Goal: Feedback & Contribution: Submit feedback/report problem

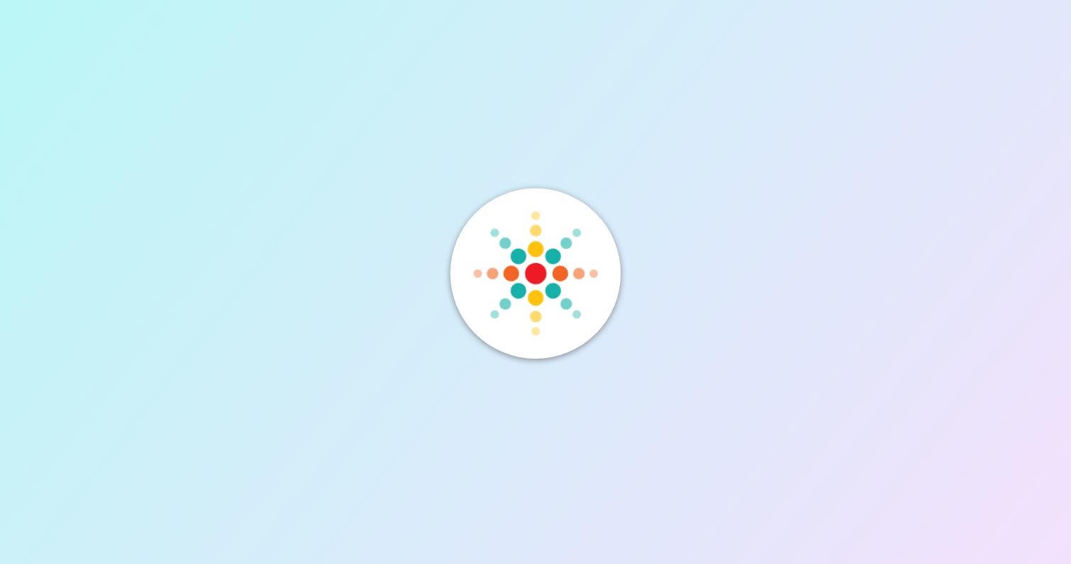
click at [486, 259] on img at bounding box center [534, 272] width 131 height 131
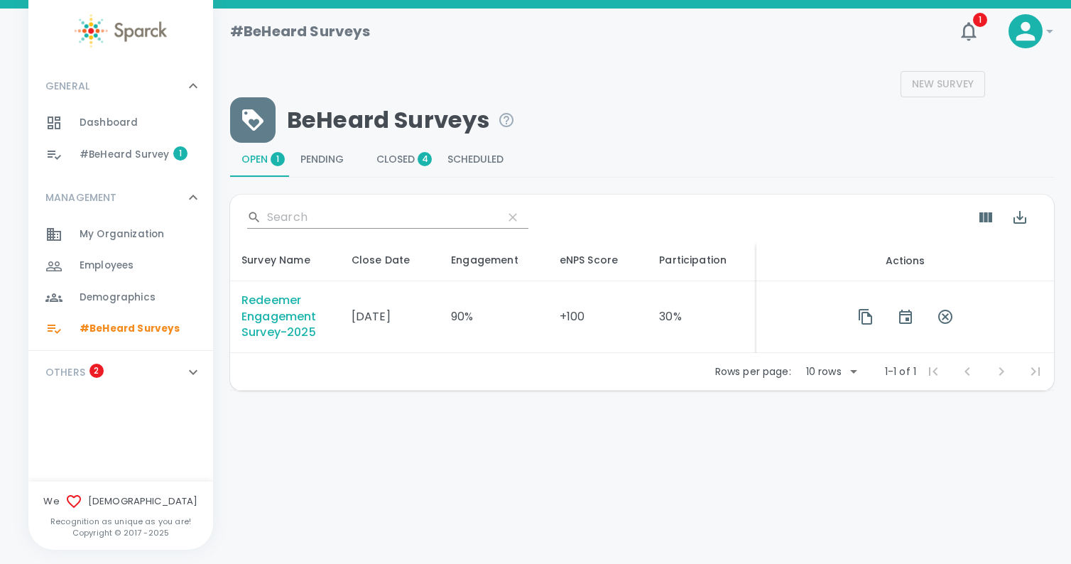
click at [283, 316] on div "Redeemer Engagement Survey-2025" at bounding box center [284, 317] width 87 height 49
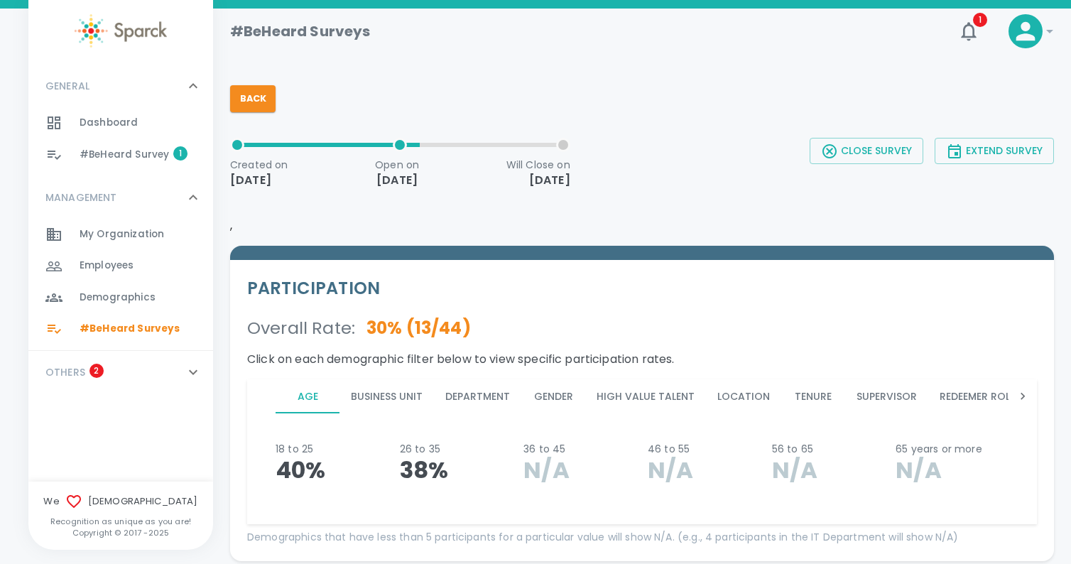
click at [390, 392] on button "Business Unit" at bounding box center [386, 396] width 94 height 34
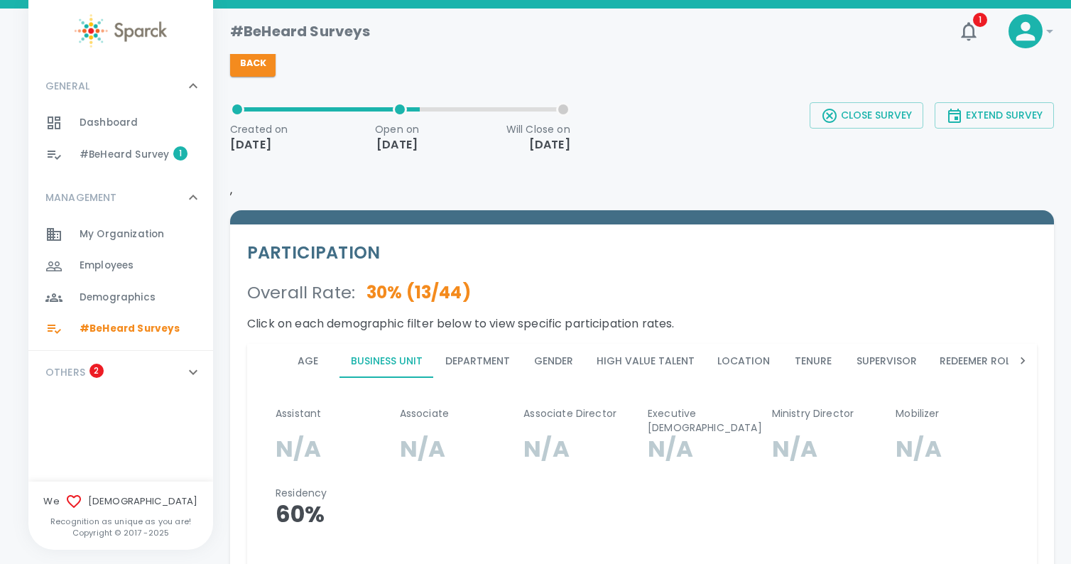
scroll to position [38, 0]
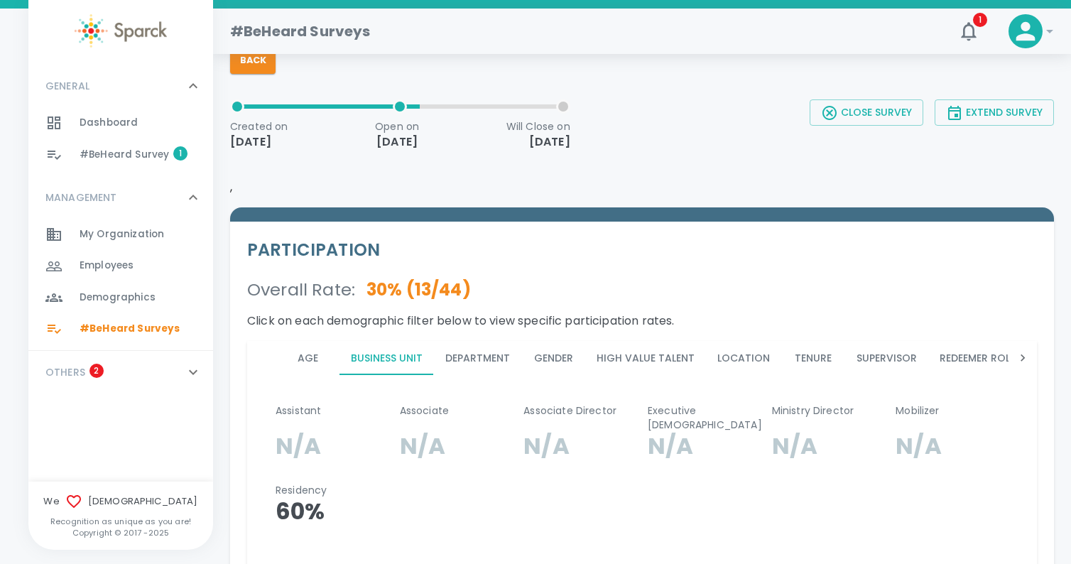
click at [487, 359] on button "Department" at bounding box center [477, 358] width 87 height 34
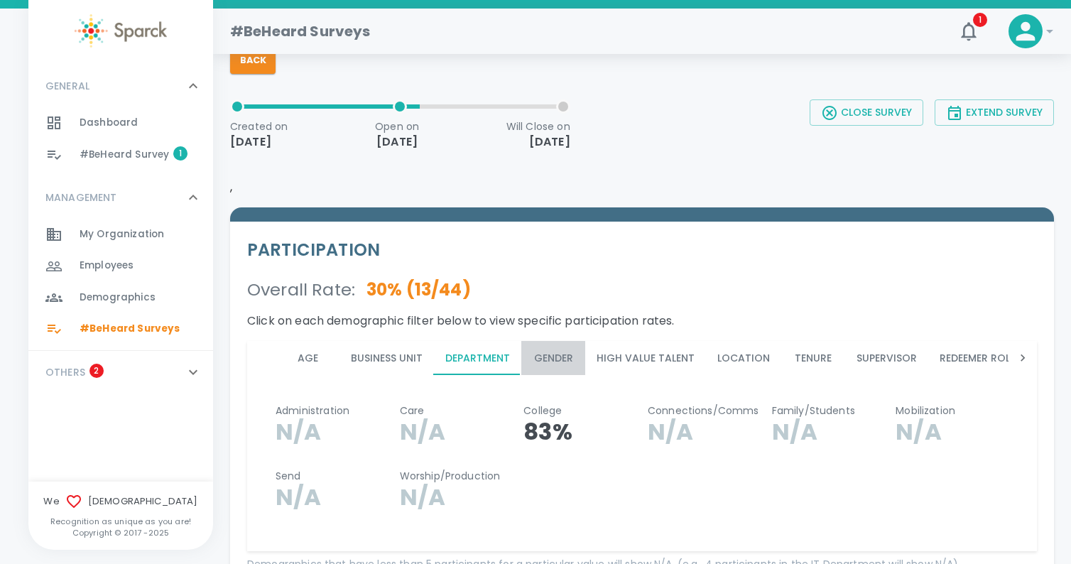
click at [560, 354] on button "Gender" at bounding box center [553, 358] width 64 height 34
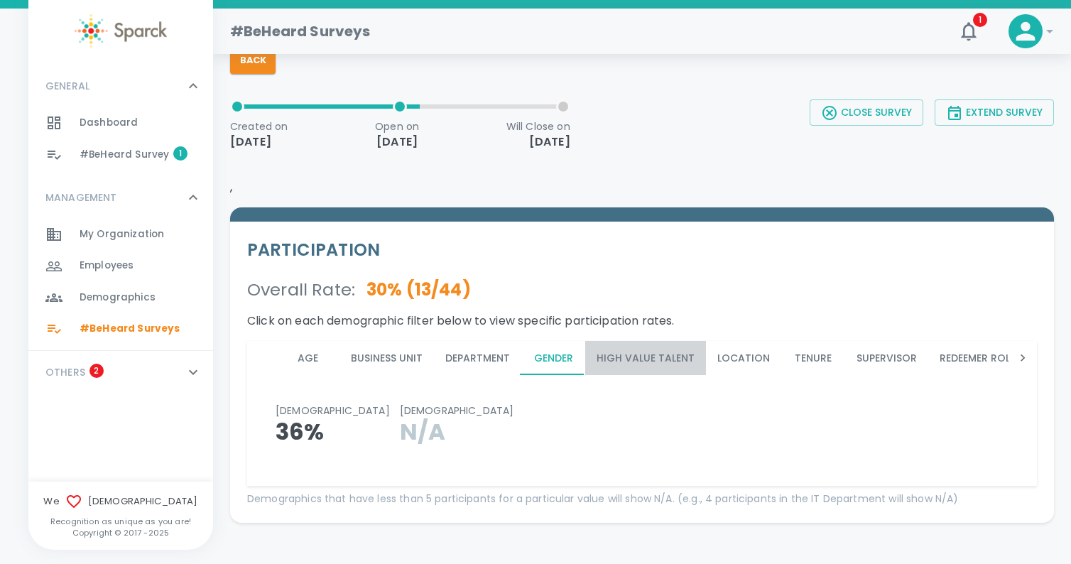
click at [648, 357] on button "High Value Talent" at bounding box center [645, 358] width 121 height 34
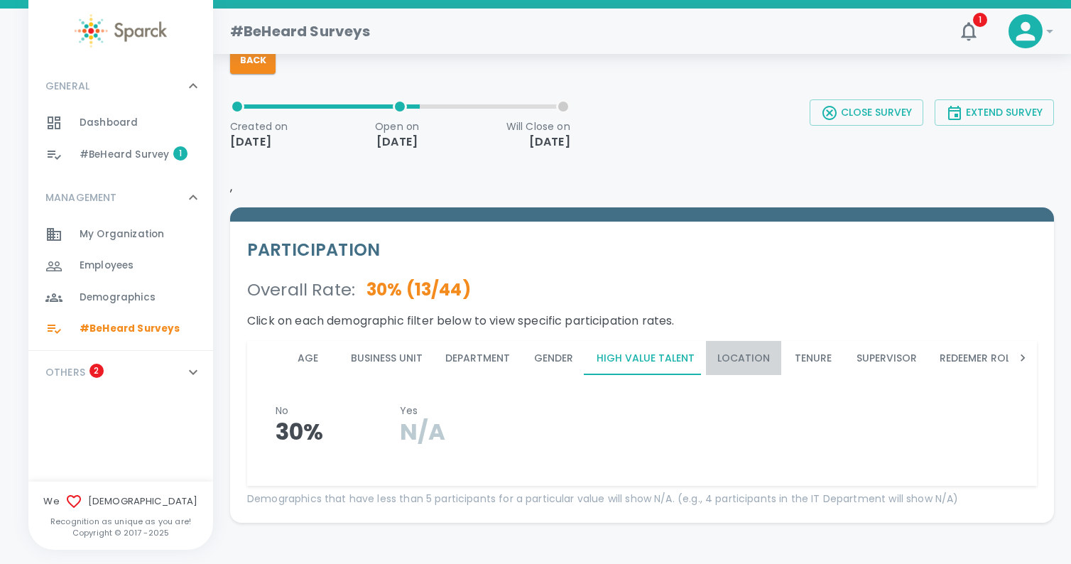
click at [745, 356] on button "Location" at bounding box center [743, 358] width 75 height 34
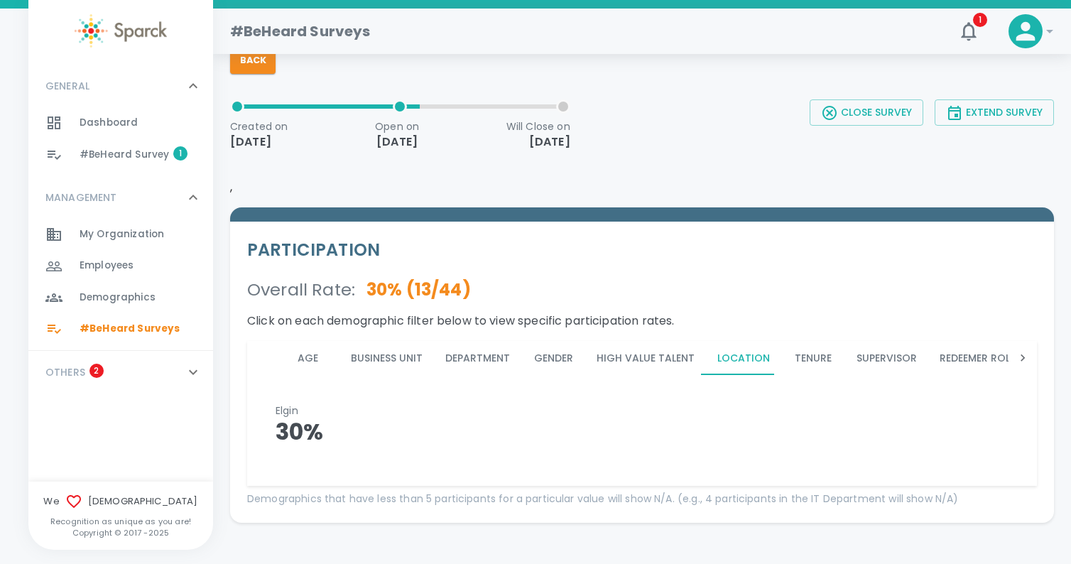
click at [802, 353] on button "Tenure" at bounding box center [813, 358] width 64 height 34
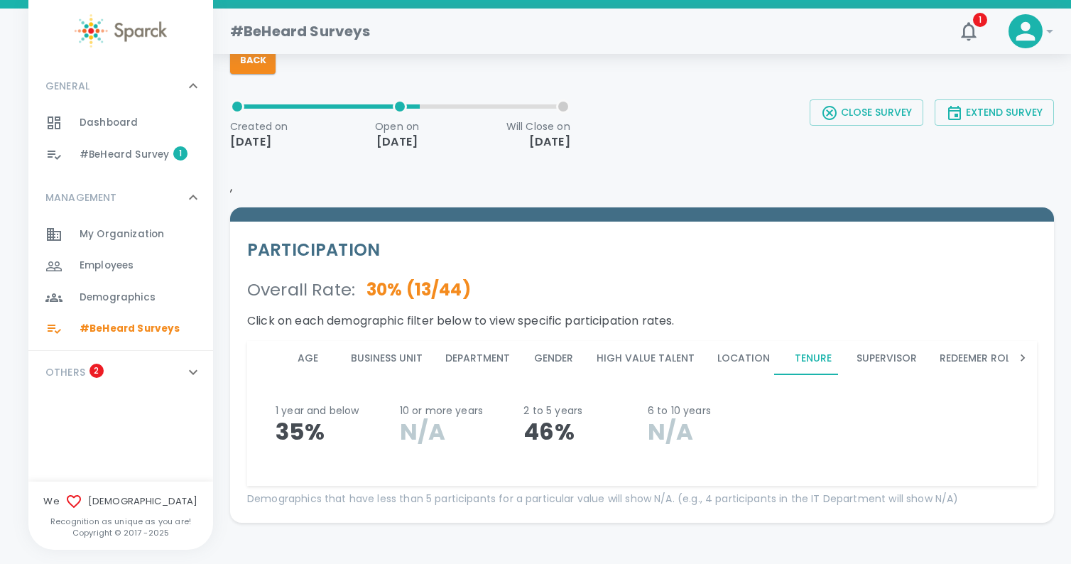
click at [881, 359] on button "Supervisor" at bounding box center [886, 358] width 83 height 34
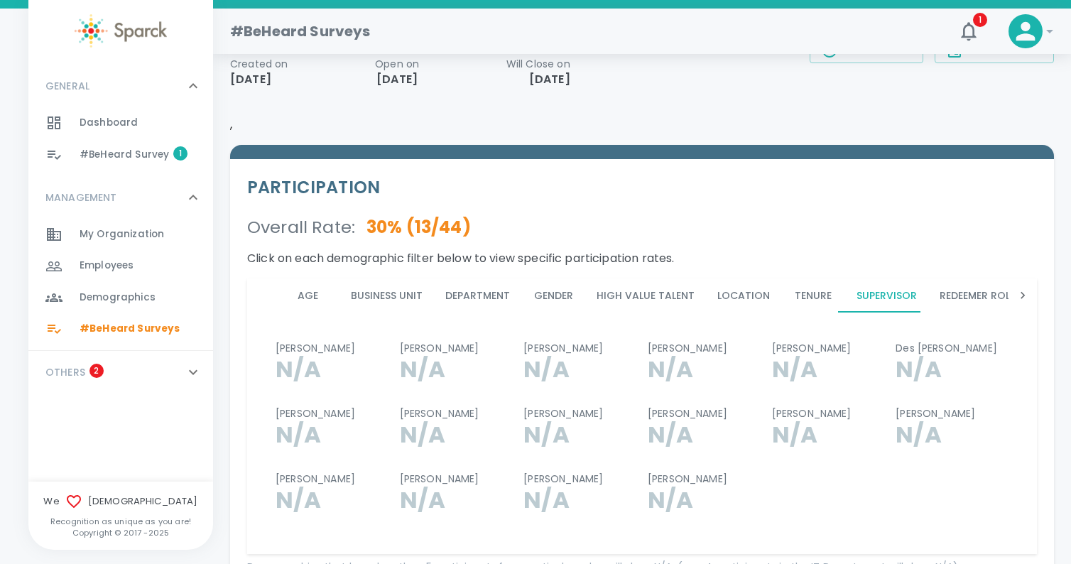
scroll to position [104, 0]
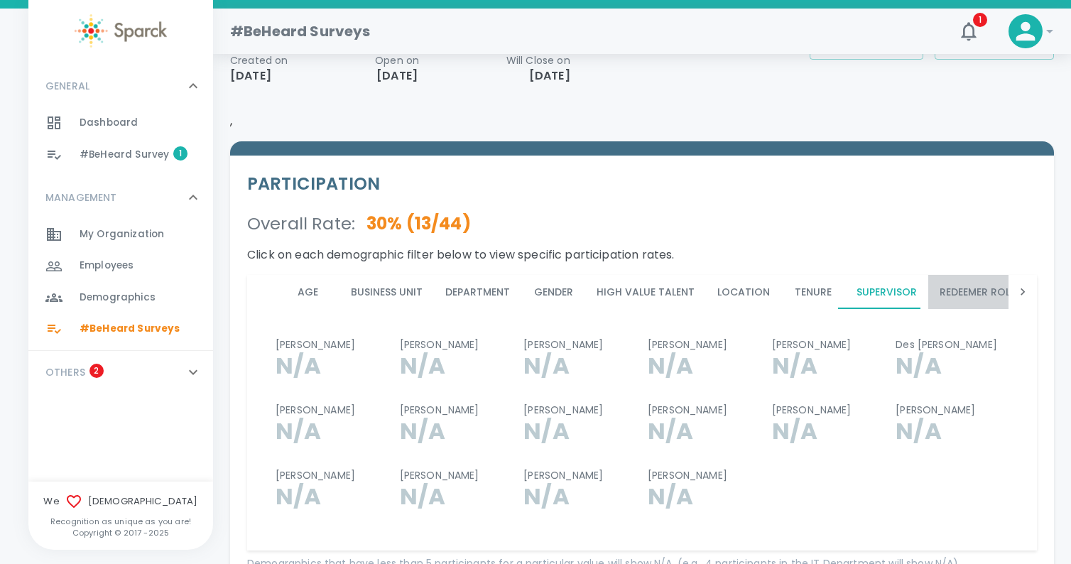
click at [972, 289] on button "Redeemer Role" at bounding box center [977, 292] width 98 height 34
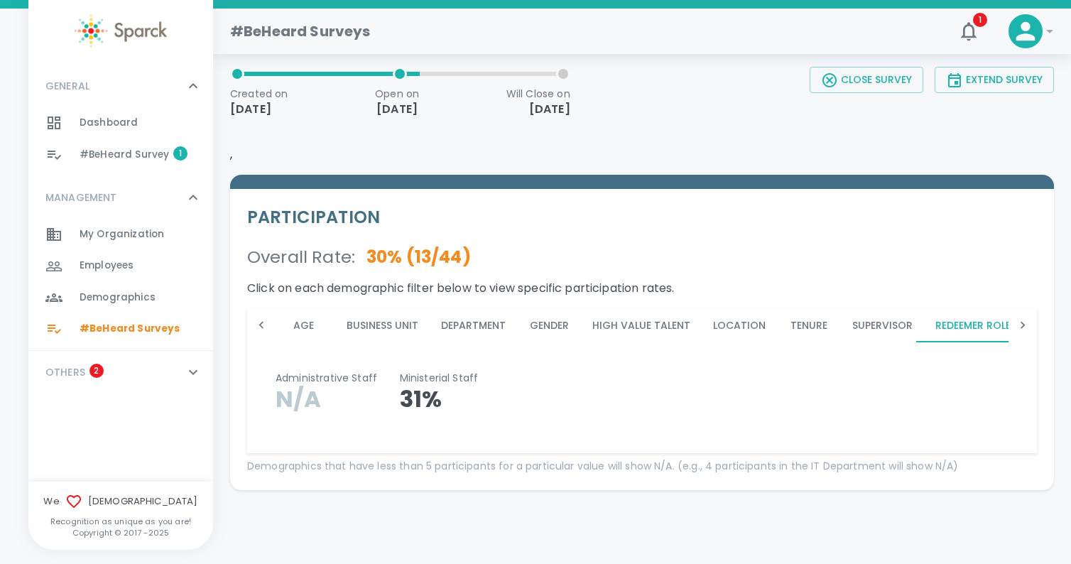
scroll to position [0, 10]
click at [1020, 325] on icon at bounding box center [1023, 325] width 14 height 14
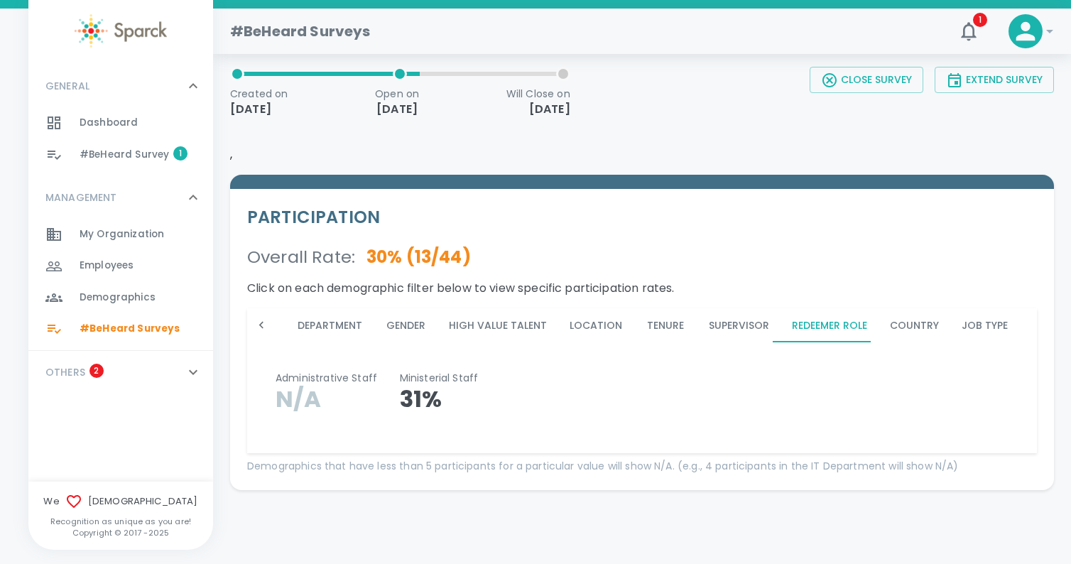
scroll to position [0, 148]
click at [960, 325] on button "Job Type" at bounding box center [984, 325] width 69 height 34
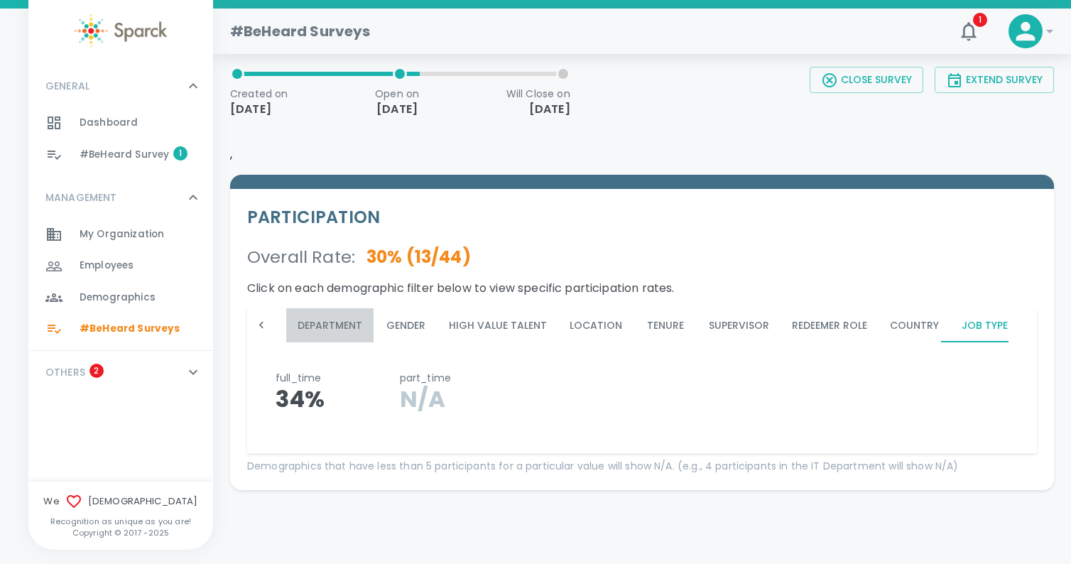
click at [328, 326] on button "Department" at bounding box center [329, 325] width 87 height 34
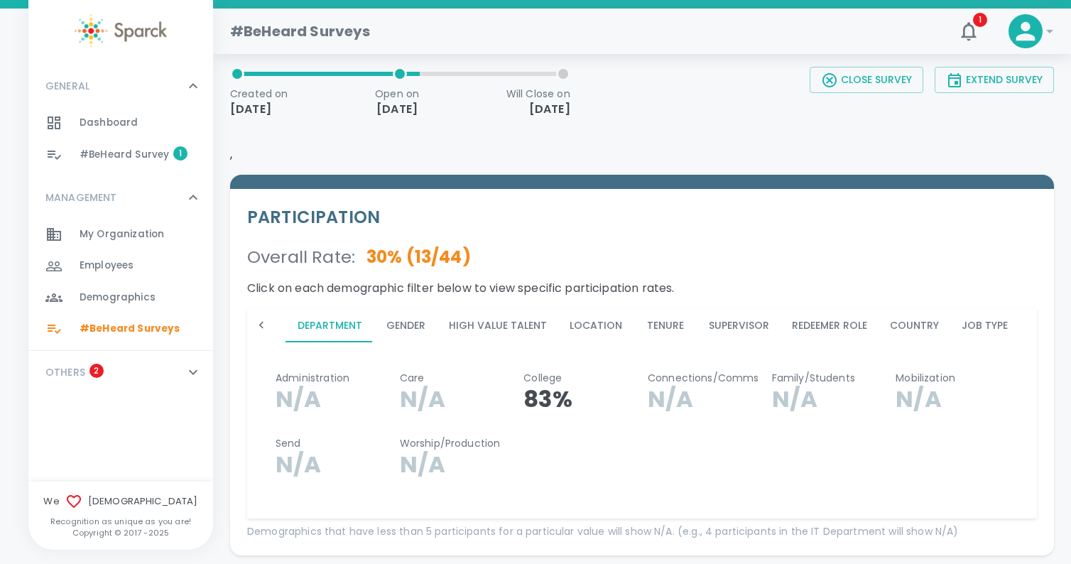
scroll to position [75, 0]
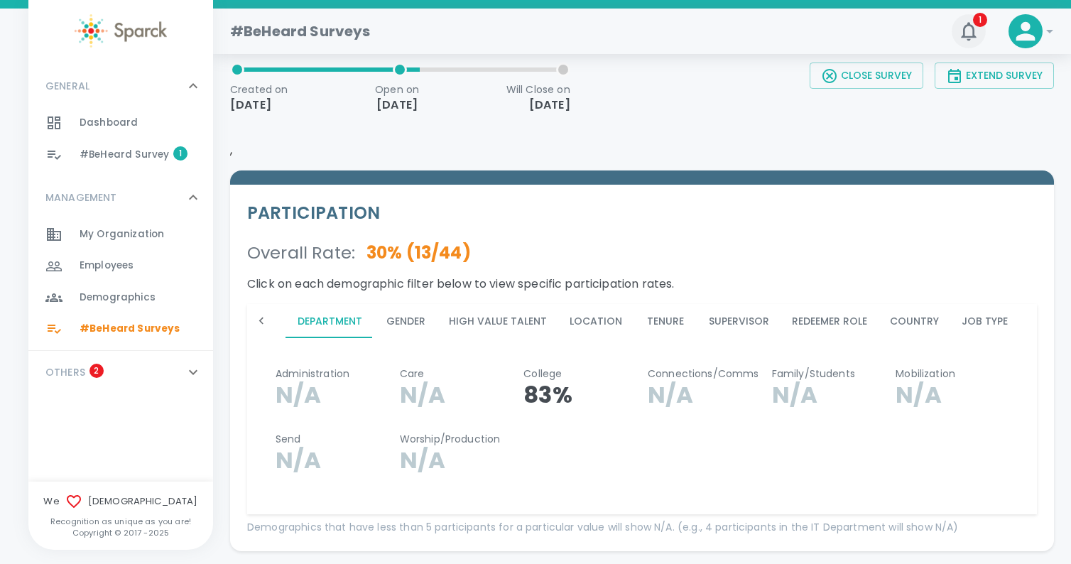
click at [982, 31] on button "1" at bounding box center [969, 31] width 34 height 34
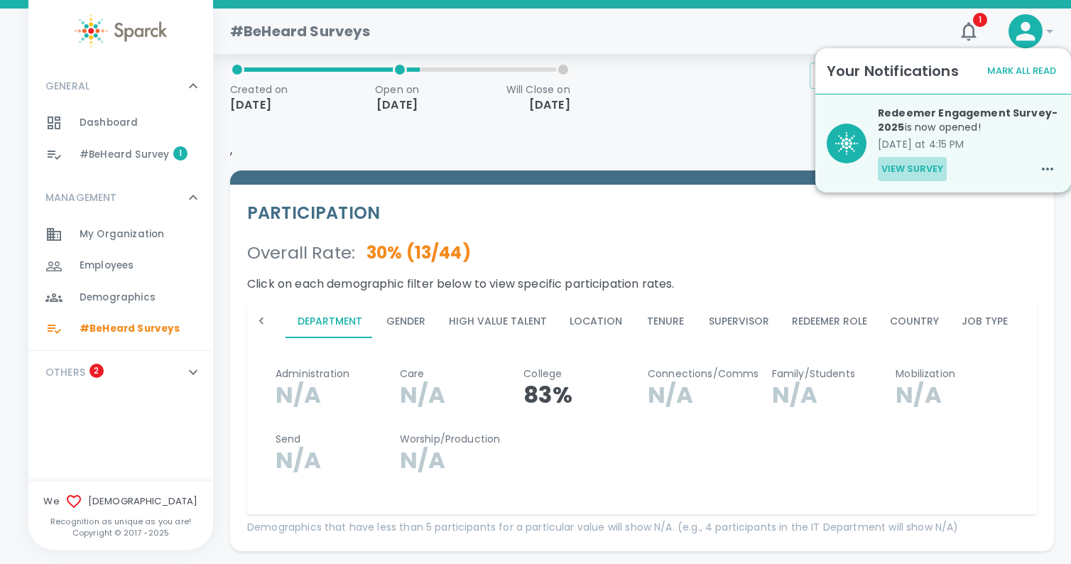
click at [931, 166] on button "View Survey" at bounding box center [912, 169] width 69 height 24
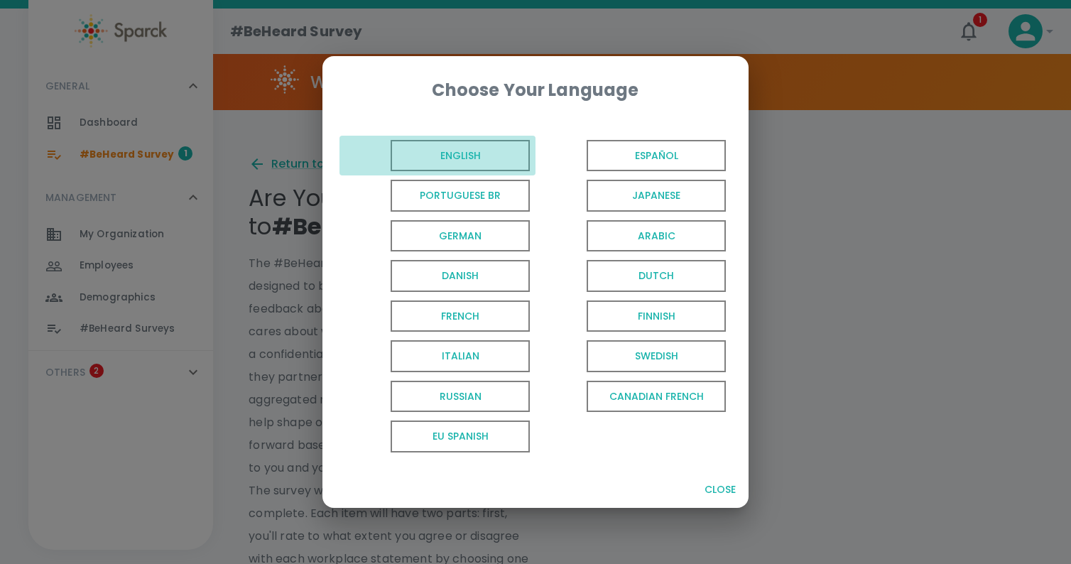
click at [474, 160] on span "English" at bounding box center [460, 156] width 139 height 32
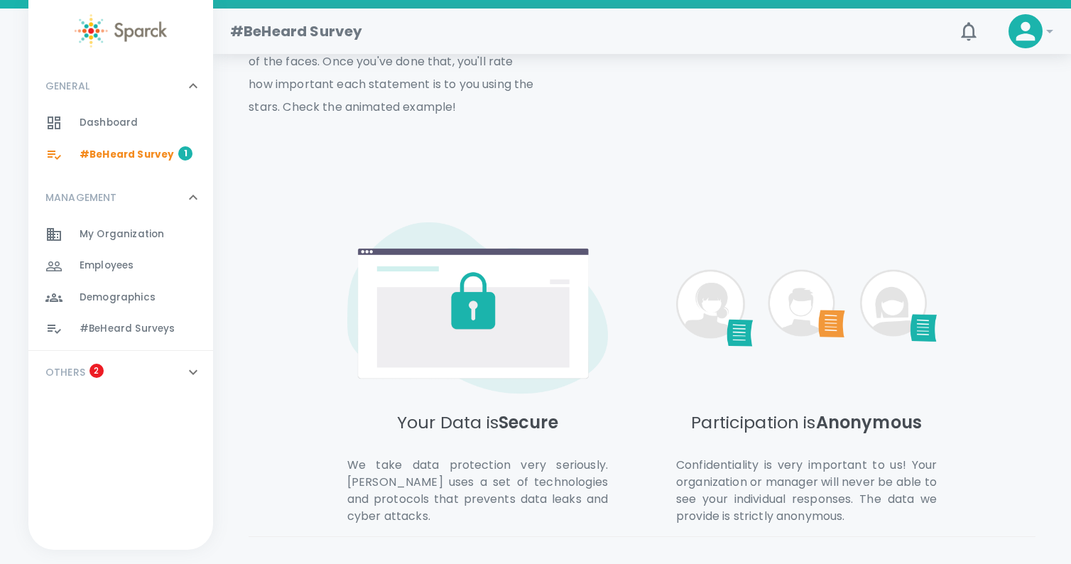
scroll to position [602, 0]
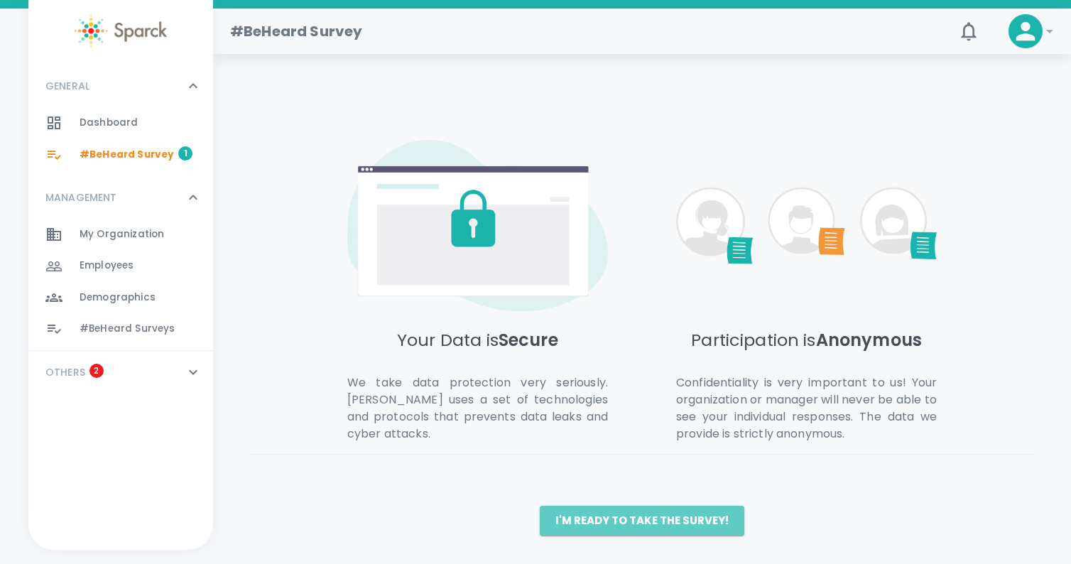
click at [670, 521] on button "I'm ready to take the survey!" at bounding box center [642, 521] width 205 height 30
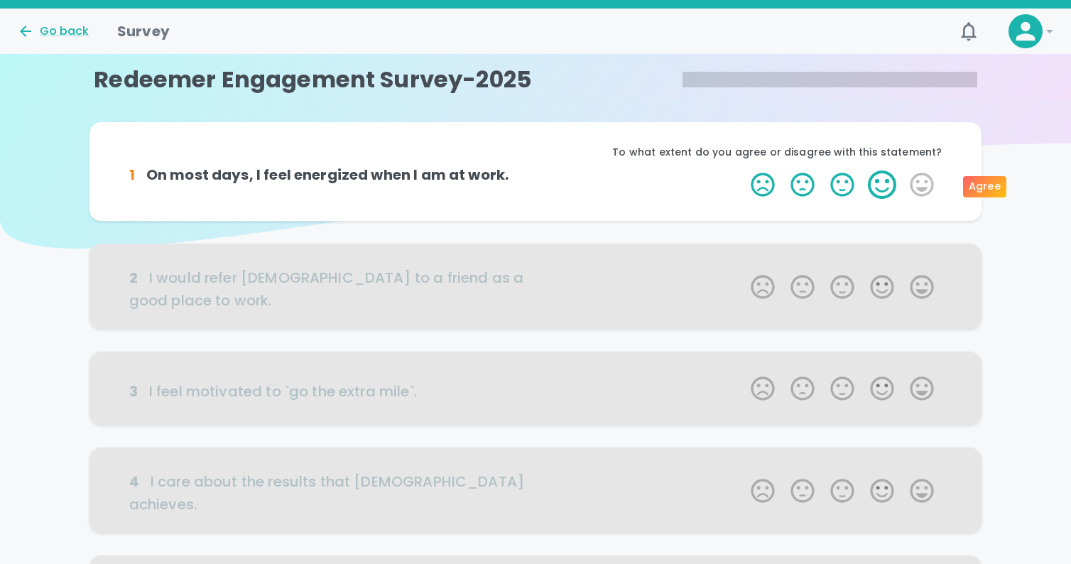
click at [887, 183] on label "4 Stars" at bounding box center [882, 184] width 40 height 28
click at [743, 170] on input "4 Stars" at bounding box center [742, 170] width 1 height 1
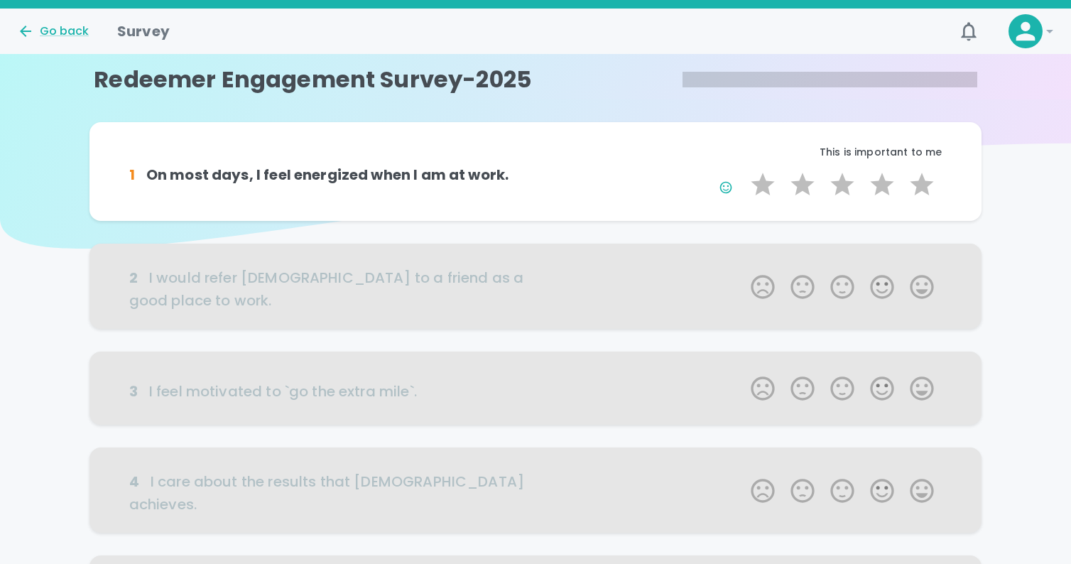
click at [920, 289] on div at bounding box center [535, 286] width 893 height 85
click at [888, 188] on label "4 Stars" at bounding box center [882, 184] width 40 height 28
click at [743, 170] on input "4 Stars" at bounding box center [742, 170] width 1 height 1
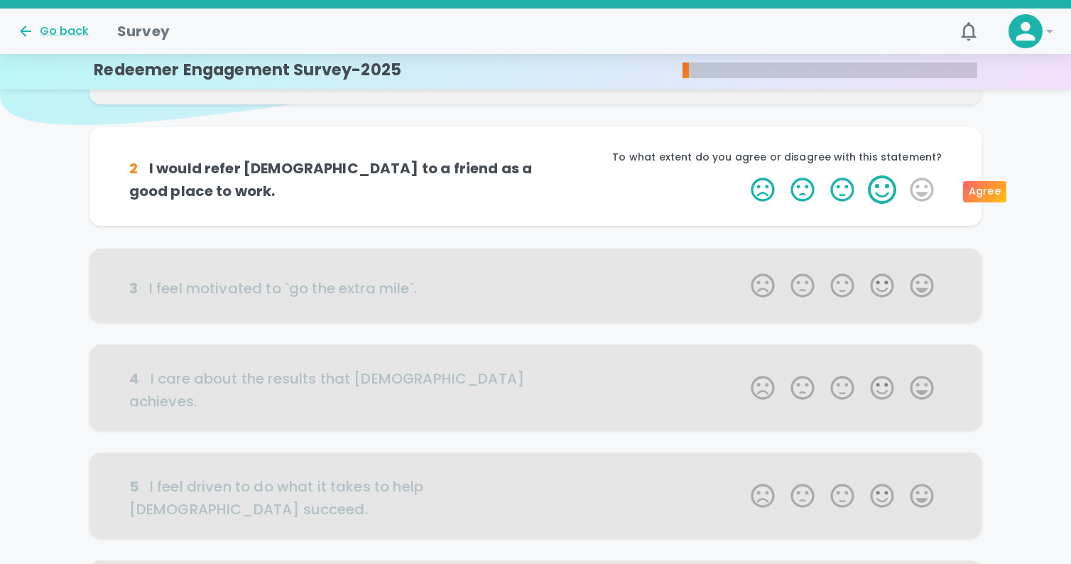
scroll to position [125, 0]
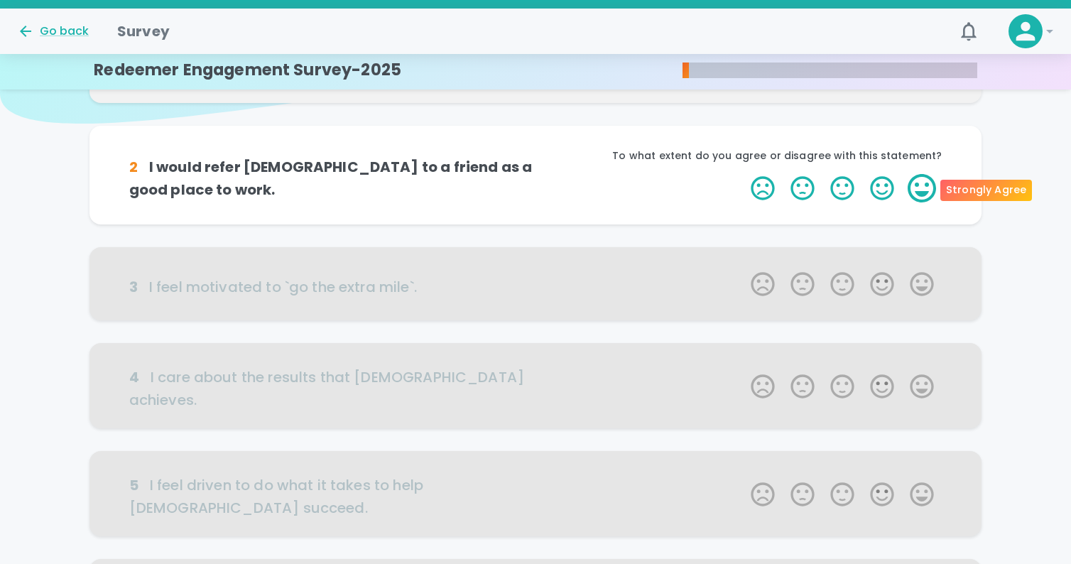
click at [919, 192] on label "5 Stars" at bounding box center [922, 188] width 40 height 28
click at [743, 174] on input "5 Stars" at bounding box center [742, 173] width 1 height 1
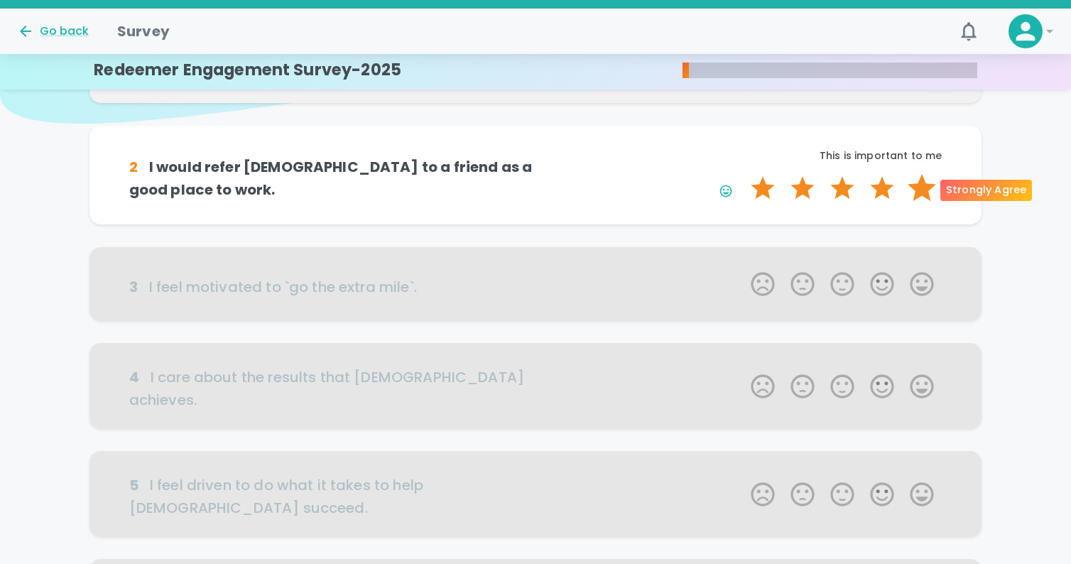
click at [919, 192] on label "5 Stars" at bounding box center [922, 188] width 40 height 28
click at [743, 174] on input "5 Stars" at bounding box center [742, 173] width 1 height 1
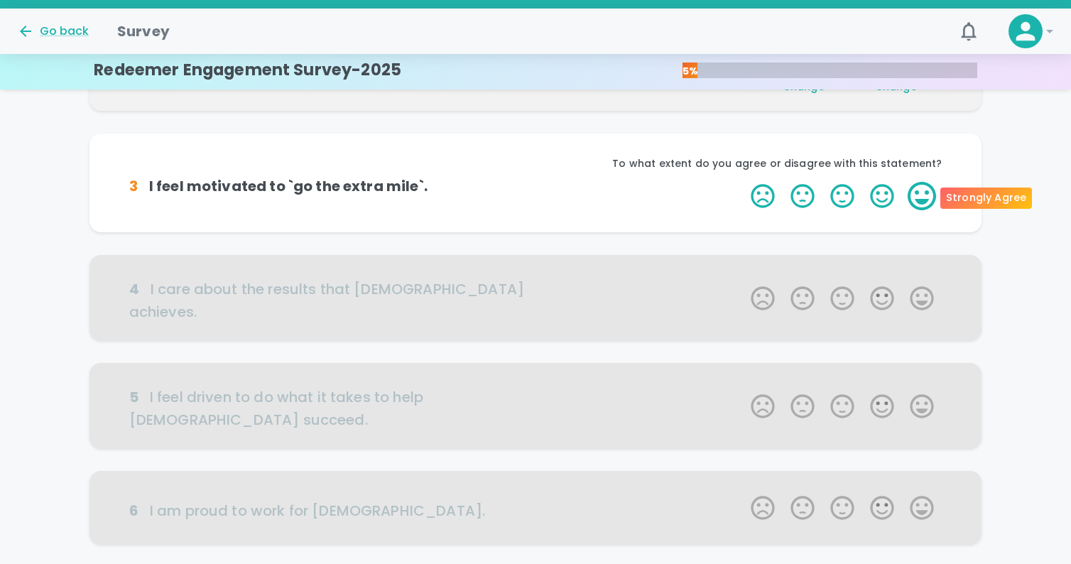
scroll to position [250, 0]
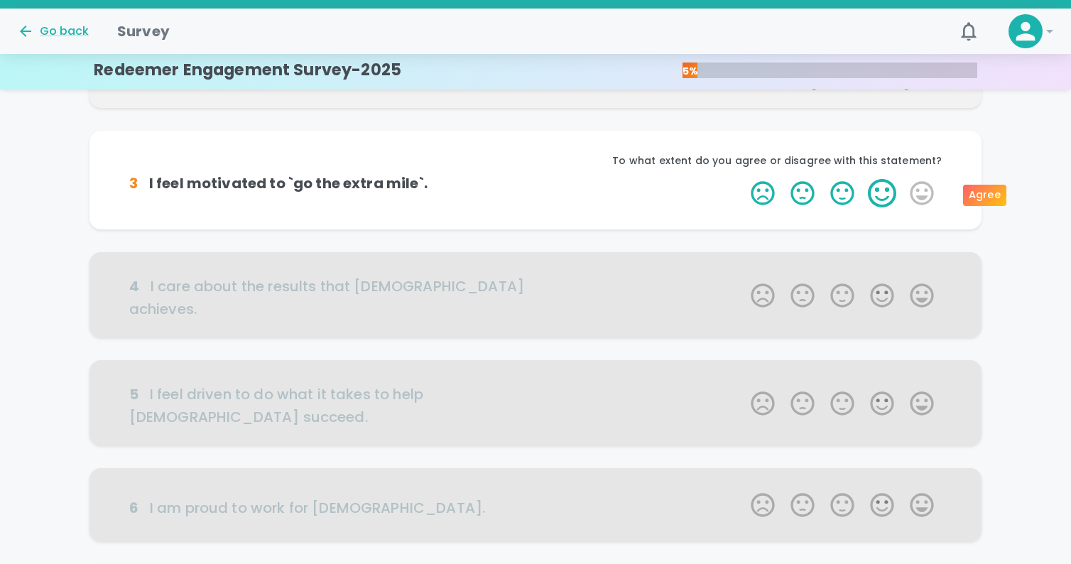
click at [887, 197] on label "4 Stars" at bounding box center [882, 193] width 40 height 28
click at [743, 179] on input "4 Stars" at bounding box center [742, 178] width 1 height 1
click at [887, 197] on label "4 Stars" at bounding box center [882, 193] width 40 height 28
click at [743, 179] on input "4 Stars" at bounding box center [742, 178] width 1 height 1
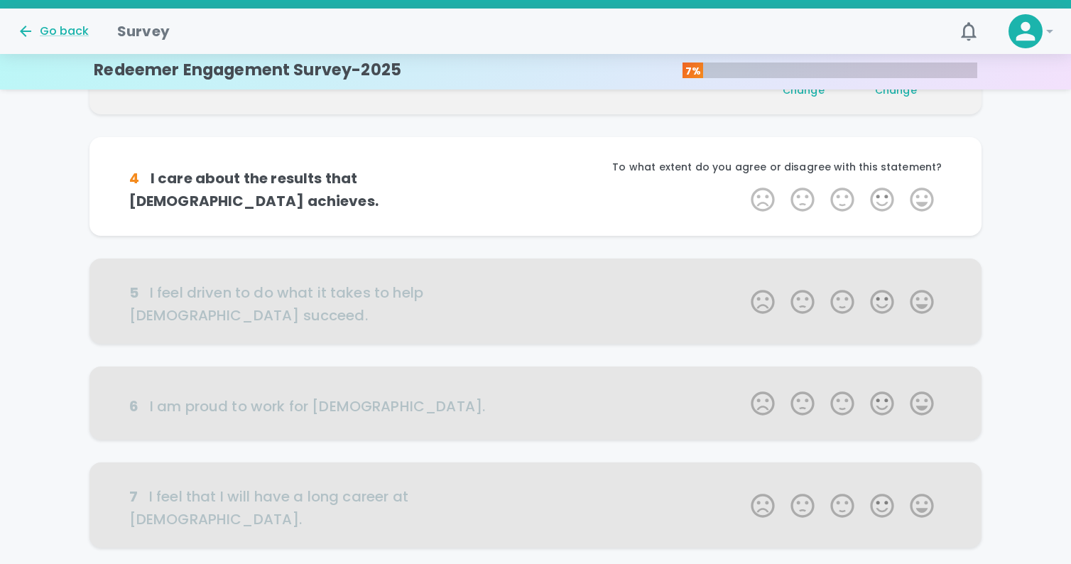
scroll to position [375, 0]
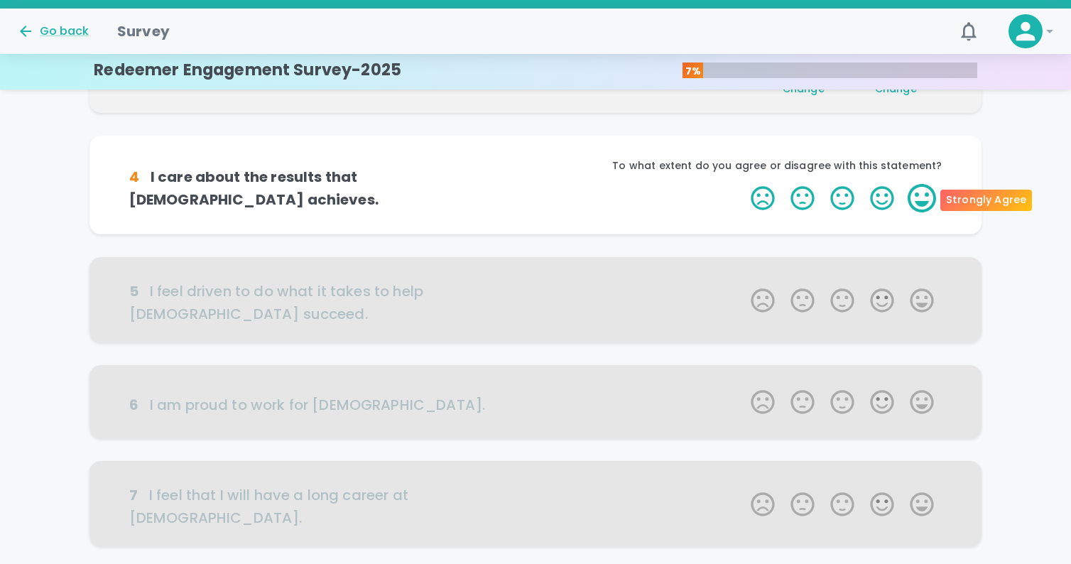
click at [925, 196] on label "5 Stars" at bounding box center [922, 198] width 40 height 28
click at [743, 184] on input "5 Stars" at bounding box center [742, 183] width 1 height 1
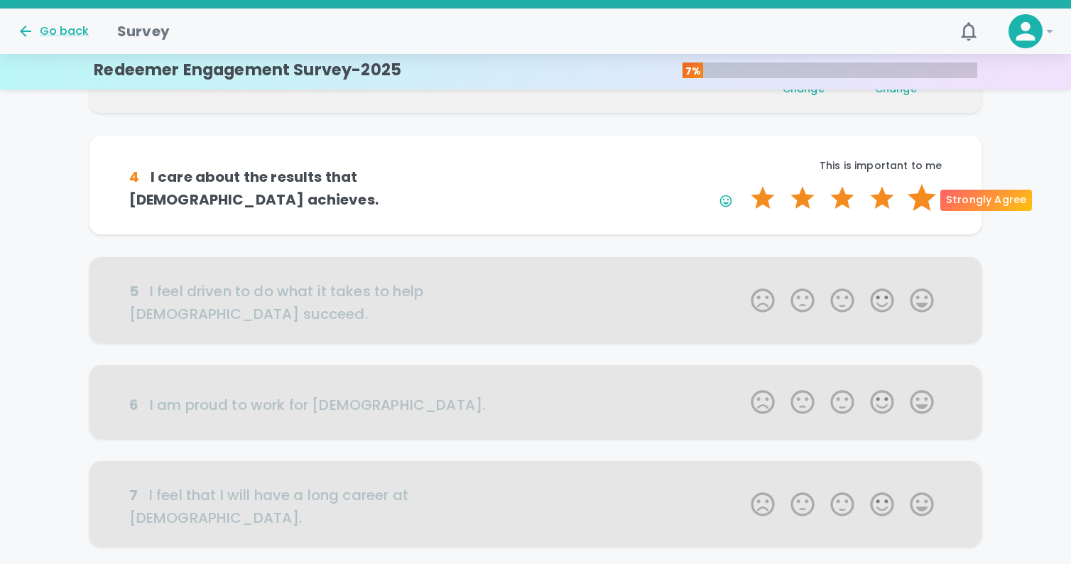
click at [925, 196] on label "5 Stars" at bounding box center [922, 198] width 40 height 28
click at [743, 184] on input "5 Stars" at bounding box center [742, 183] width 1 height 1
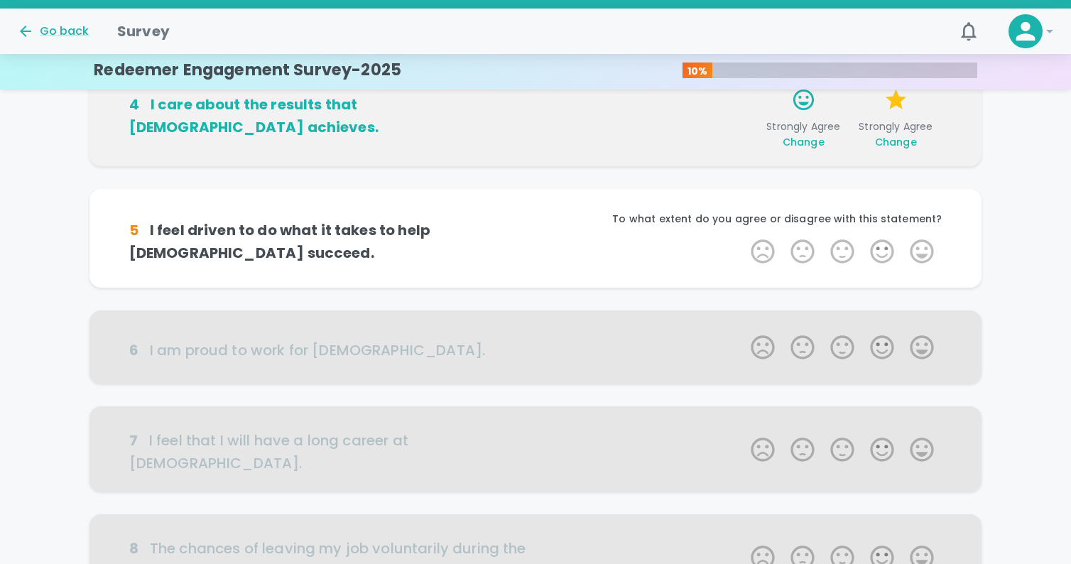
scroll to position [500, 0]
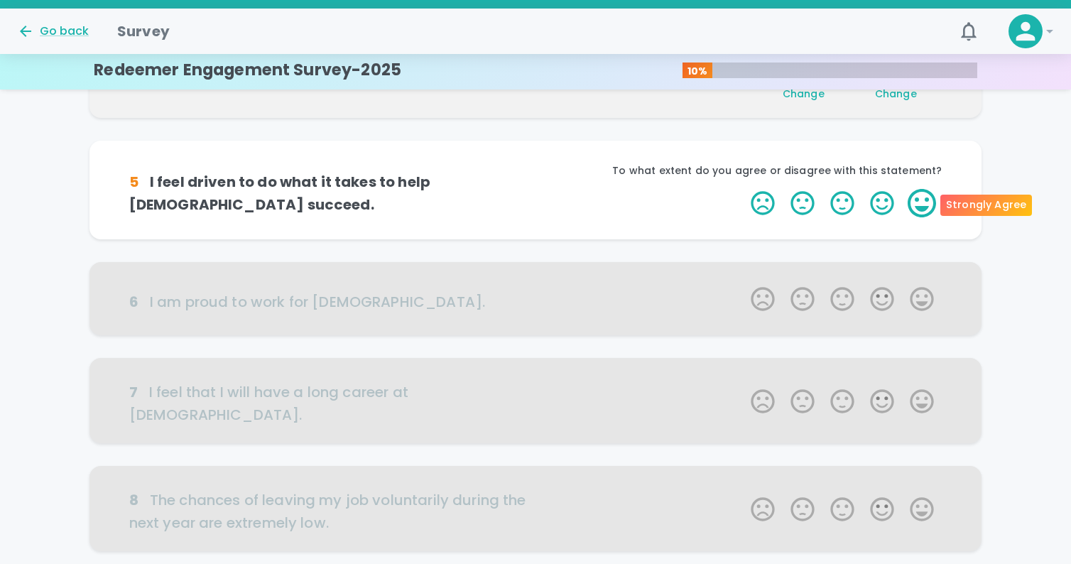
click at [931, 202] on label "5 Stars" at bounding box center [922, 203] width 40 height 28
click at [743, 189] on input "5 Stars" at bounding box center [742, 188] width 1 height 1
click at [924, 205] on label "5 Stars" at bounding box center [922, 203] width 40 height 28
click at [743, 189] on input "5 Stars" at bounding box center [742, 188] width 1 height 1
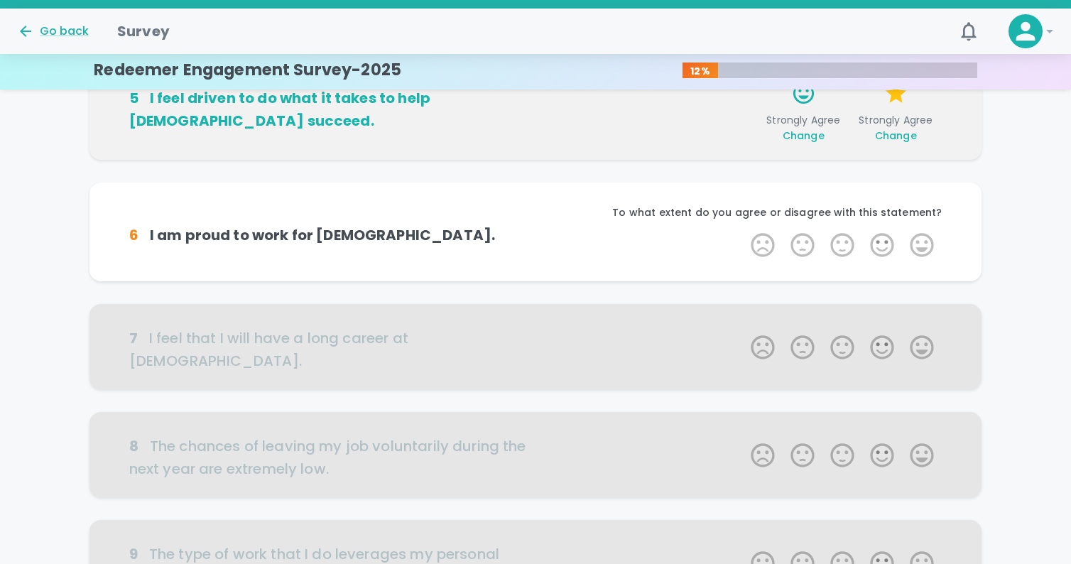
scroll to position [625, 0]
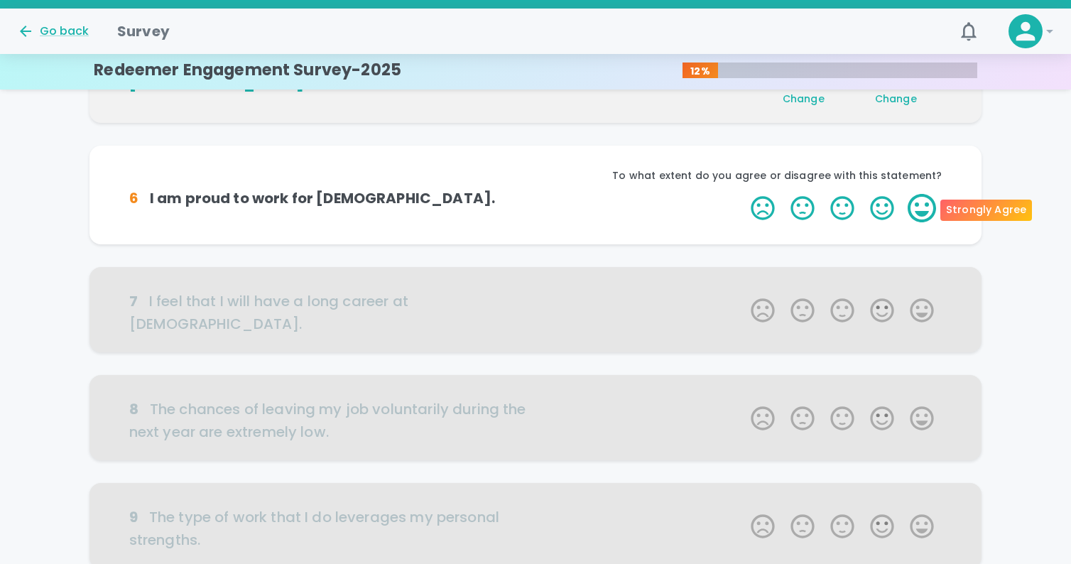
click at [925, 205] on label "5 Stars" at bounding box center [922, 208] width 40 height 28
click at [743, 194] on input "5 Stars" at bounding box center [742, 193] width 1 height 1
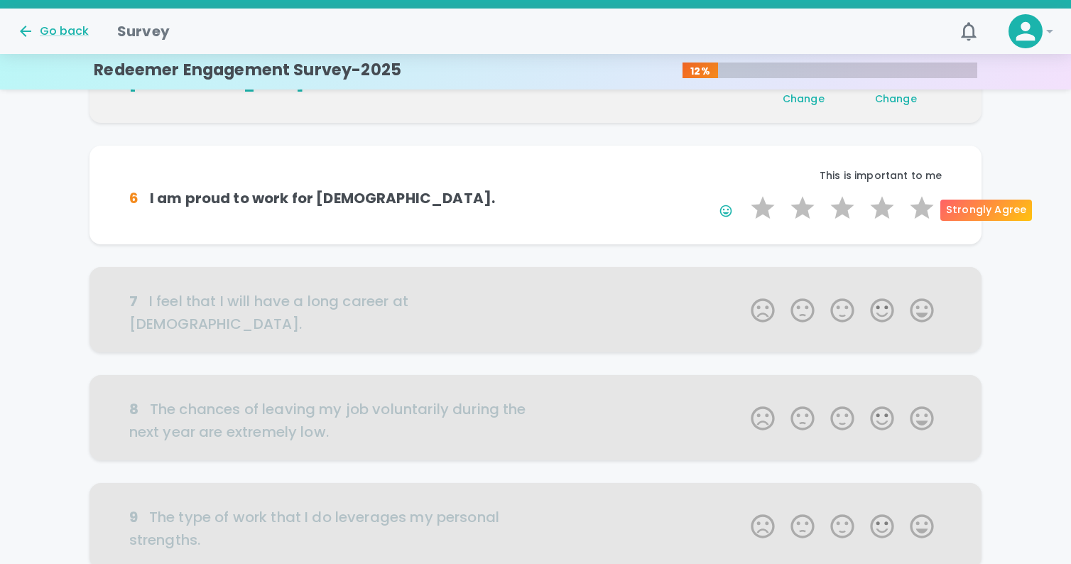
click at [925, 205] on label "5 Stars" at bounding box center [922, 208] width 40 height 28
click at [743, 194] on input "5 Stars" at bounding box center [742, 193] width 1 height 1
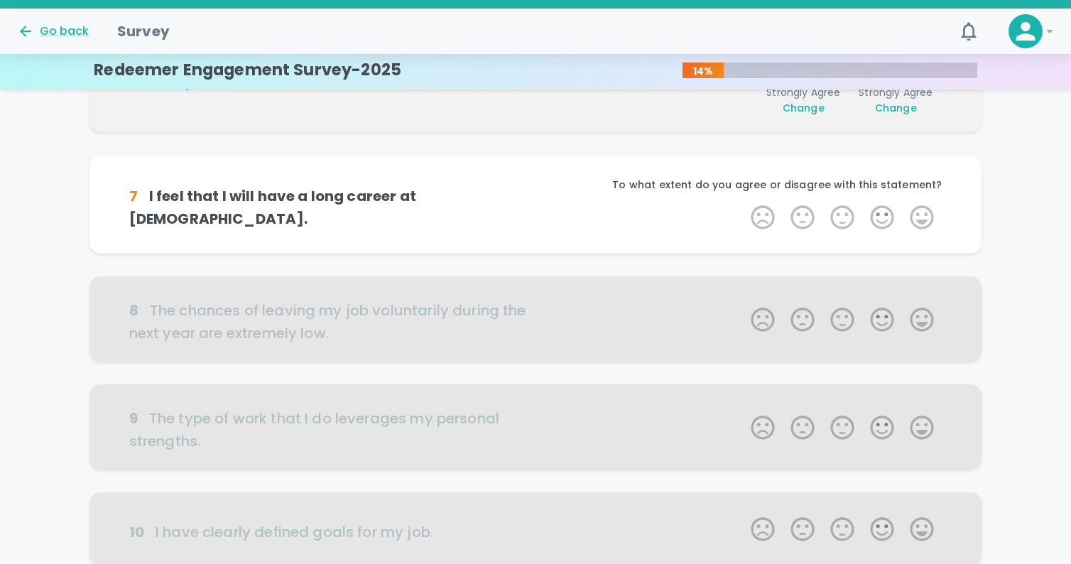
scroll to position [750, 0]
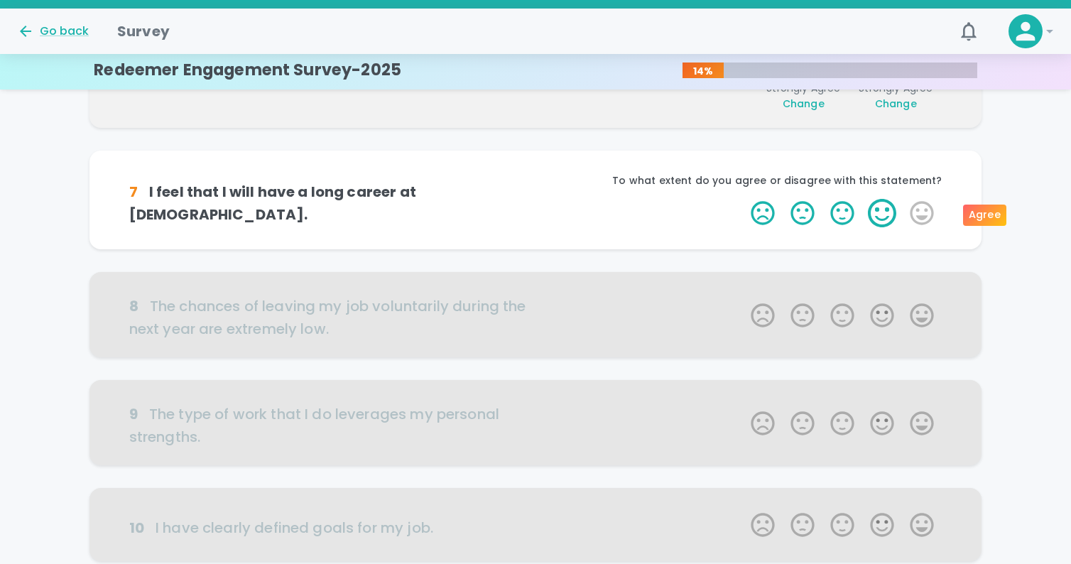
click at [883, 213] on label "4 Stars" at bounding box center [882, 213] width 40 height 28
click at [743, 199] on input "4 Stars" at bounding box center [742, 198] width 1 height 1
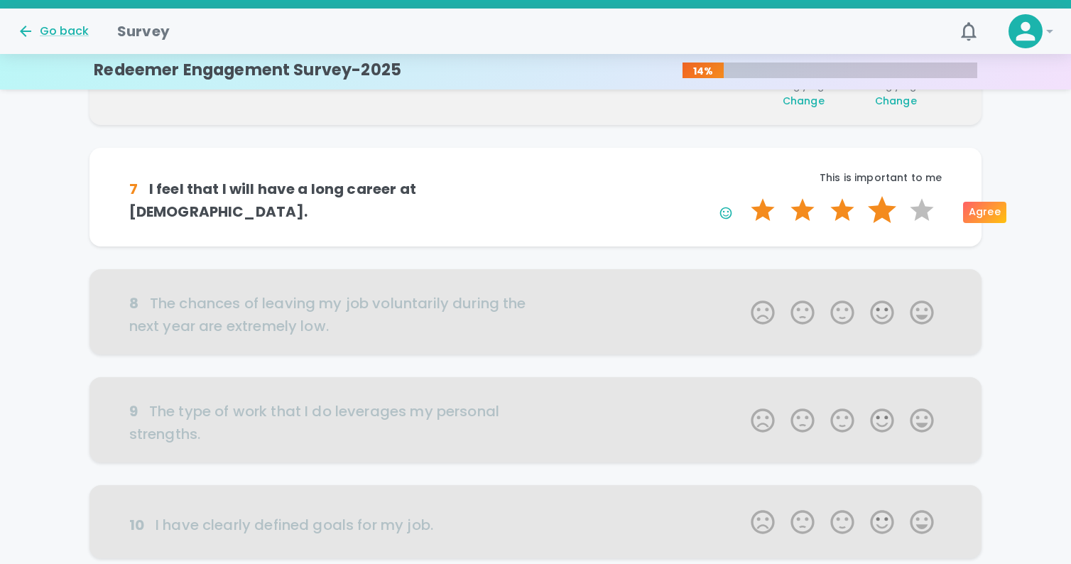
scroll to position [754, 0]
click at [883, 212] on label "4 Stars" at bounding box center [882, 209] width 40 height 28
click at [743, 195] on input "4 Stars" at bounding box center [742, 195] width 1 height 1
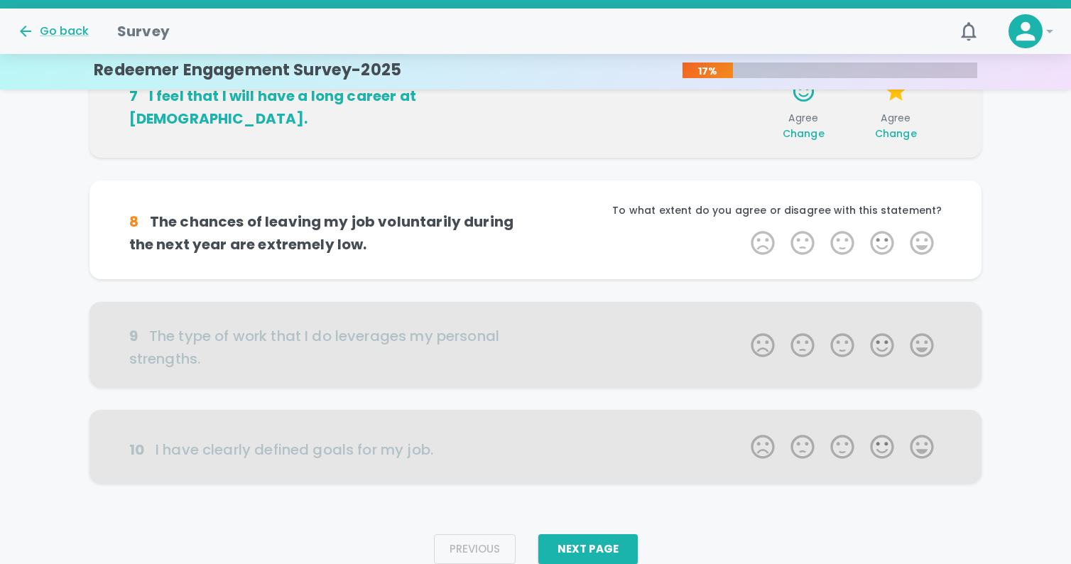
scroll to position [879, 0]
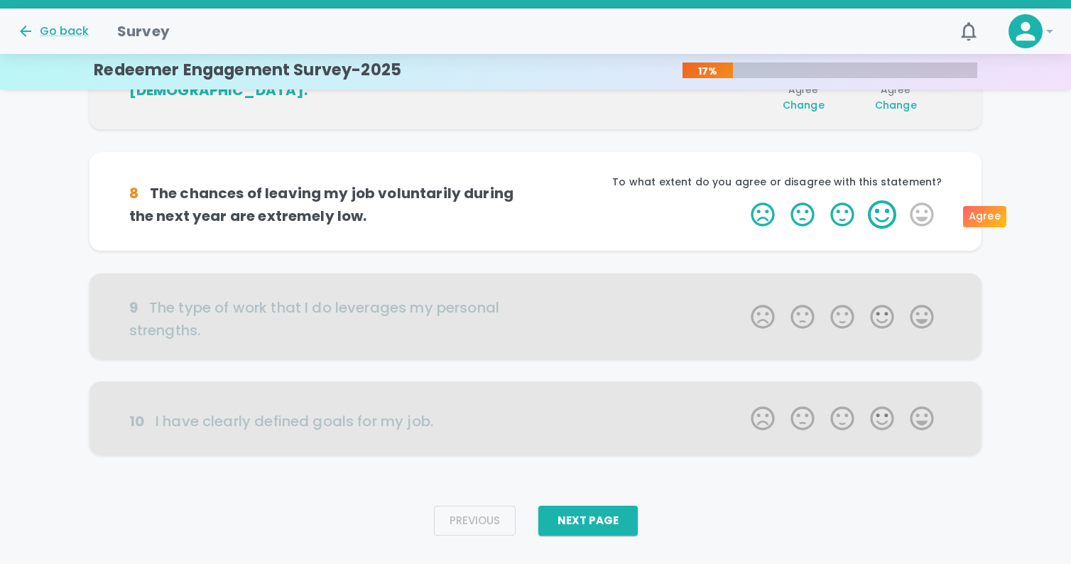
click at [887, 214] on label "4 Stars" at bounding box center [882, 214] width 40 height 28
click at [743, 200] on input "4 Stars" at bounding box center [742, 200] width 1 height 1
click at [884, 215] on label "4 Stars" at bounding box center [882, 214] width 40 height 28
click at [743, 200] on input "4 Stars" at bounding box center [742, 200] width 1 height 1
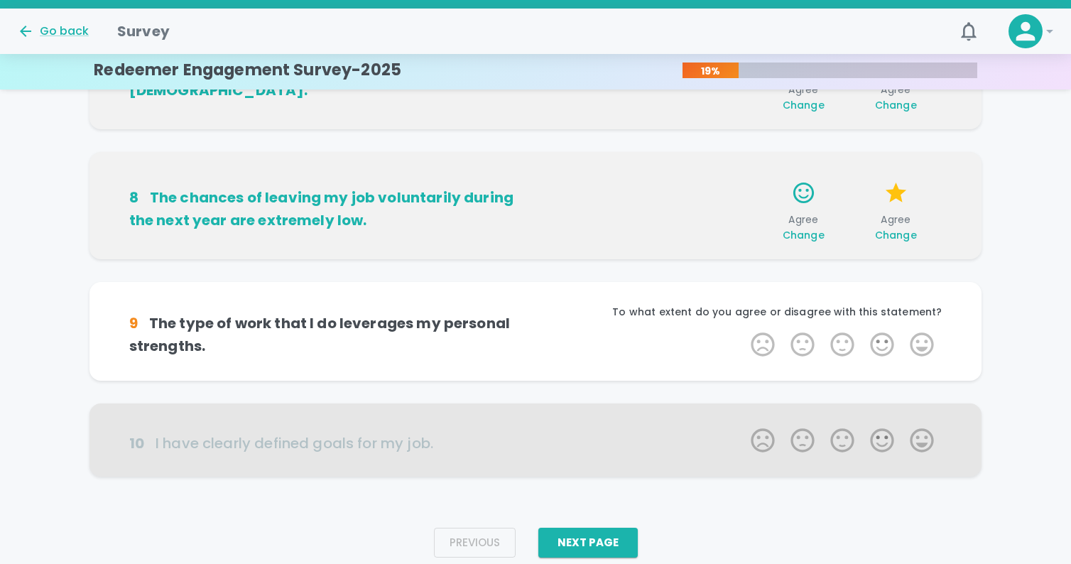
scroll to position [907, 0]
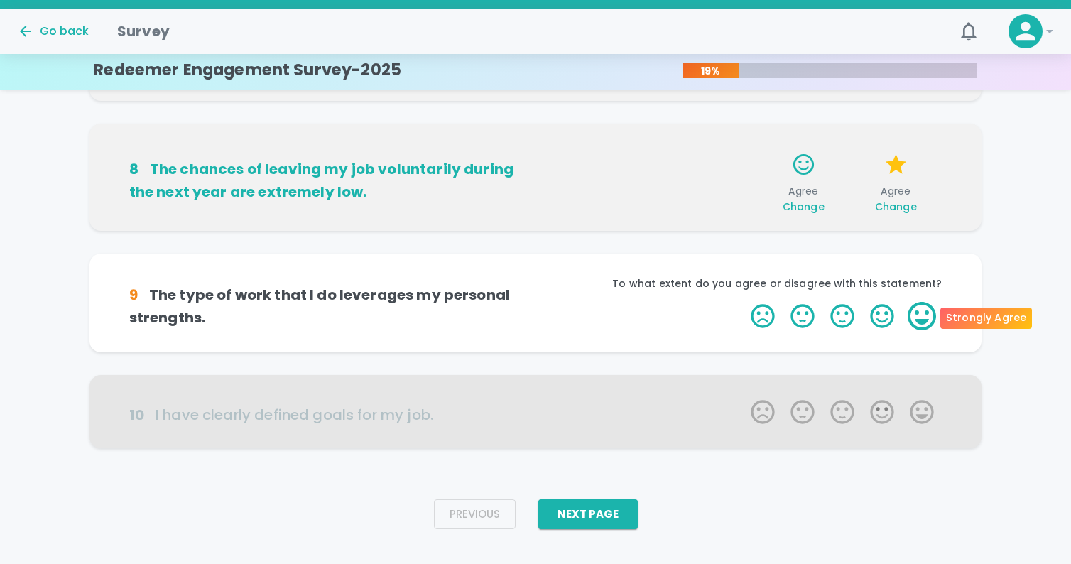
click at [918, 313] on label "5 Stars" at bounding box center [922, 316] width 40 height 28
click at [743, 302] on input "5 Stars" at bounding box center [742, 301] width 1 height 1
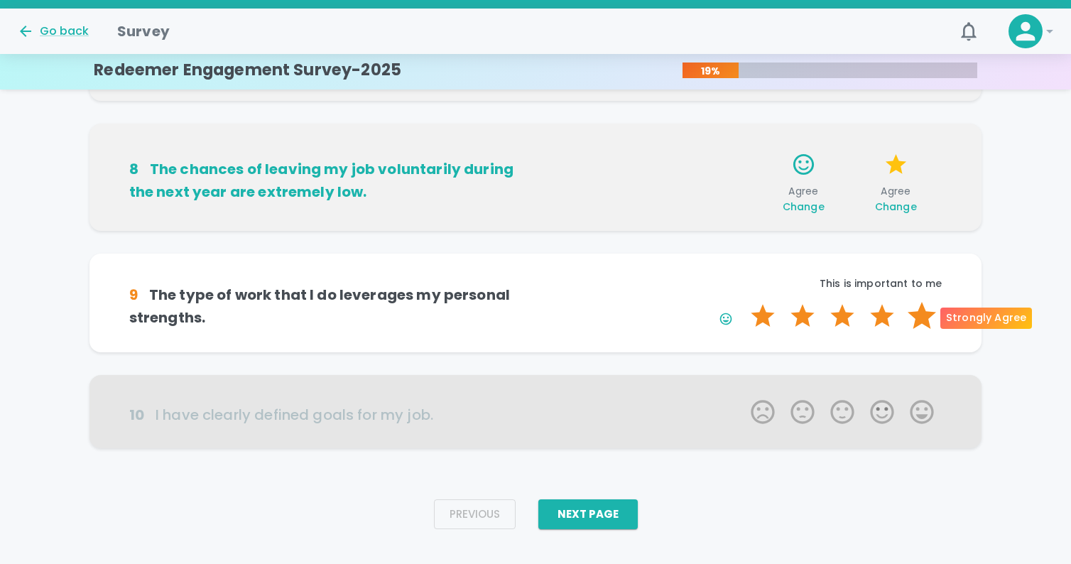
click at [918, 313] on label "5 Stars" at bounding box center [922, 316] width 40 height 28
click at [743, 302] on input "5 Stars" at bounding box center [742, 301] width 1 height 1
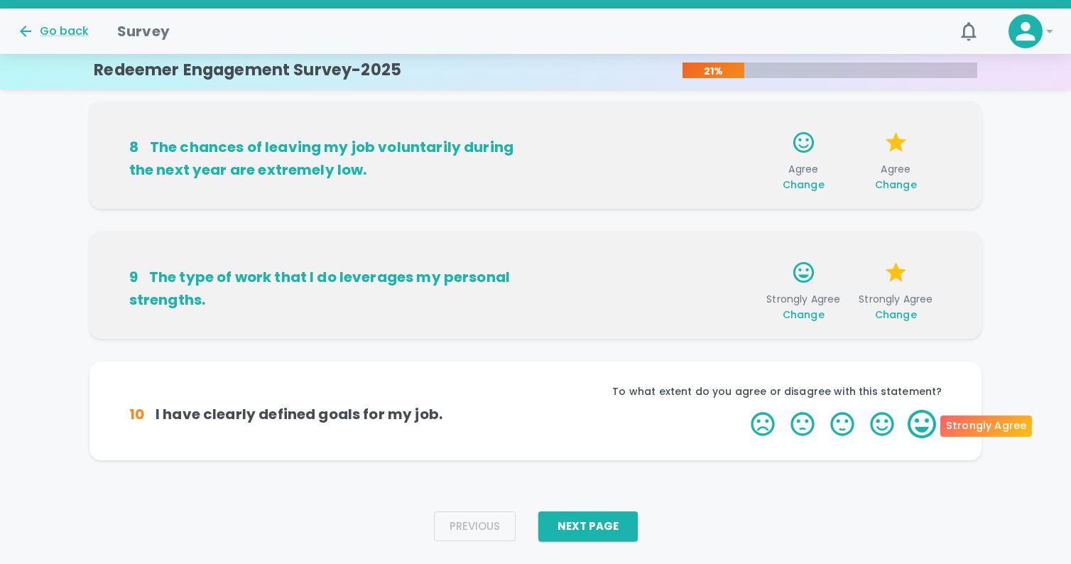
click at [915, 421] on label "5 Stars" at bounding box center [922, 424] width 40 height 28
click at [743, 410] on input "5 Stars" at bounding box center [742, 409] width 1 height 1
click at [918, 419] on label "5 Stars" at bounding box center [922, 424] width 40 height 28
click at [743, 410] on input "5 Stars" at bounding box center [742, 409] width 1 height 1
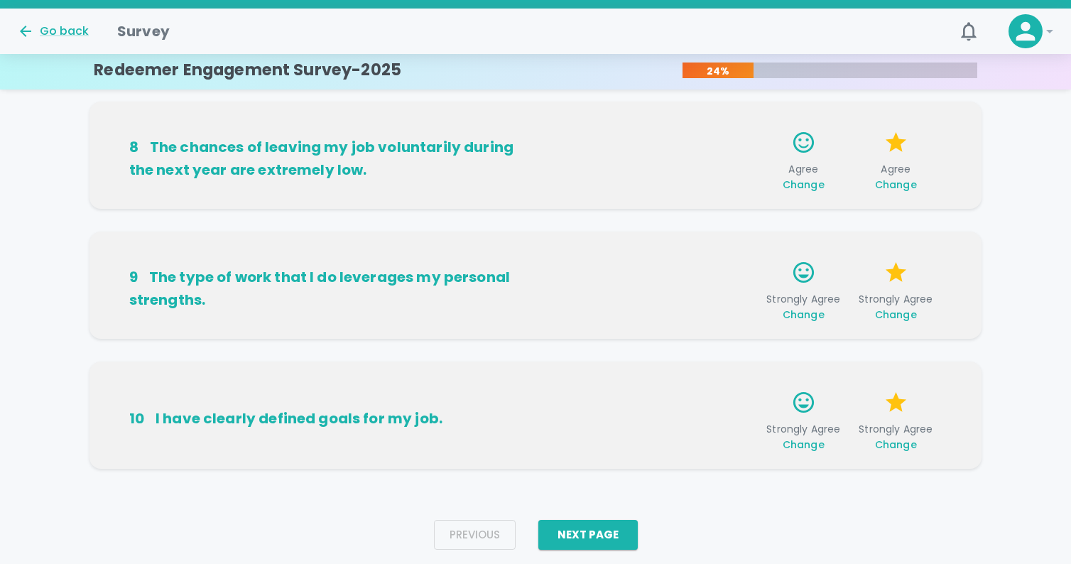
scroll to position [963, 0]
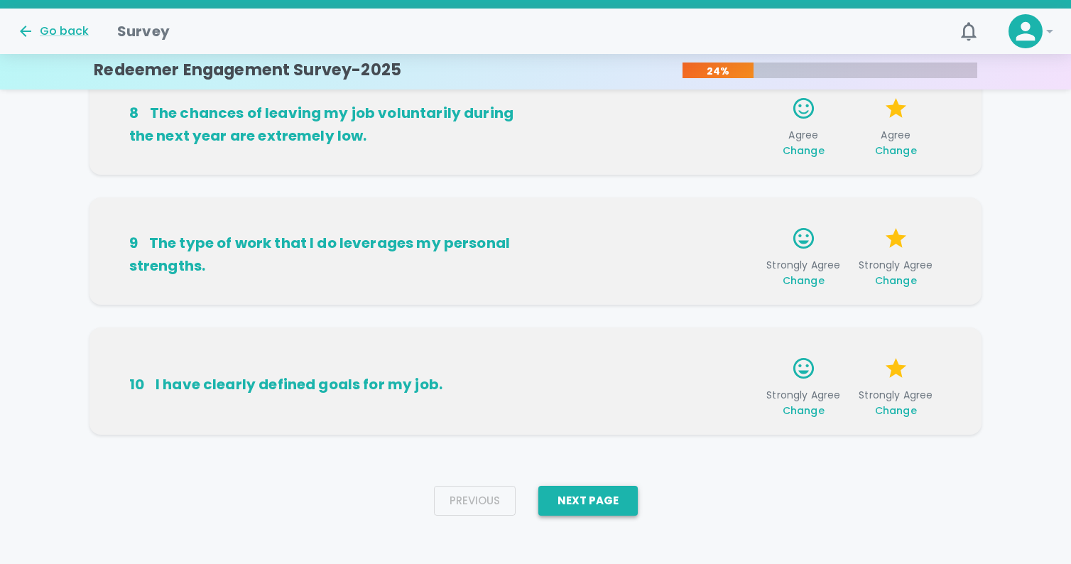
click at [590, 489] on button "Next Page" at bounding box center [587, 501] width 99 height 30
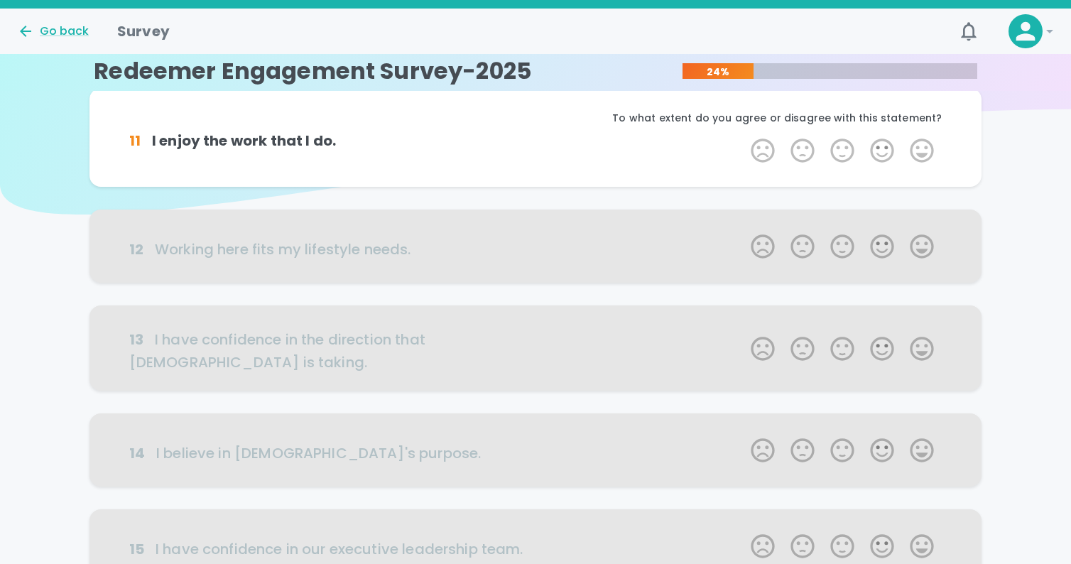
scroll to position [0, 0]
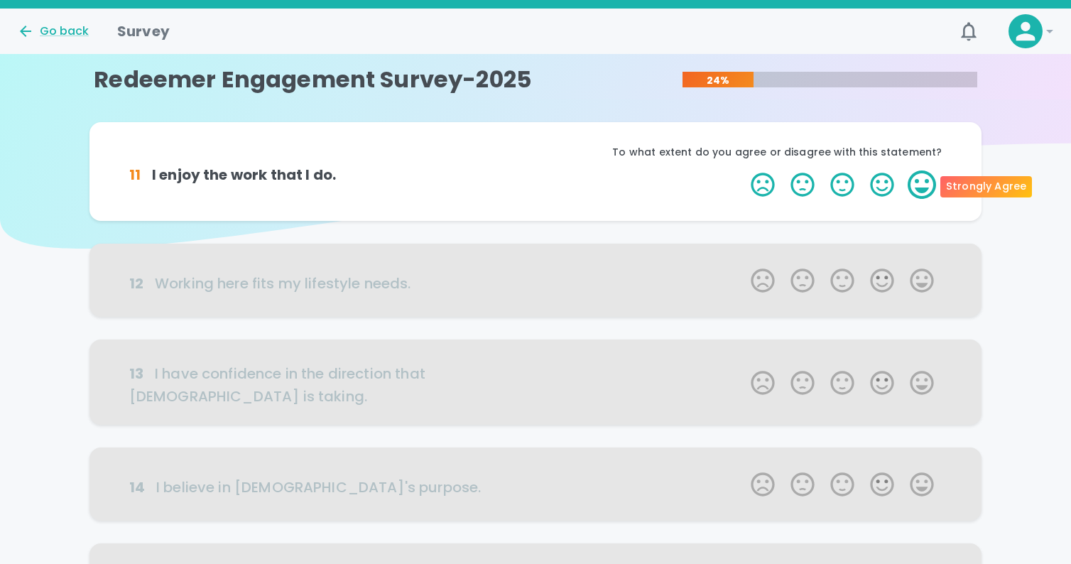
click at [920, 190] on label "5 Stars" at bounding box center [922, 184] width 40 height 28
click at [743, 170] on input "5 Stars" at bounding box center [742, 170] width 1 height 1
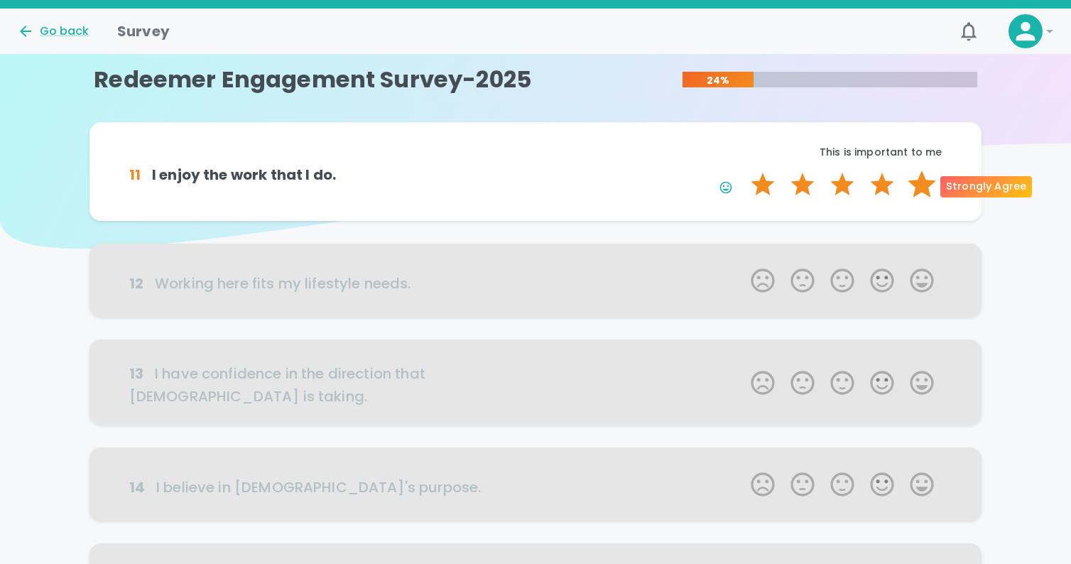
click at [920, 190] on label "5 Stars" at bounding box center [922, 184] width 40 height 28
click at [743, 170] on input "5 Stars" at bounding box center [742, 170] width 1 height 1
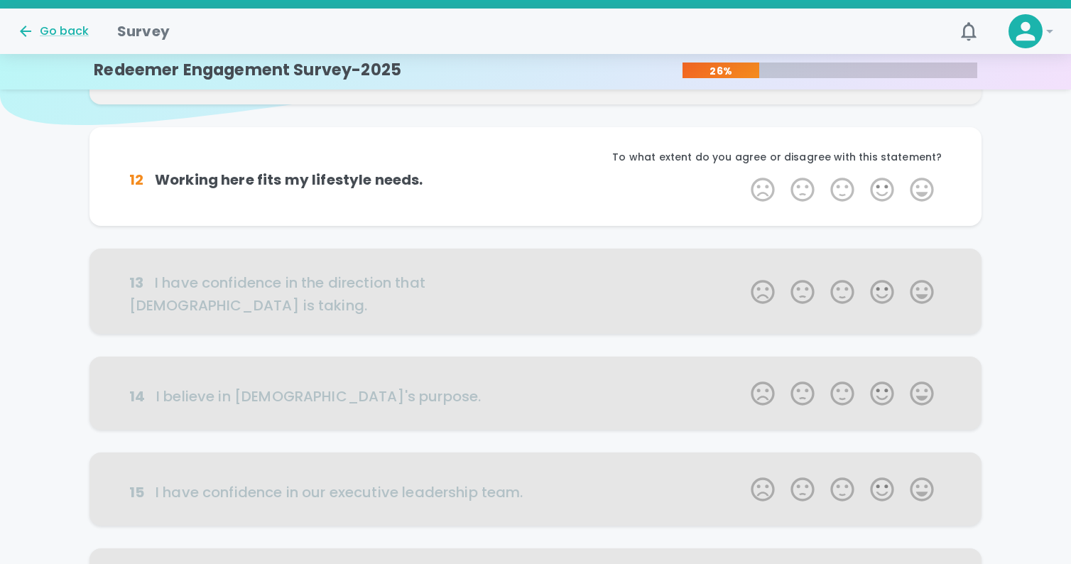
scroll to position [125, 0]
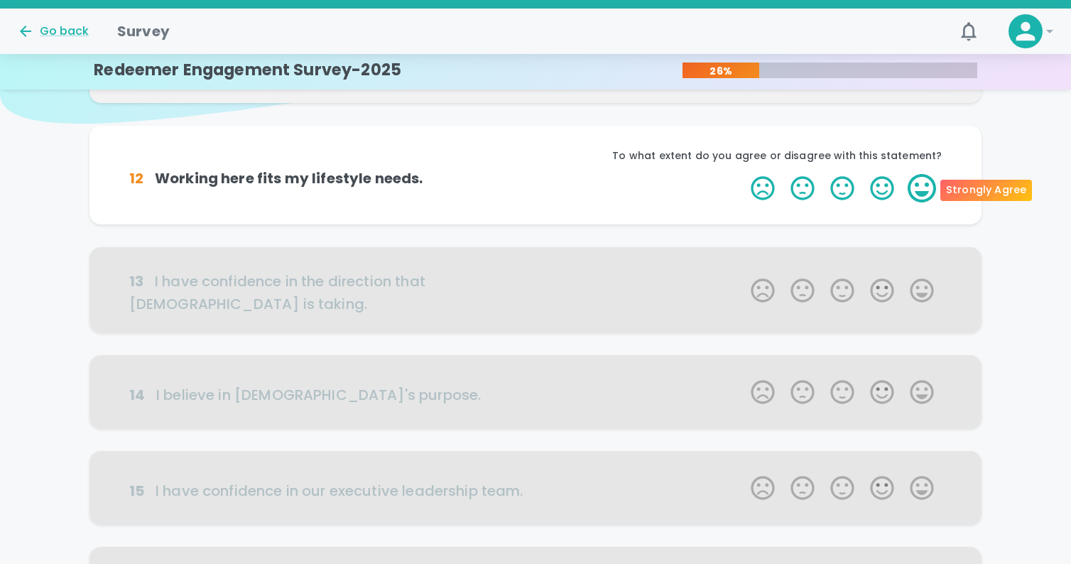
click at [920, 188] on label "5 Stars" at bounding box center [922, 188] width 40 height 28
click at [743, 174] on input "5 Stars" at bounding box center [742, 173] width 1 height 1
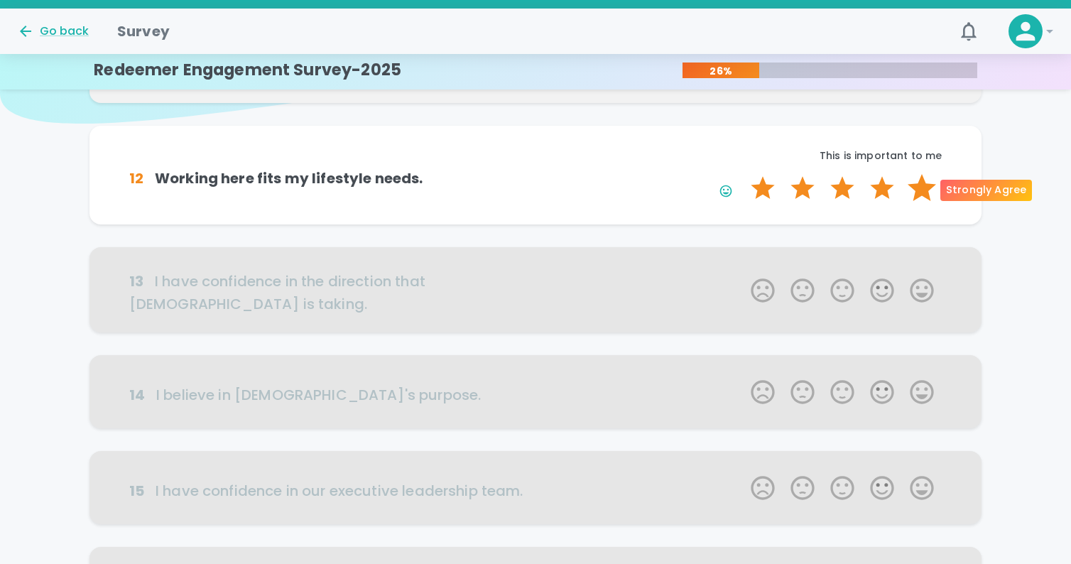
click at [923, 190] on label "5 Stars" at bounding box center [922, 188] width 40 height 28
click at [743, 174] on input "5 Stars" at bounding box center [742, 173] width 1 height 1
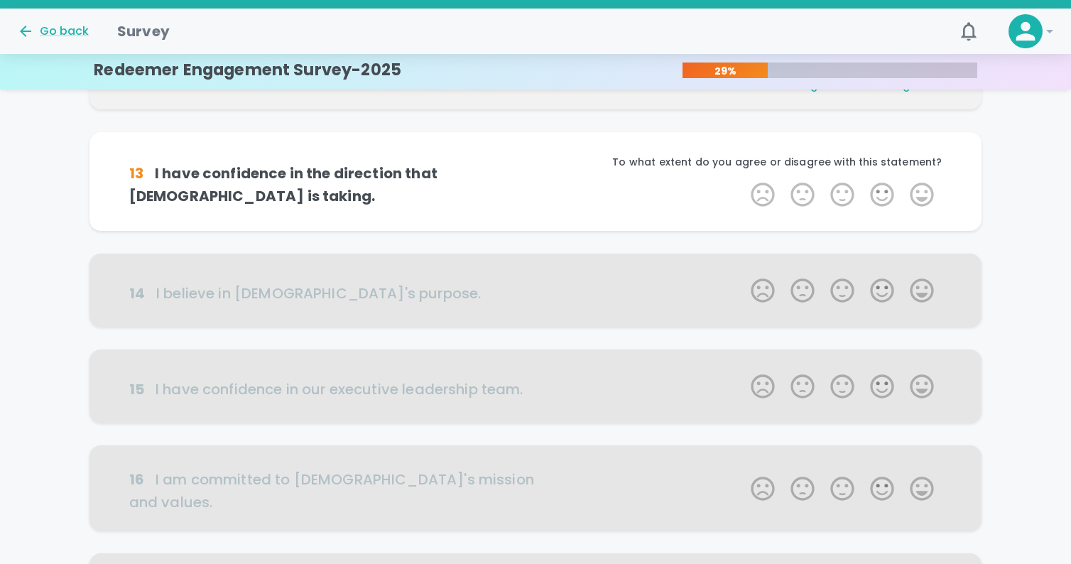
scroll to position [250, 0]
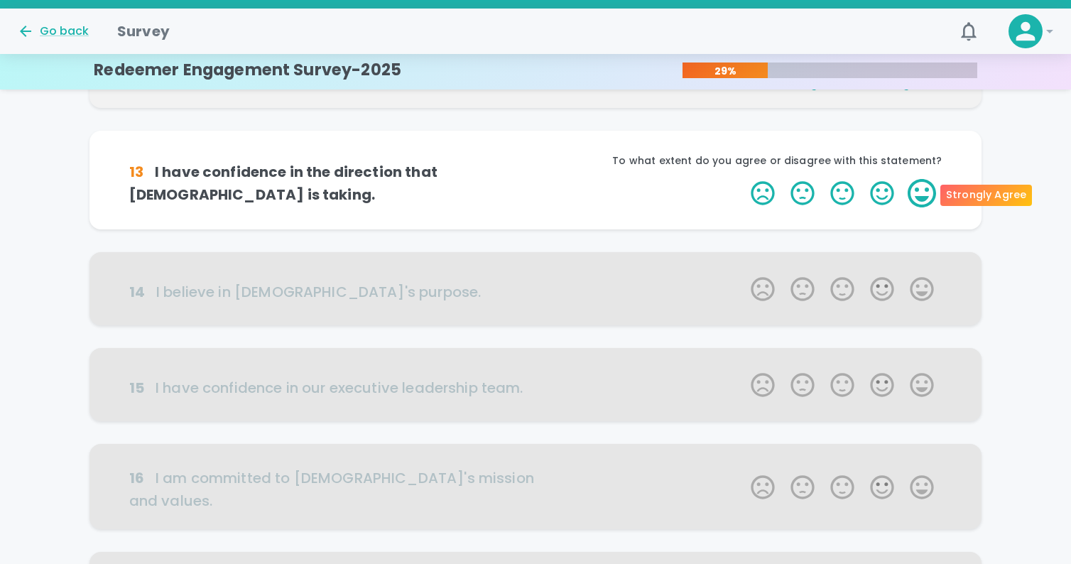
click at [921, 191] on label "5 Stars" at bounding box center [922, 193] width 40 height 28
click at [743, 179] on input "5 Stars" at bounding box center [742, 178] width 1 height 1
click at [921, 191] on label "5 Stars" at bounding box center [922, 193] width 40 height 28
click at [743, 179] on input "5 Stars" at bounding box center [742, 178] width 1 height 1
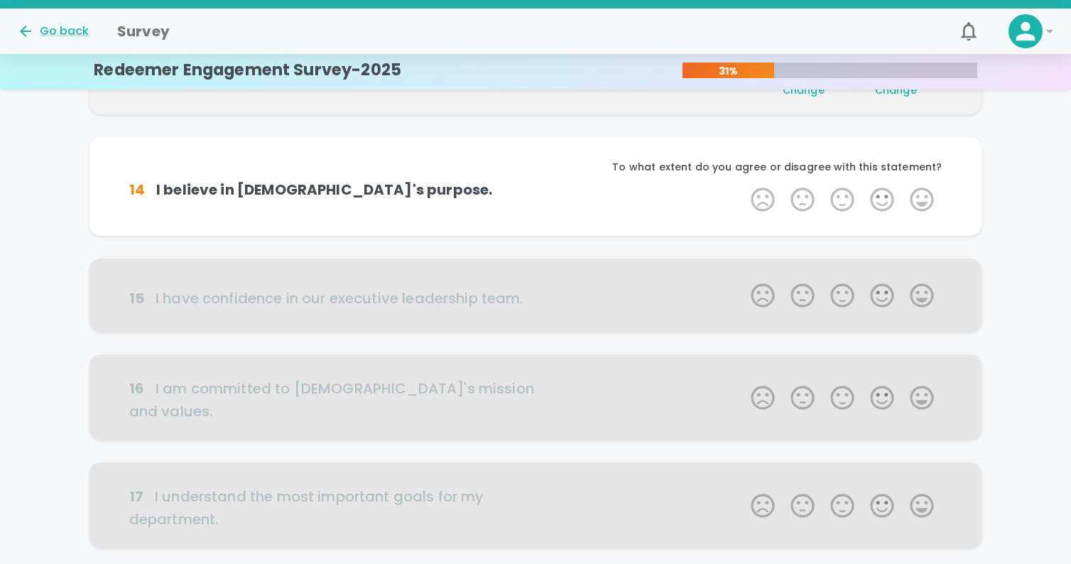
scroll to position [375, 0]
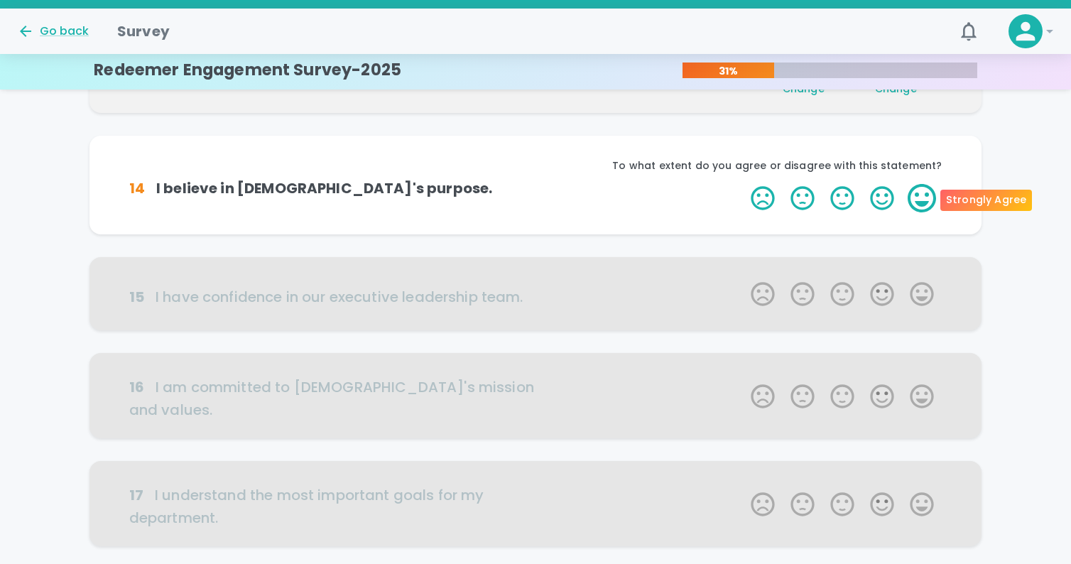
click at [921, 189] on label "5 Stars" at bounding box center [922, 198] width 40 height 28
click at [743, 184] on input "5 Stars" at bounding box center [742, 183] width 1 height 1
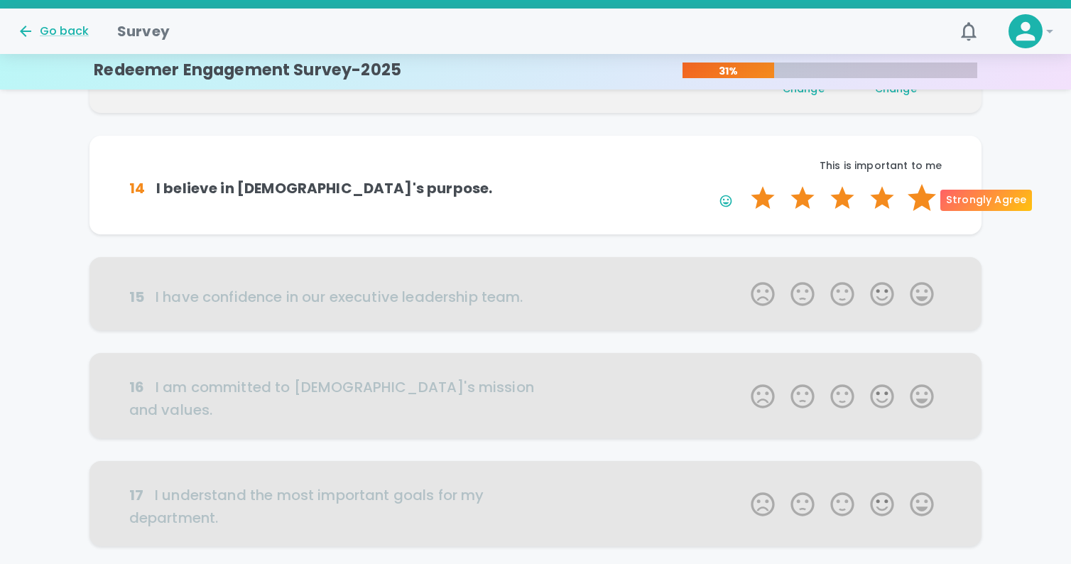
click at [921, 198] on label "5 Stars" at bounding box center [922, 198] width 40 height 28
click at [743, 184] on input "5 Stars" at bounding box center [742, 183] width 1 height 1
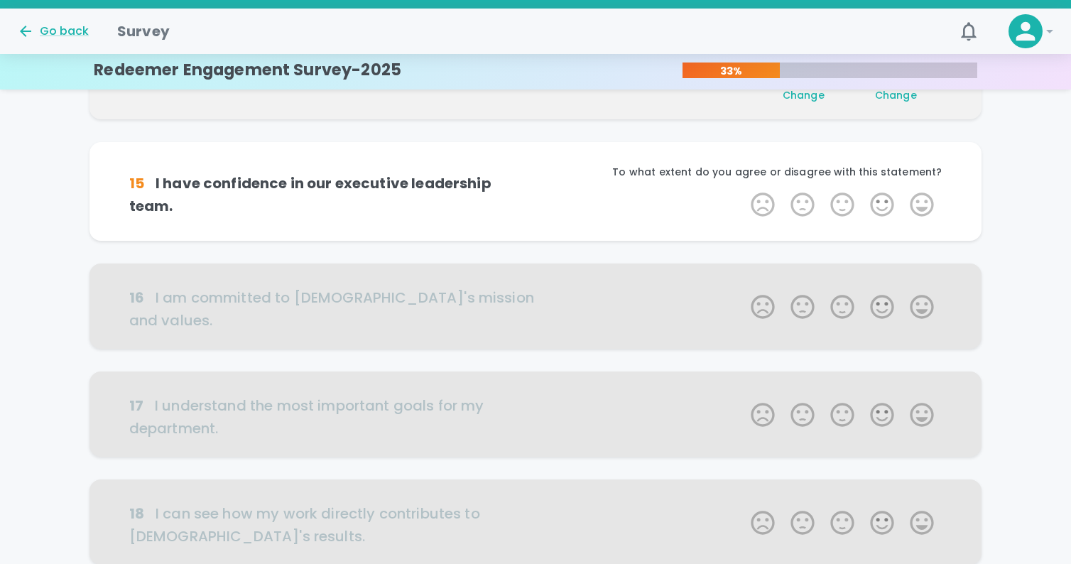
scroll to position [500, 0]
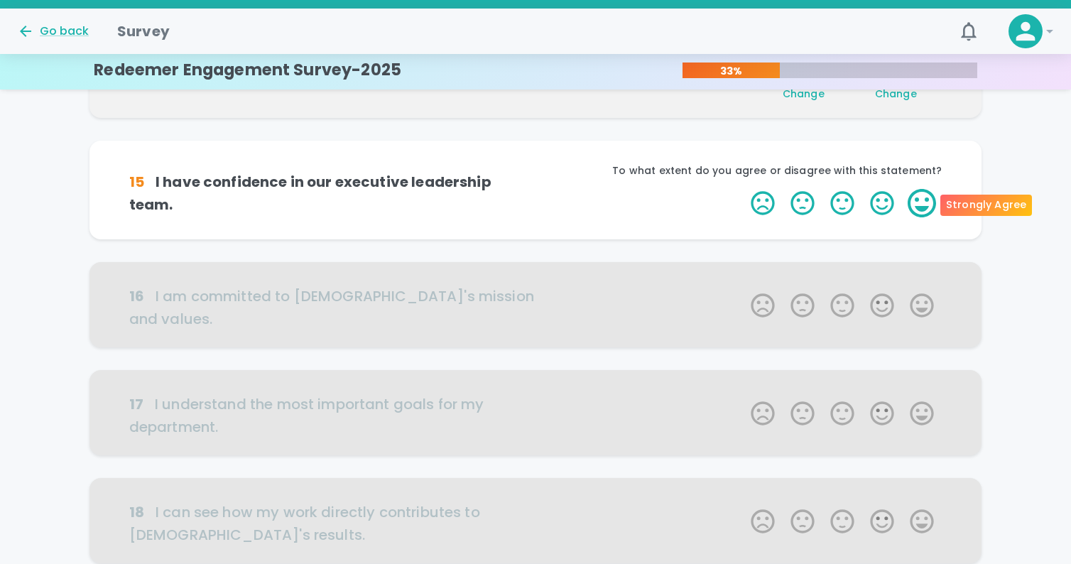
click at [923, 200] on label "5 Stars" at bounding box center [922, 203] width 40 height 28
click at [743, 189] on input "5 Stars" at bounding box center [742, 188] width 1 height 1
click at [920, 203] on label "5 Stars" at bounding box center [922, 203] width 40 height 28
click at [743, 189] on input "5 Stars" at bounding box center [742, 188] width 1 height 1
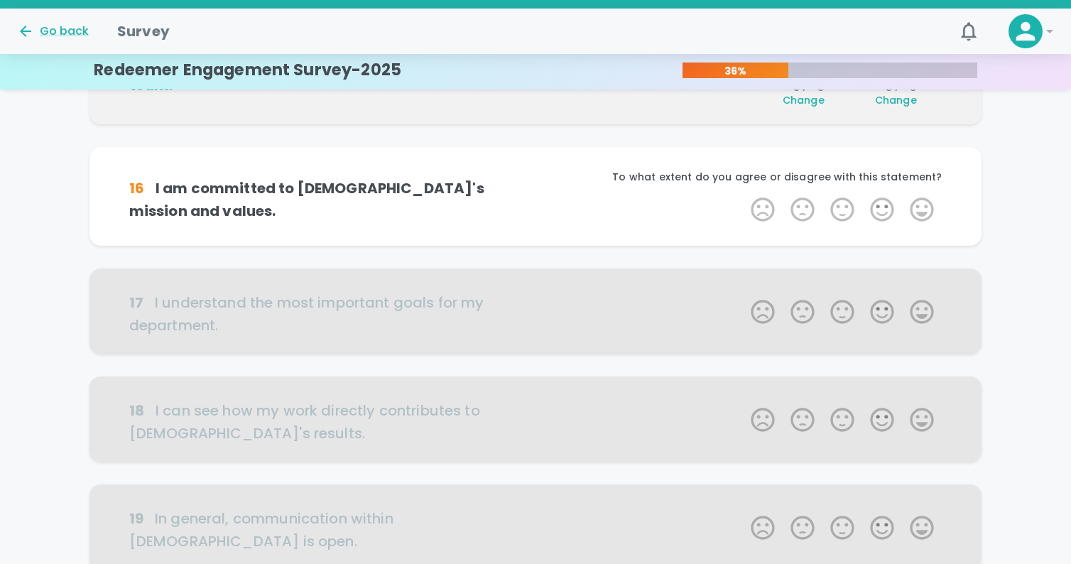
scroll to position [625, 0]
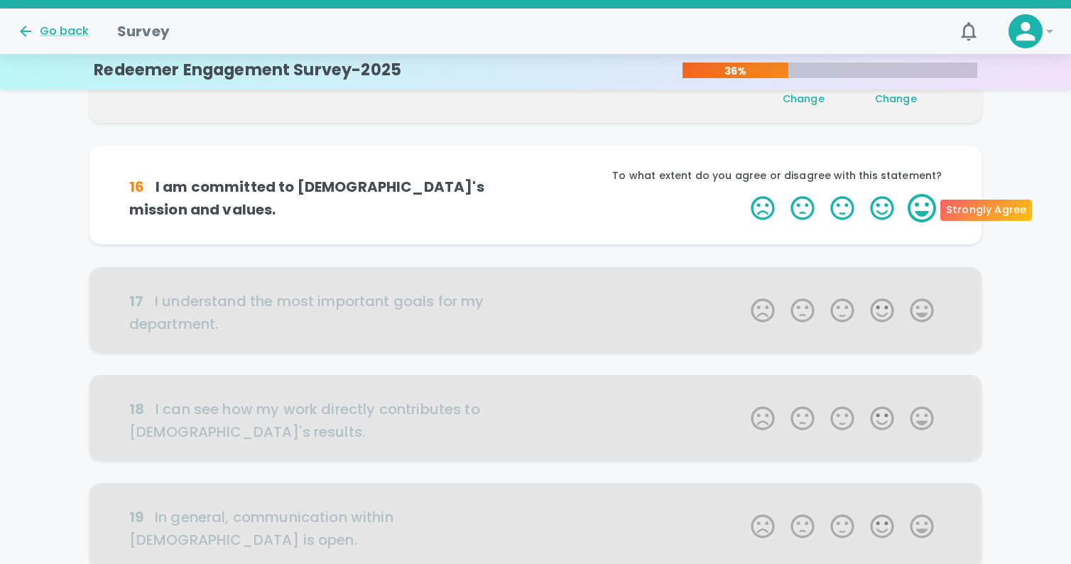
click at [925, 202] on label "5 Stars" at bounding box center [922, 208] width 40 height 28
click at [743, 194] on input "5 Stars" at bounding box center [742, 193] width 1 height 1
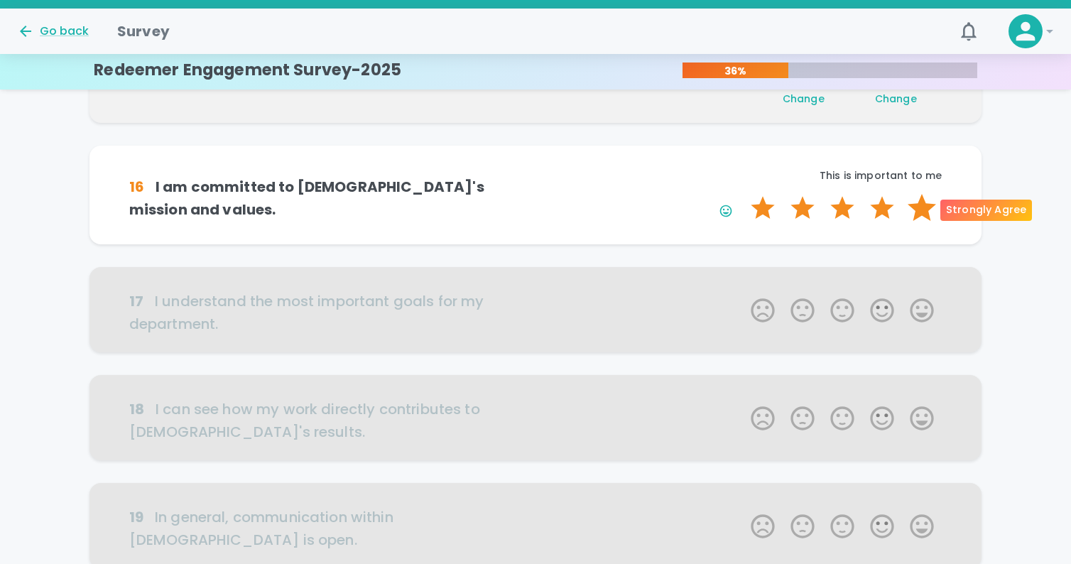
click at [925, 202] on label "5 Stars" at bounding box center [922, 208] width 40 height 28
click at [743, 194] on input "5 Stars" at bounding box center [742, 193] width 1 height 1
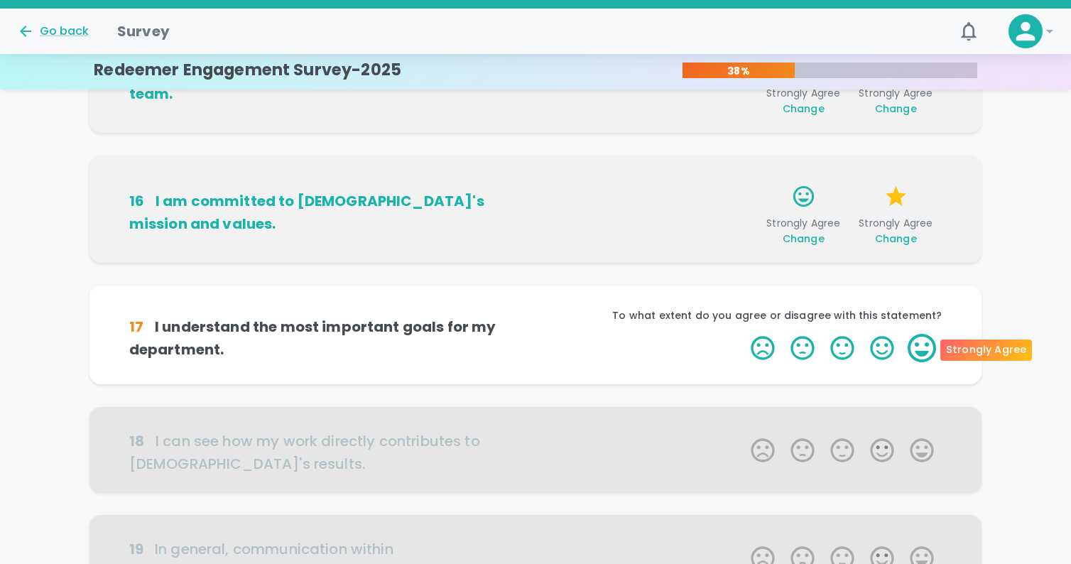
scroll to position [614, 0]
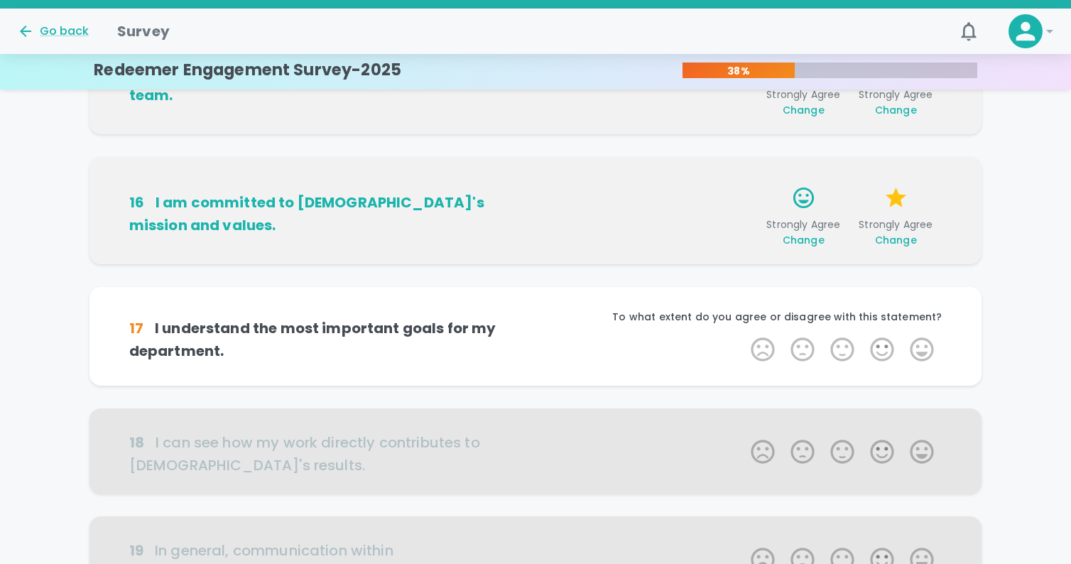
click at [881, 239] on span "Change" at bounding box center [896, 240] width 42 height 14
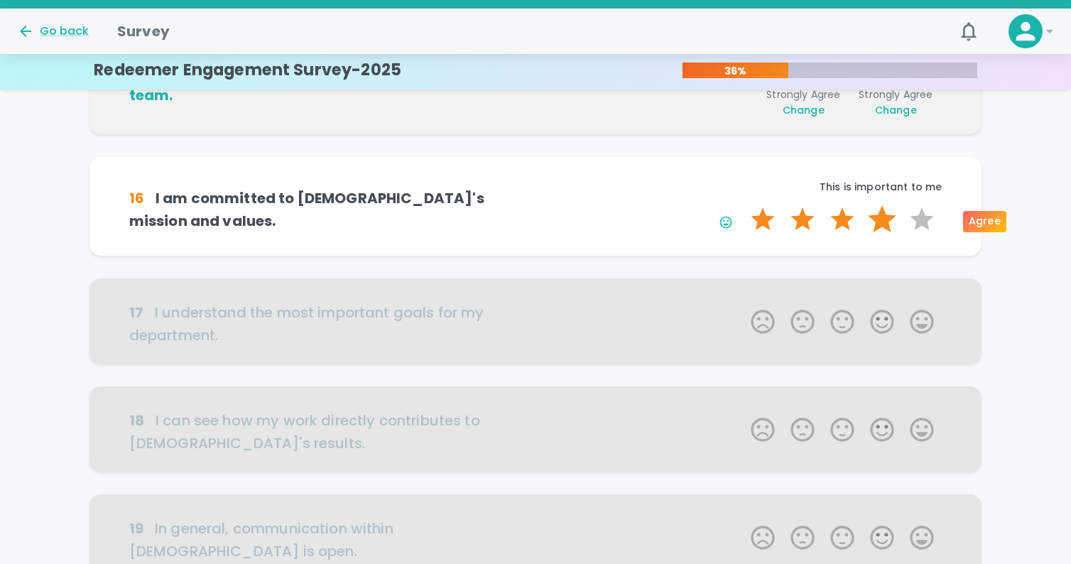
click at [874, 220] on label "4 Stars" at bounding box center [882, 219] width 40 height 28
click at [743, 205] on input "4 Stars" at bounding box center [742, 205] width 1 height 1
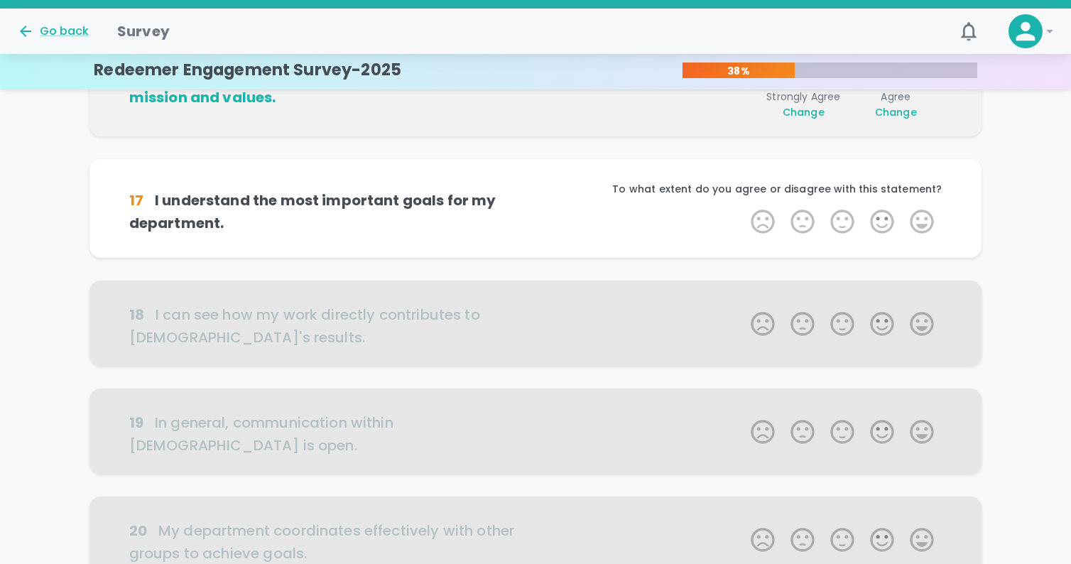
scroll to position [750, 0]
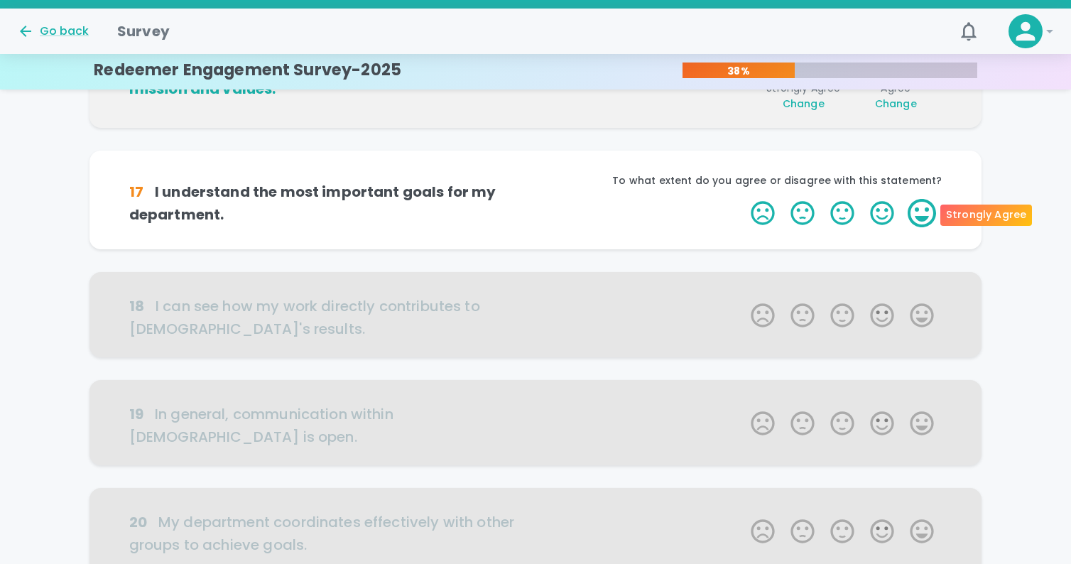
click at [918, 215] on label "5 Stars" at bounding box center [922, 213] width 40 height 28
click at [743, 199] on input "5 Stars" at bounding box center [742, 198] width 1 height 1
click at [915, 212] on label "5 Stars" at bounding box center [922, 213] width 40 height 28
click at [743, 199] on input "5 Stars" at bounding box center [742, 198] width 1 height 1
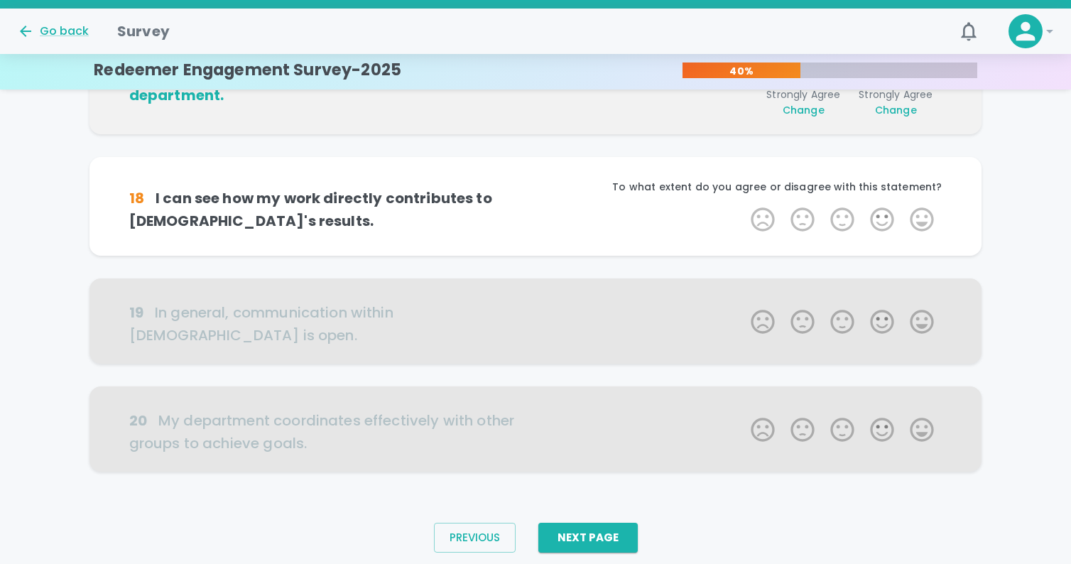
scroll to position [875, 0]
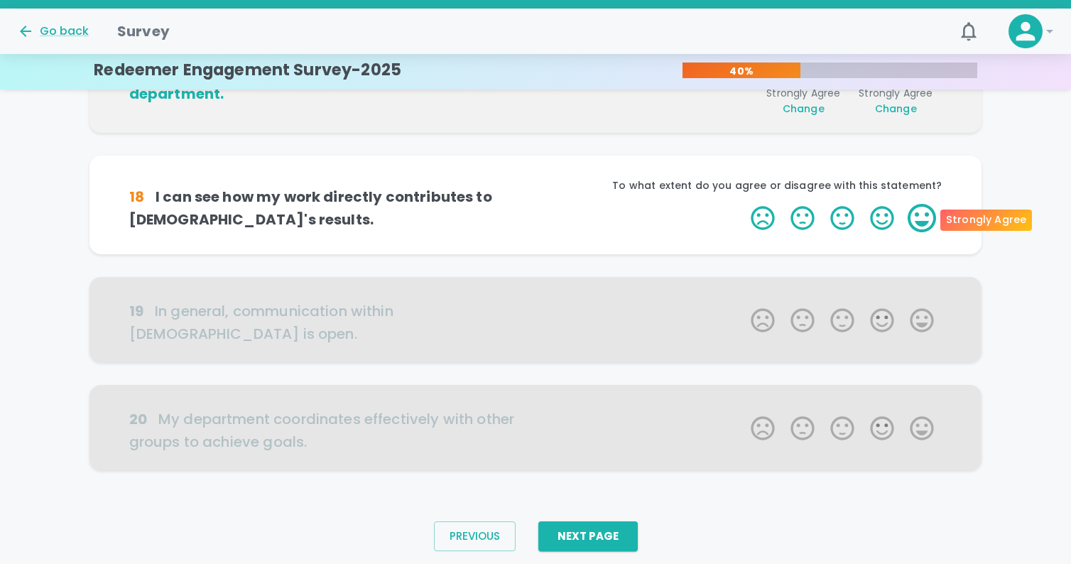
click at [924, 214] on label "5 Stars" at bounding box center [922, 218] width 40 height 28
click at [743, 204] on input "5 Stars" at bounding box center [742, 203] width 1 height 1
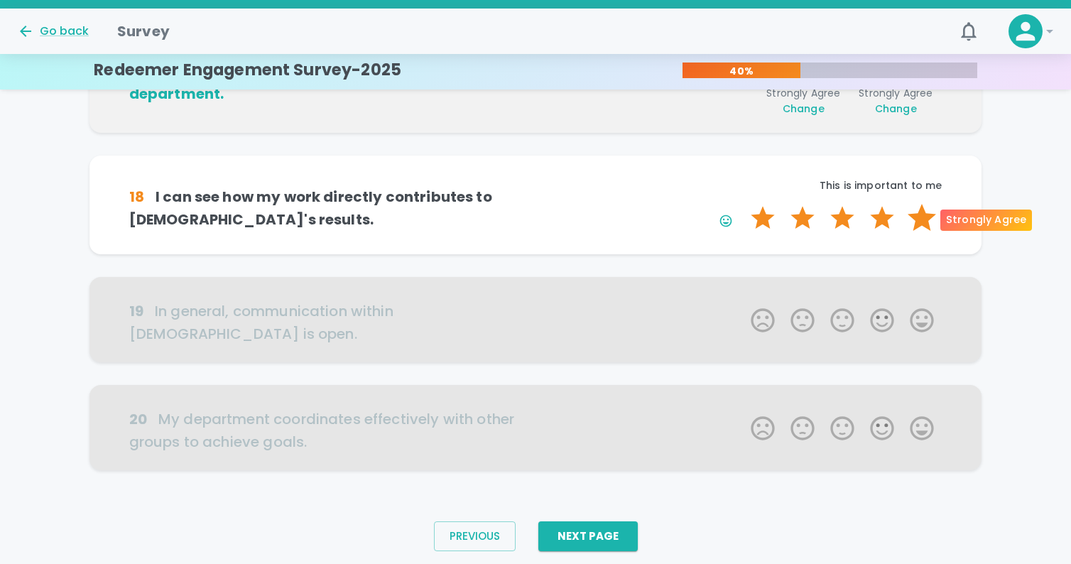
click at [919, 222] on label "5 Stars" at bounding box center [922, 218] width 40 height 28
click at [743, 204] on input "5 Stars" at bounding box center [742, 203] width 1 height 1
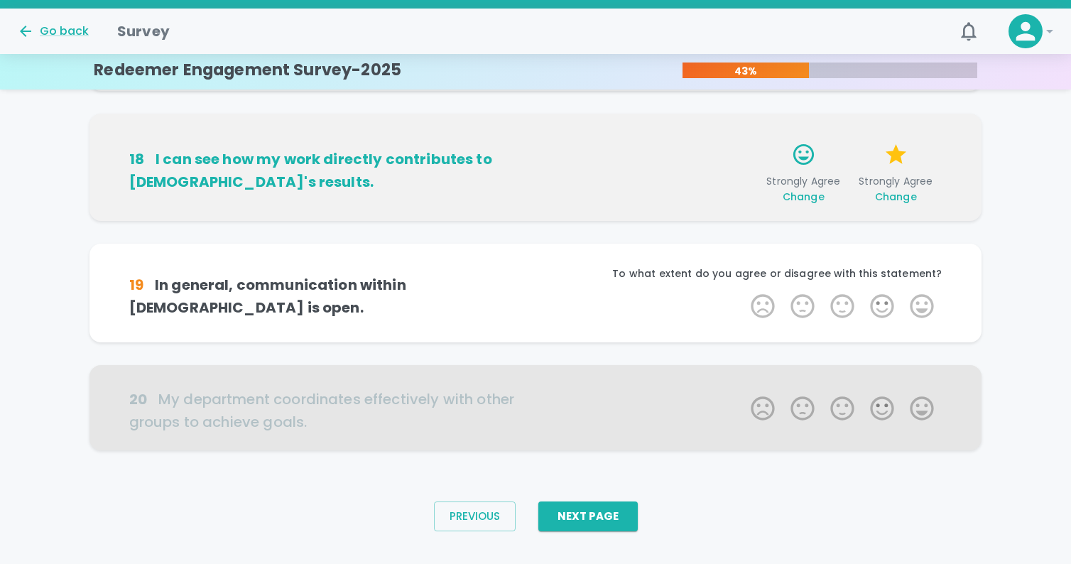
scroll to position [919, 0]
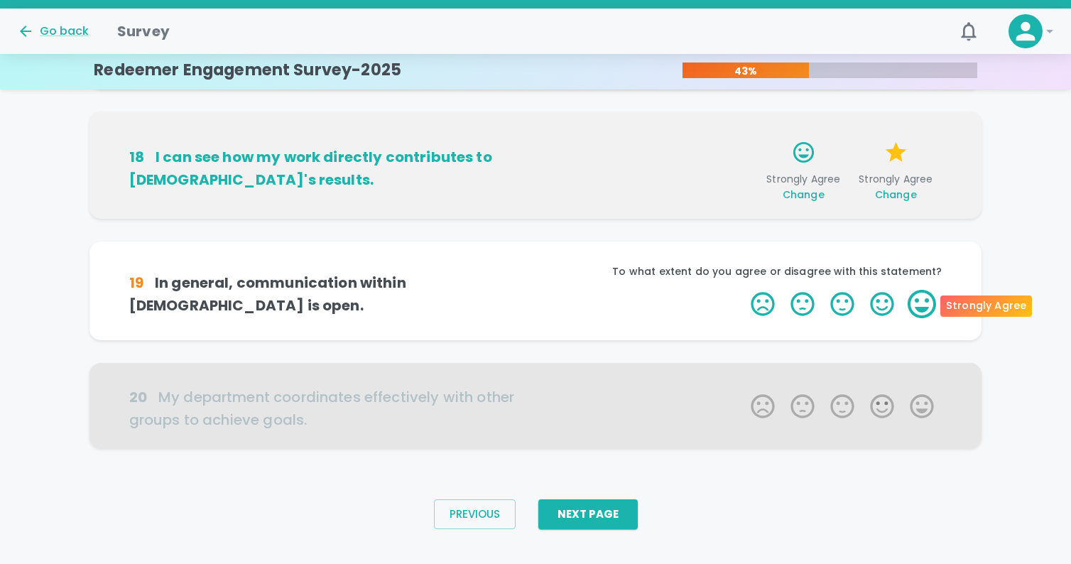
click at [923, 304] on label "5 Stars" at bounding box center [922, 304] width 40 height 28
click at [743, 290] on input "5 Stars" at bounding box center [742, 289] width 1 height 1
click at [919, 305] on label "5 Stars" at bounding box center [922, 304] width 40 height 28
click at [743, 290] on input "5 Stars" at bounding box center [742, 289] width 1 height 1
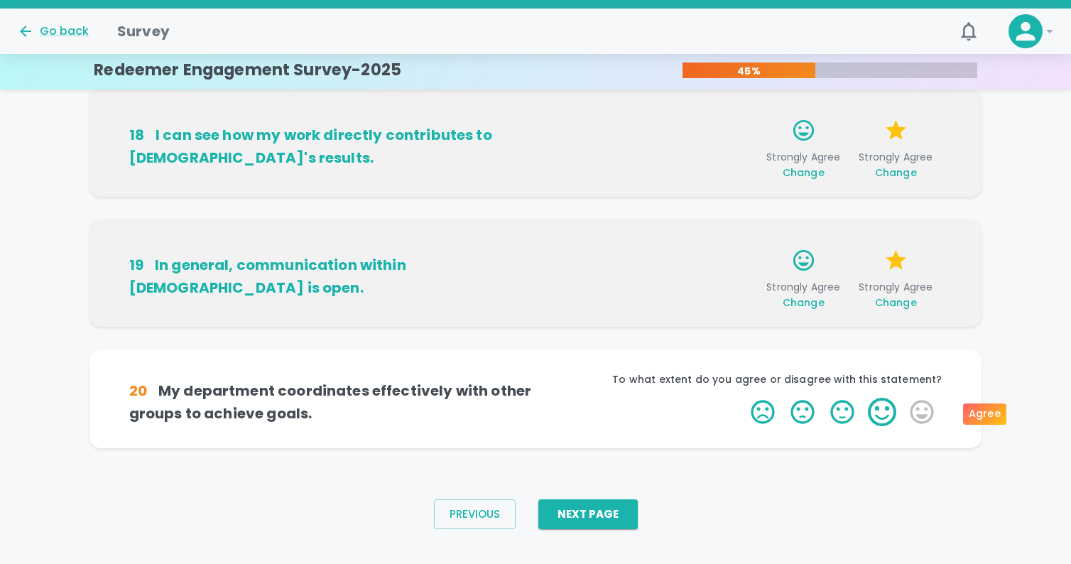
click at [887, 411] on label "4 Stars" at bounding box center [882, 412] width 40 height 28
click at [743, 398] on input "4 Stars" at bounding box center [742, 397] width 1 height 1
click at [887, 411] on label "4 Stars" at bounding box center [882, 412] width 40 height 28
click at [743, 398] on input "4 Stars" at bounding box center [742, 397] width 1 height 1
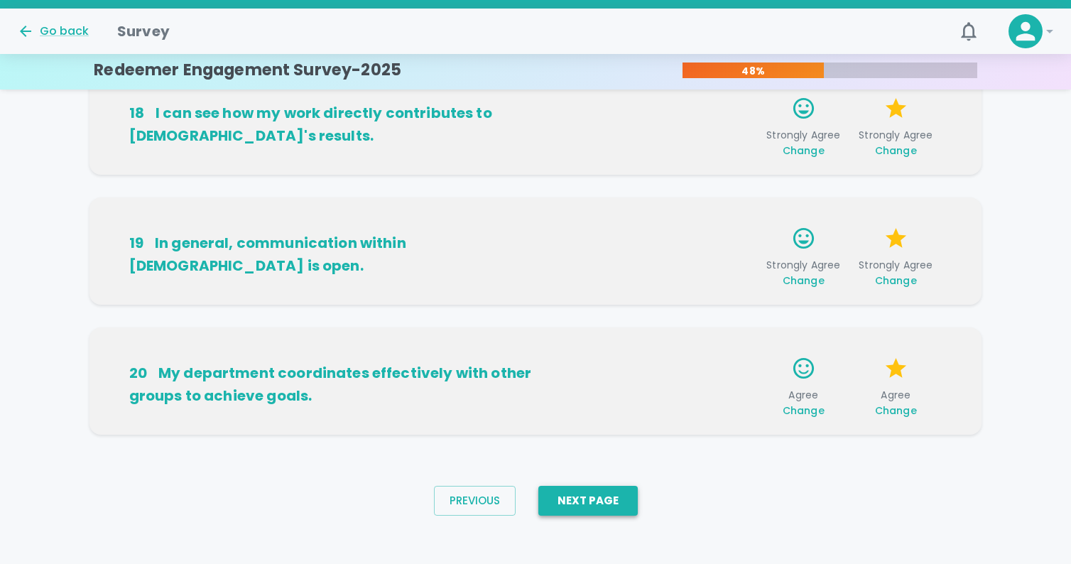
click at [617, 492] on button "Next Page" at bounding box center [587, 501] width 99 height 30
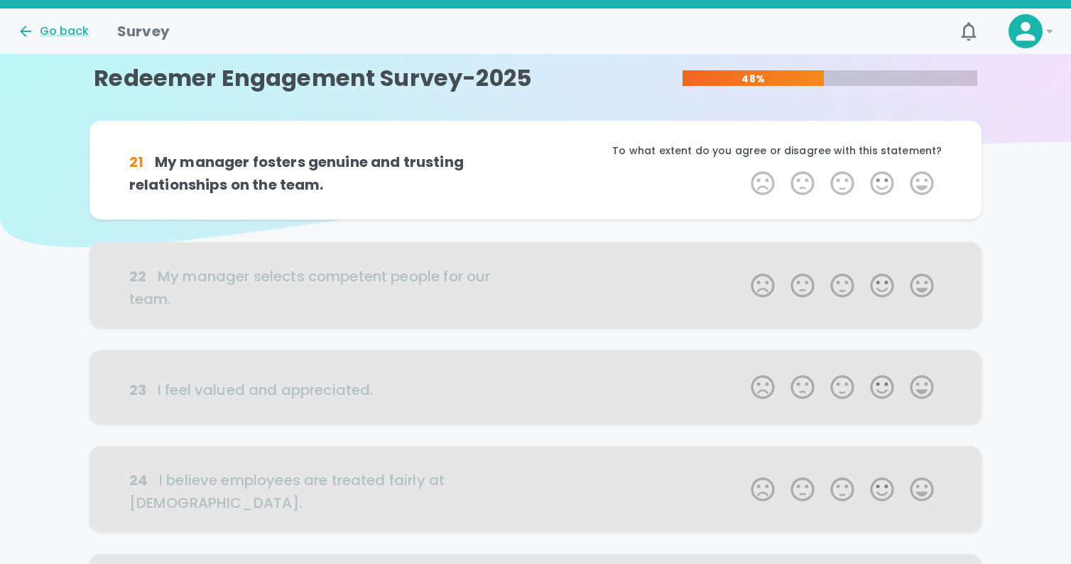
scroll to position [0, 0]
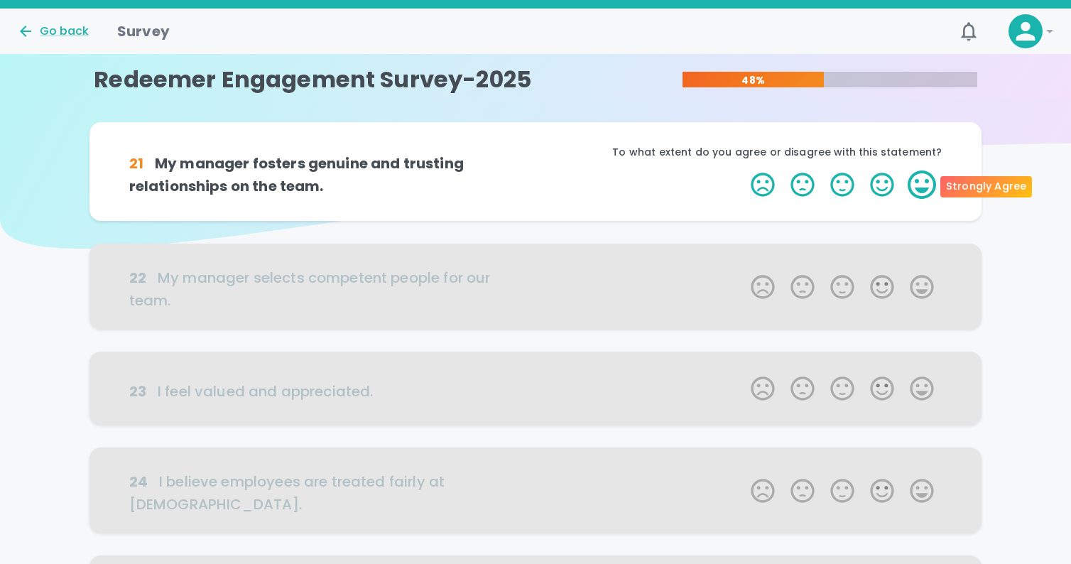
click at [928, 188] on label "5 Stars" at bounding box center [922, 184] width 40 height 28
click at [743, 170] on input "5 Stars" at bounding box center [742, 170] width 1 height 1
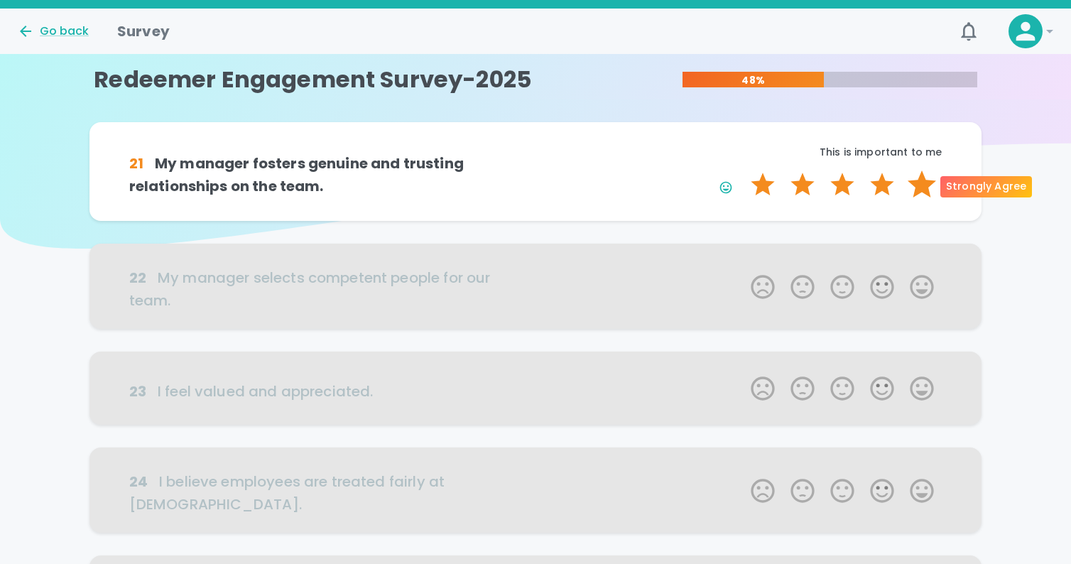
click at [919, 185] on label "5 Stars" at bounding box center [922, 184] width 40 height 28
click at [743, 170] on input "5 Stars" at bounding box center [742, 170] width 1 height 1
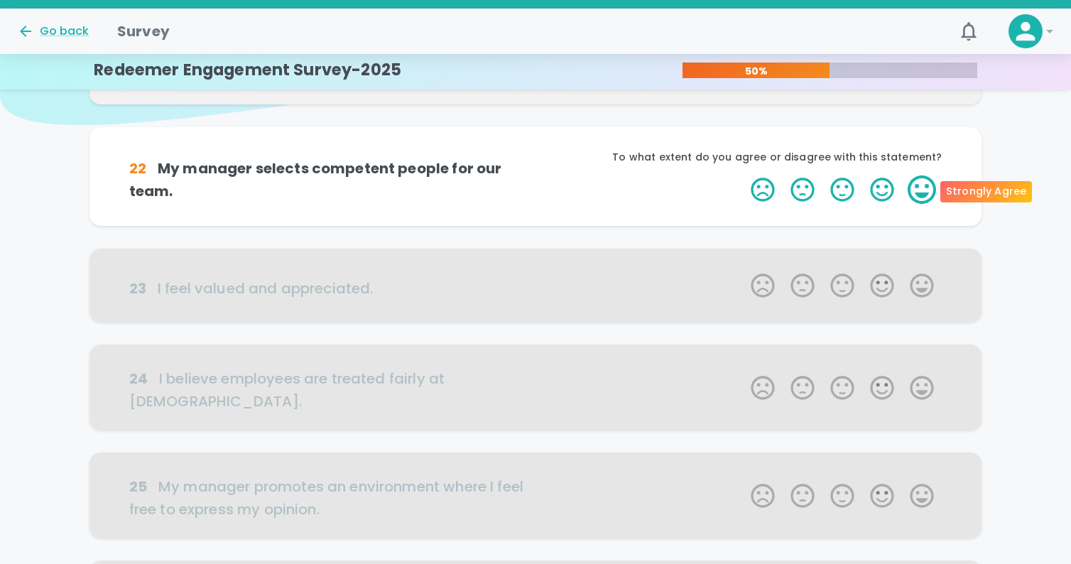
scroll to position [125, 0]
click at [925, 179] on label "5 Stars" at bounding box center [922, 188] width 40 height 28
click at [743, 174] on input "5 Stars" at bounding box center [742, 173] width 1 height 1
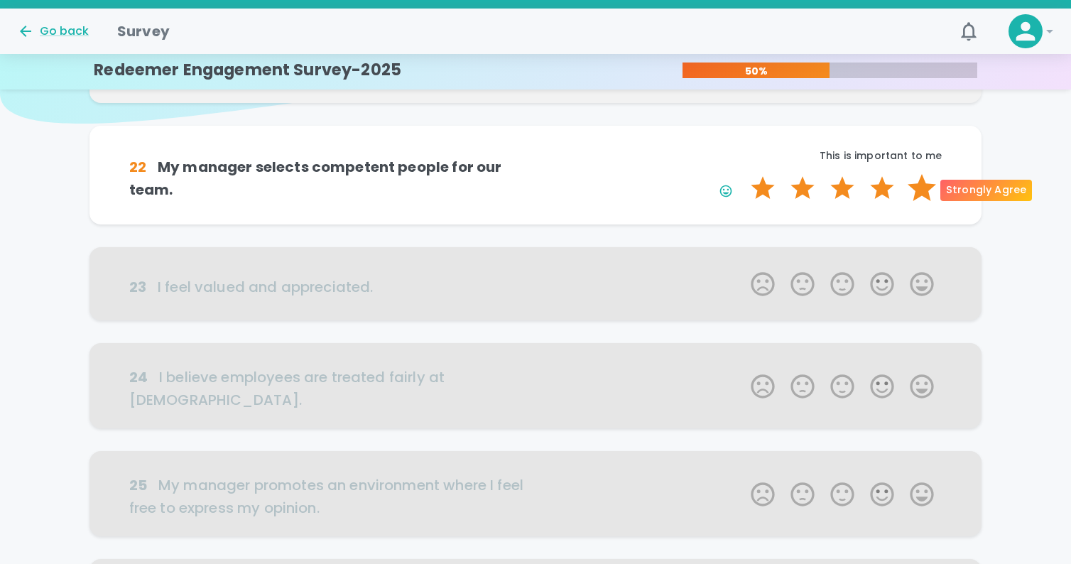
click at [923, 187] on label "5 Stars" at bounding box center [922, 188] width 40 height 28
click at [743, 174] on input "5 Stars" at bounding box center [742, 173] width 1 height 1
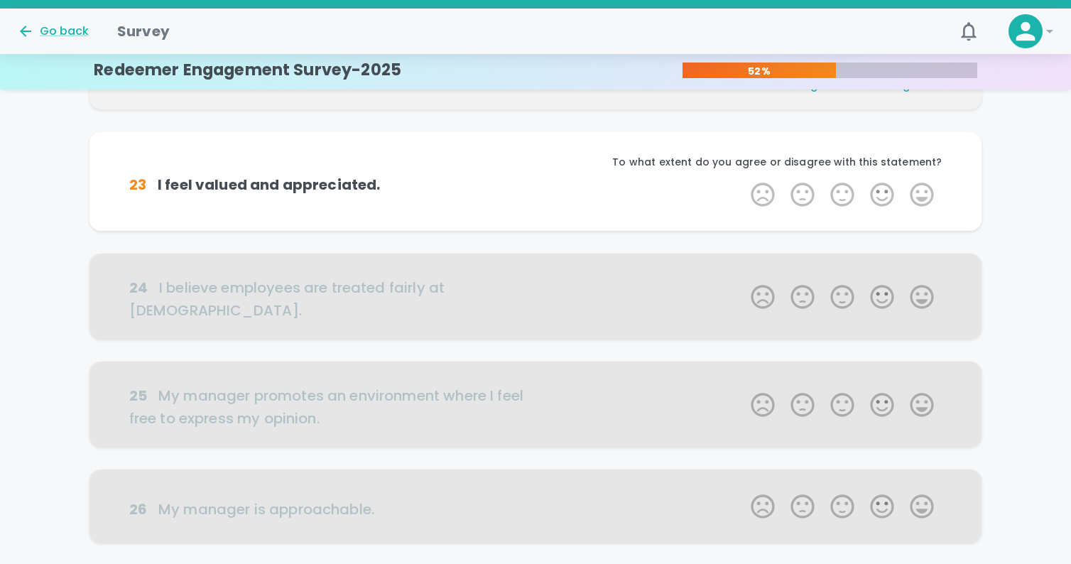
scroll to position [250, 0]
click at [918, 188] on label "5 Stars" at bounding box center [922, 193] width 40 height 28
click at [743, 179] on input "5 Stars" at bounding box center [742, 178] width 1 height 1
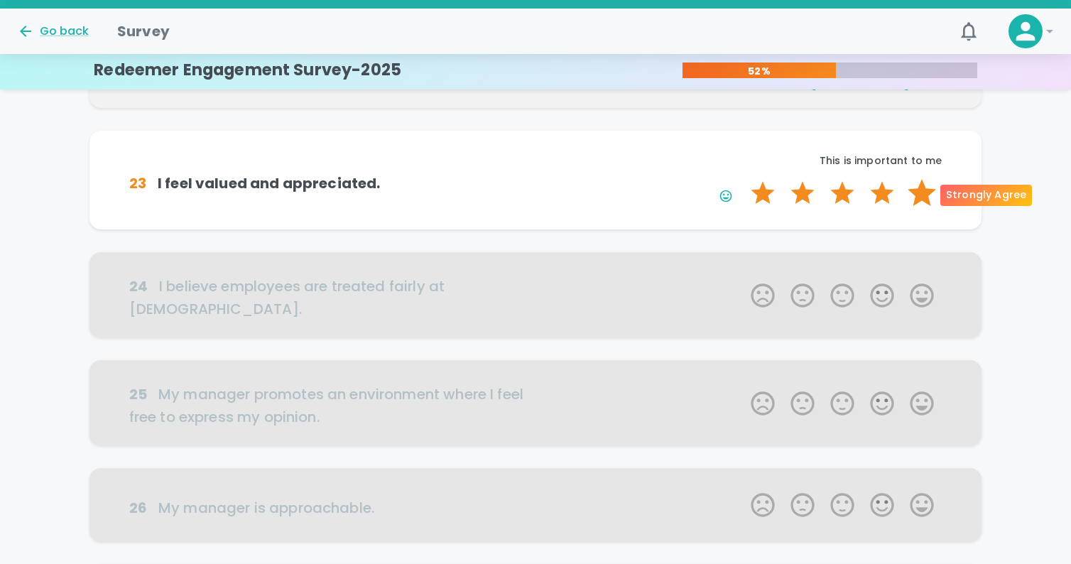
click at [918, 188] on label "5 Stars" at bounding box center [922, 193] width 40 height 28
click at [743, 179] on input "5 Stars" at bounding box center [742, 178] width 1 height 1
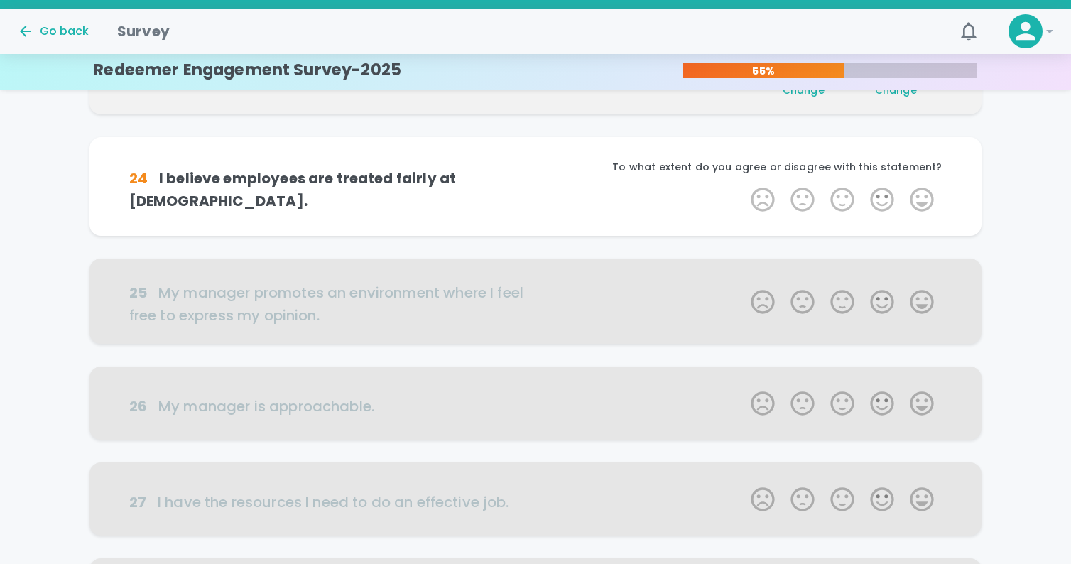
scroll to position [375, 0]
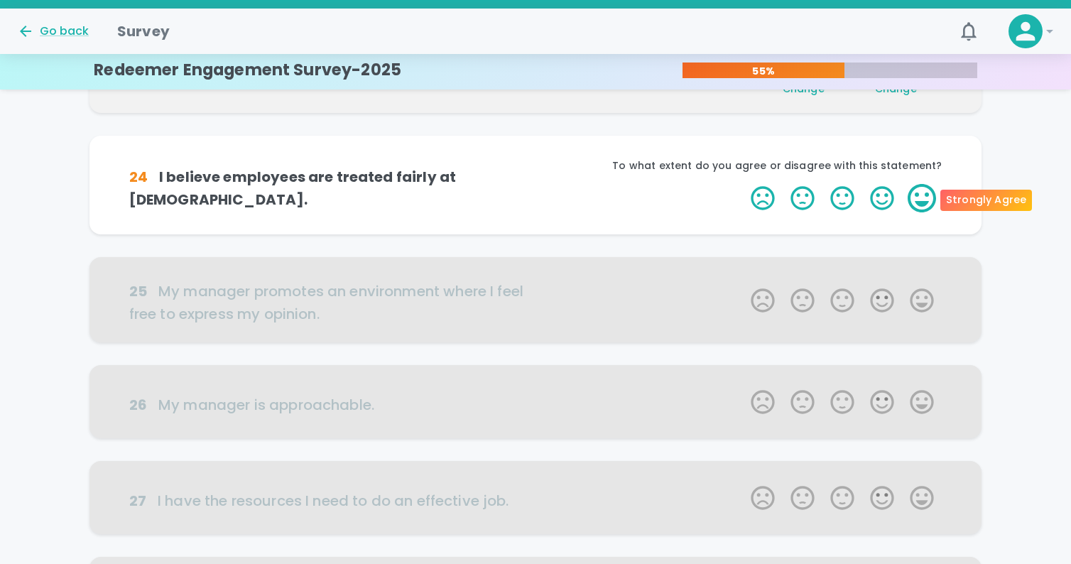
click at [918, 193] on label "5 Stars" at bounding box center [922, 198] width 40 height 28
click at [743, 184] on input "5 Stars" at bounding box center [742, 183] width 1 height 1
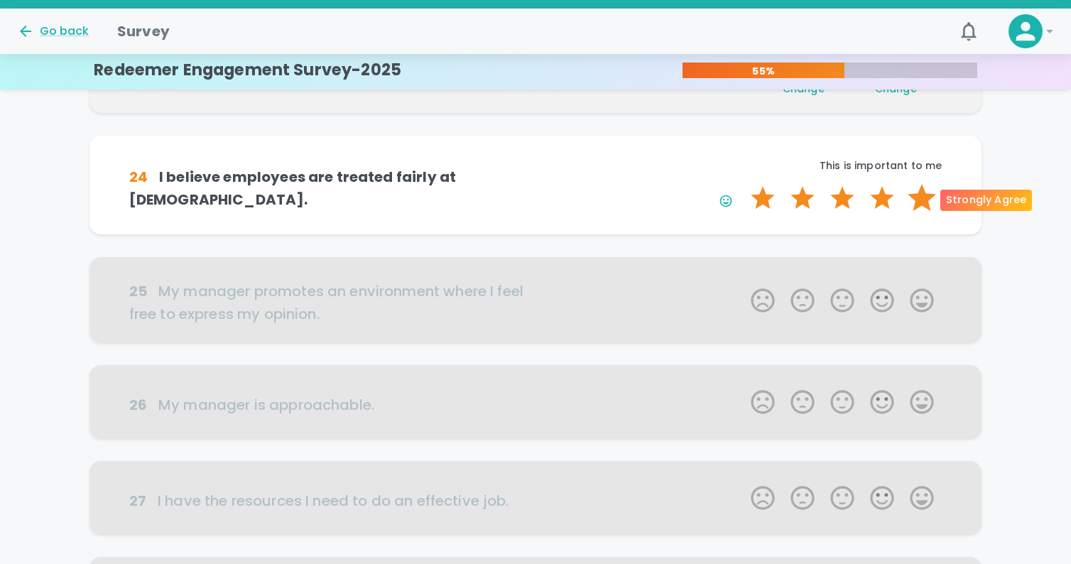
click at [918, 193] on label "5 Stars" at bounding box center [922, 198] width 40 height 28
click at [743, 184] on input "5 Stars" at bounding box center [742, 183] width 1 height 1
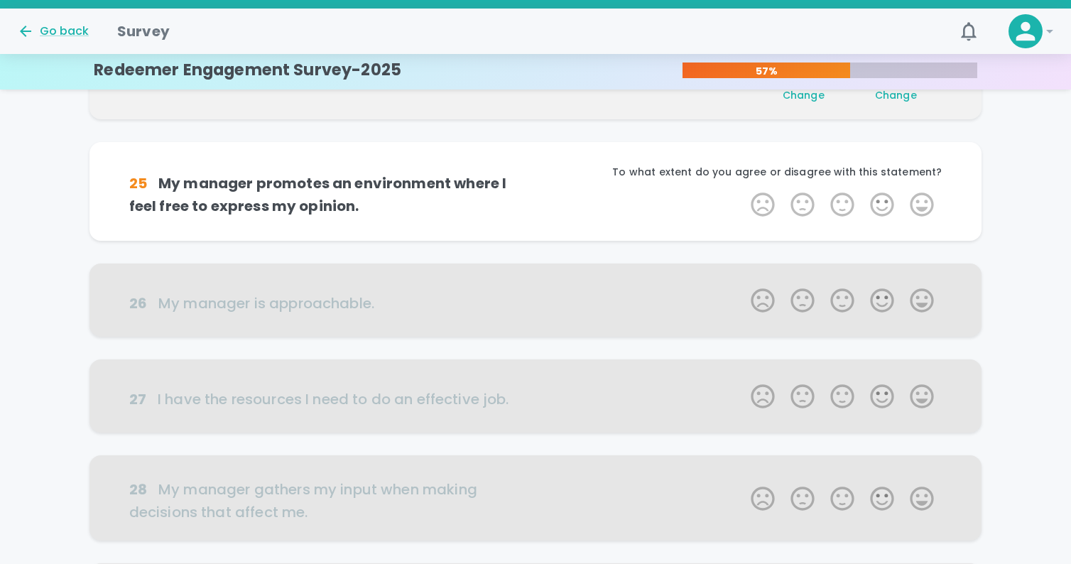
scroll to position [500, 0]
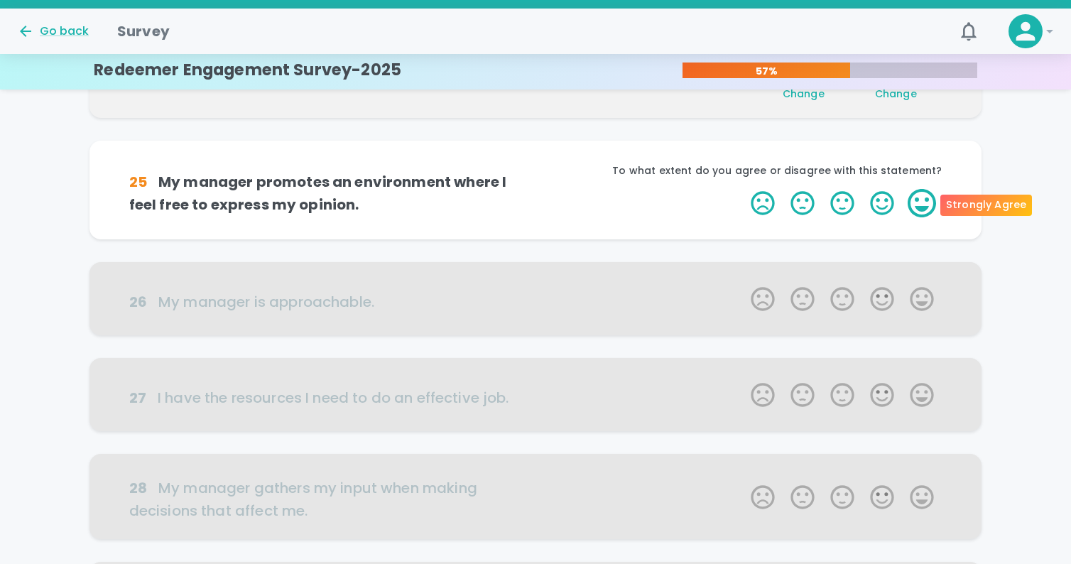
click at [915, 202] on label "5 Stars" at bounding box center [922, 203] width 40 height 28
click at [743, 189] on input "5 Stars" at bounding box center [742, 188] width 1 height 1
click at [915, 206] on label "5 Stars" at bounding box center [922, 203] width 40 height 28
click at [743, 189] on input "5 Stars" at bounding box center [742, 188] width 1 height 1
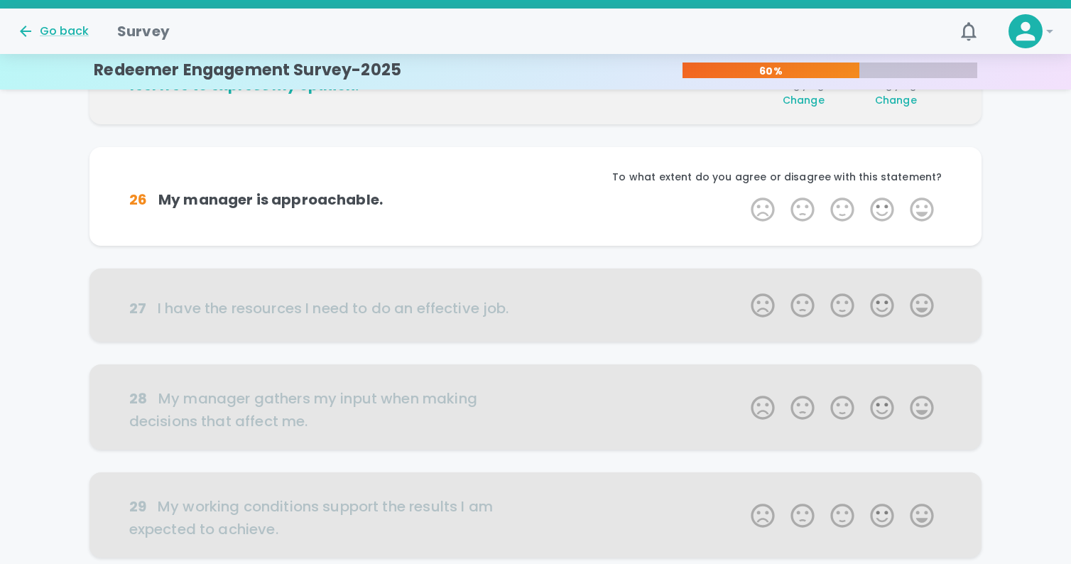
scroll to position [625, 0]
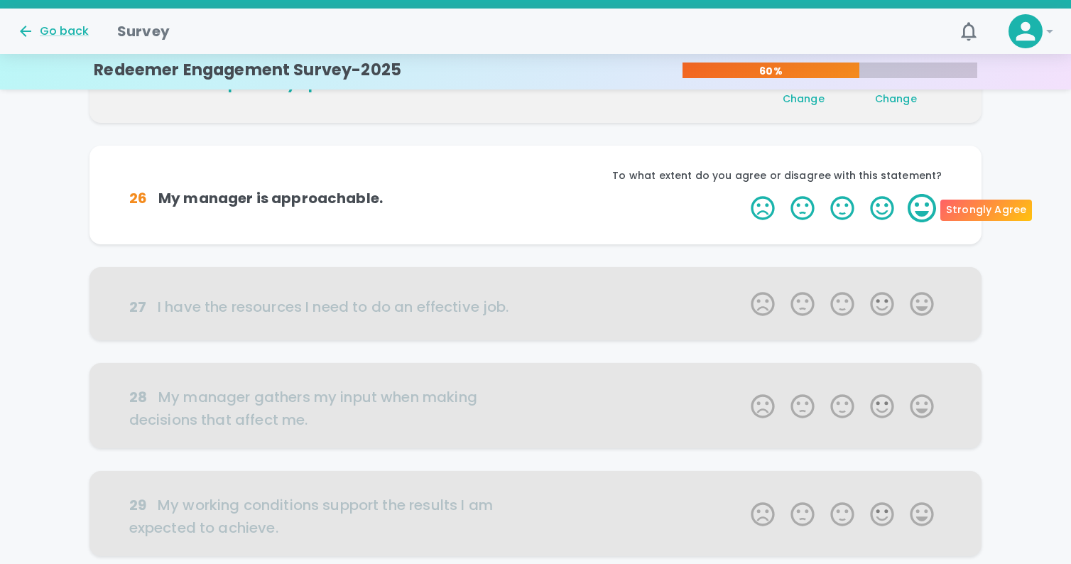
click at [920, 202] on label "5 Stars" at bounding box center [922, 208] width 40 height 28
click at [743, 194] on input "5 Stars" at bounding box center [742, 193] width 1 height 1
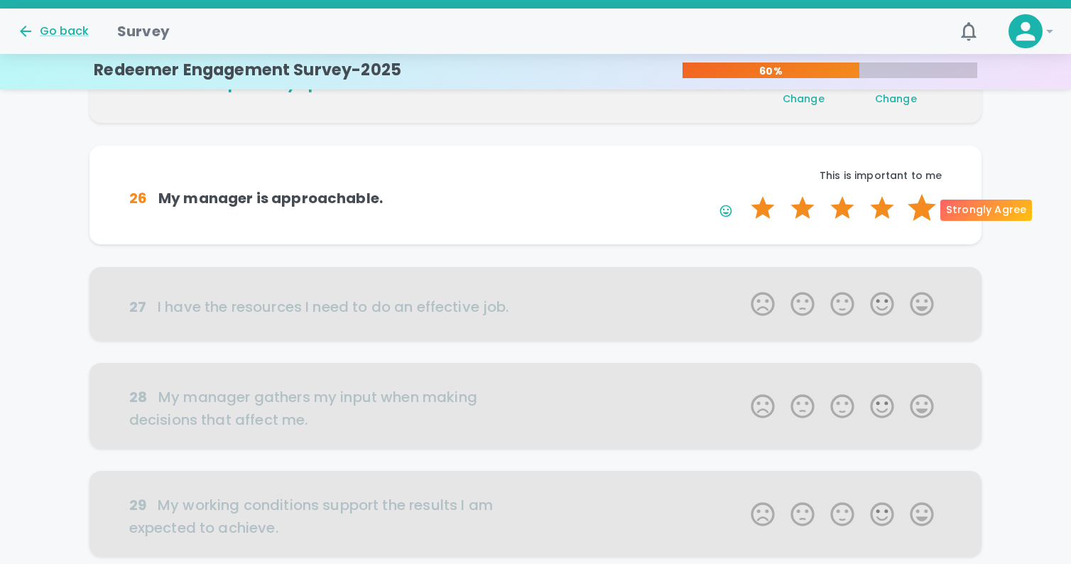
click at [920, 202] on label "5 Stars" at bounding box center [922, 208] width 40 height 28
click at [743, 194] on input "5 Stars" at bounding box center [742, 193] width 1 height 1
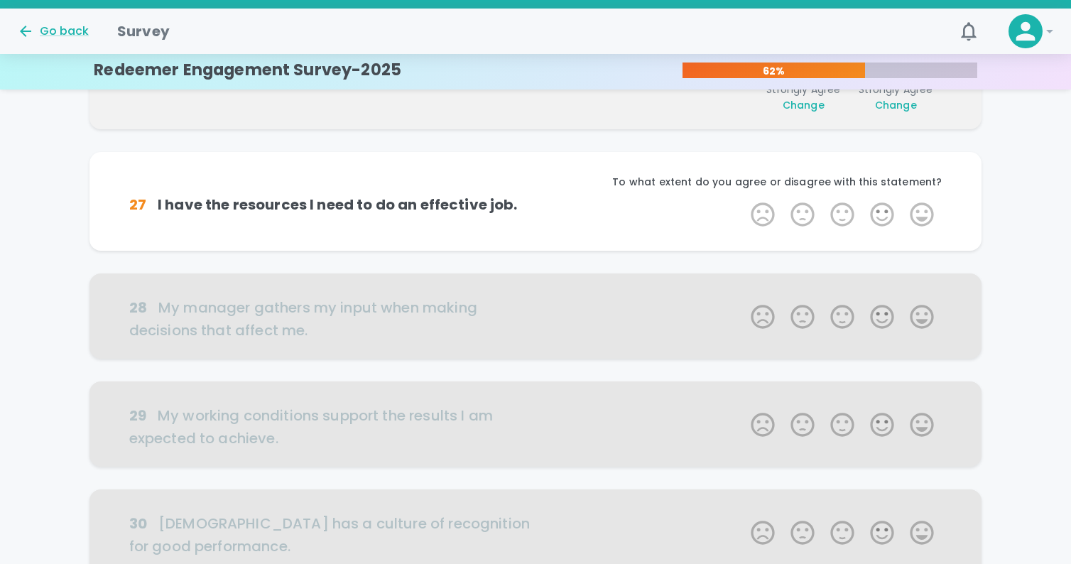
scroll to position [750, 0]
click at [921, 207] on label "5 Stars" at bounding box center [922, 213] width 40 height 28
click at [743, 199] on input "5 Stars" at bounding box center [742, 198] width 1 height 1
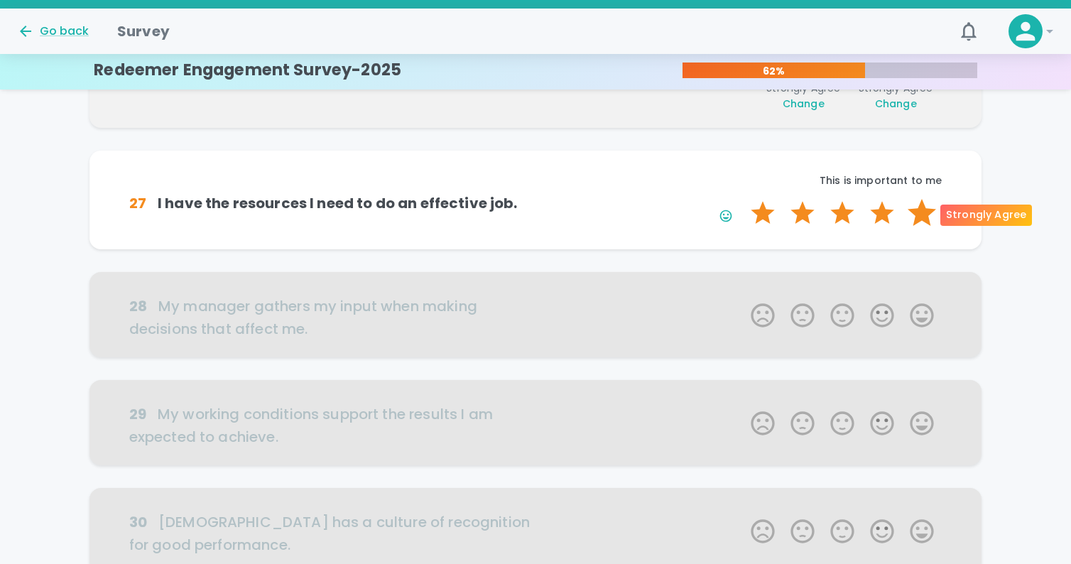
click at [920, 207] on label "5 Stars" at bounding box center [922, 213] width 40 height 28
click at [743, 199] on input "5 Stars" at bounding box center [742, 198] width 1 height 1
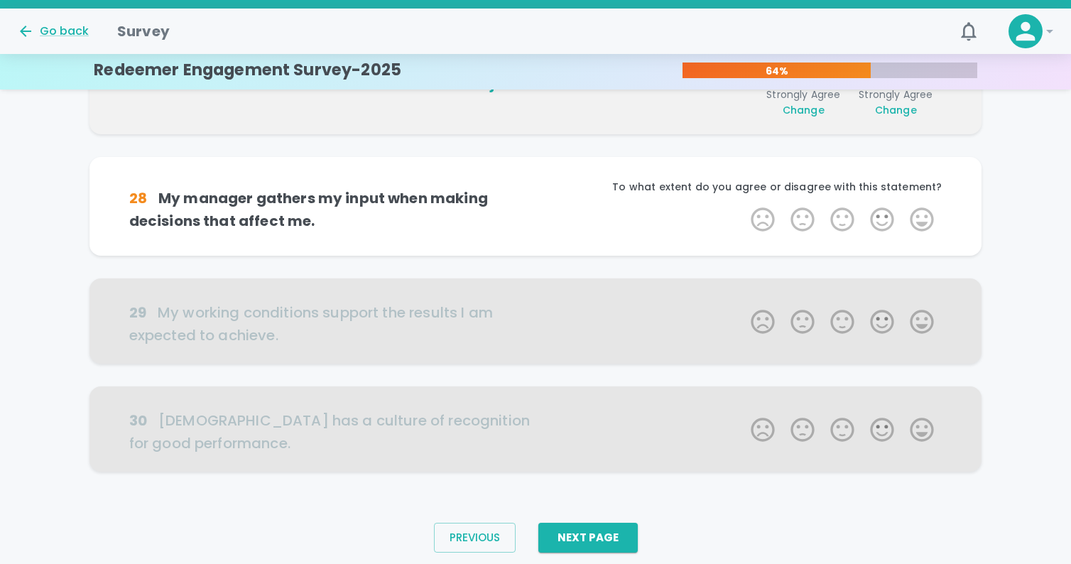
scroll to position [875, 0]
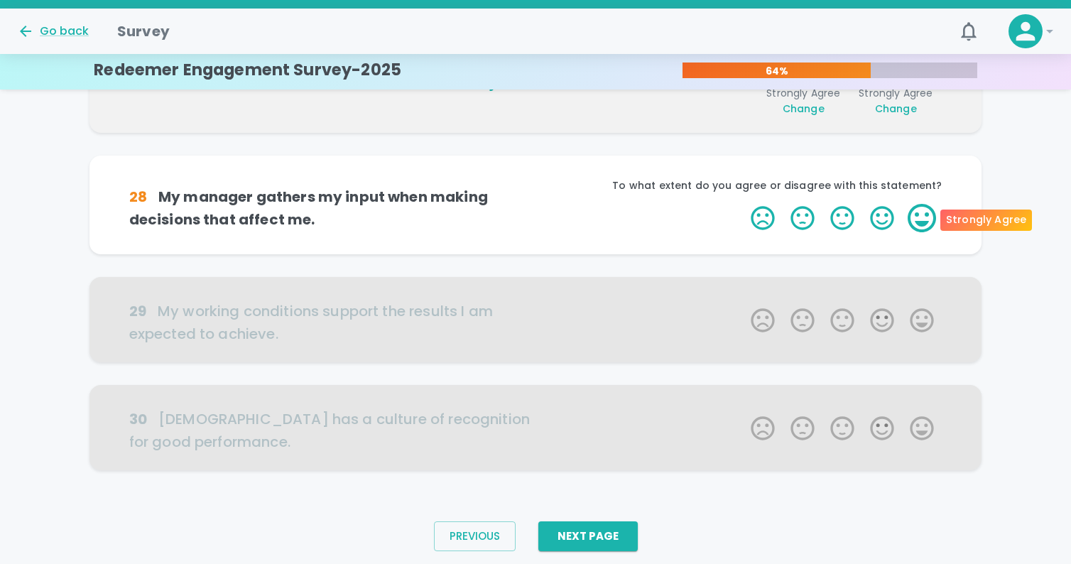
click at [923, 205] on label "5 Stars" at bounding box center [922, 218] width 40 height 28
click at [743, 204] on input "5 Stars" at bounding box center [742, 203] width 1 height 1
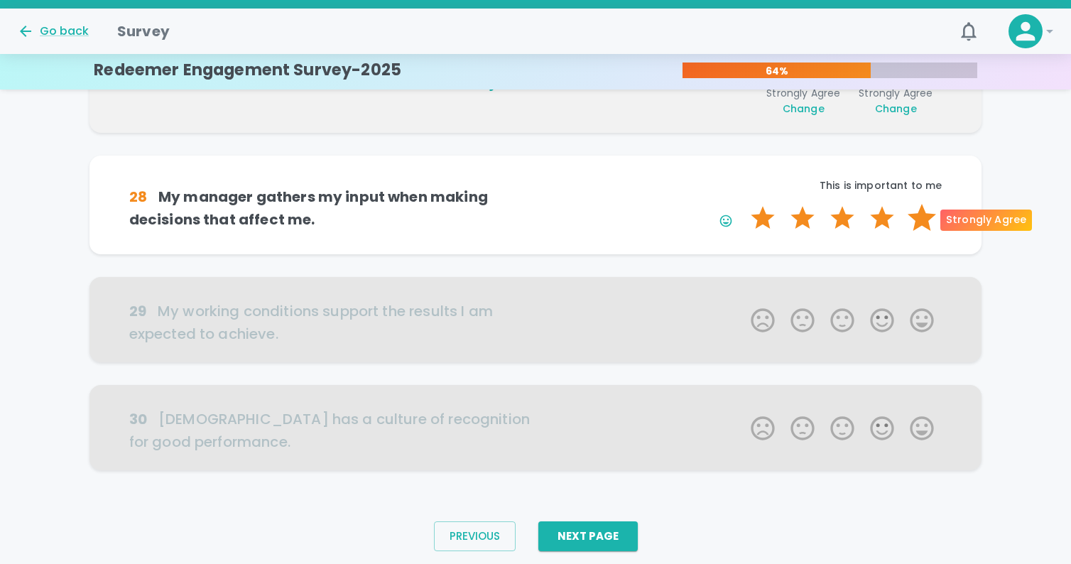
click at [925, 220] on label "5 Stars" at bounding box center [922, 218] width 40 height 28
click at [743, 204] on input "5 Stars" at bounding box center [742, 203] width 1 height 1
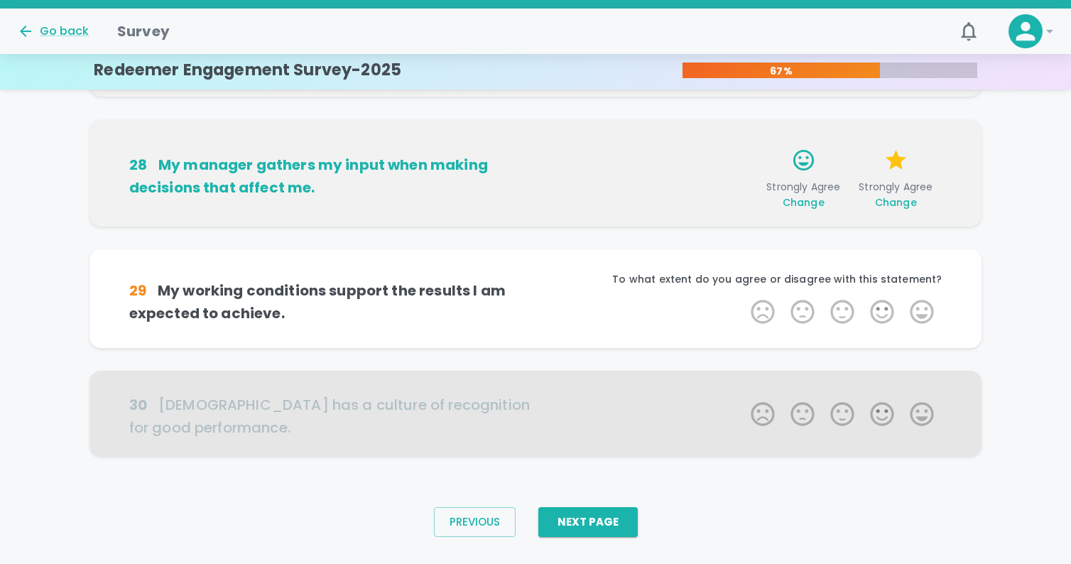
scroll to position [919, 0]
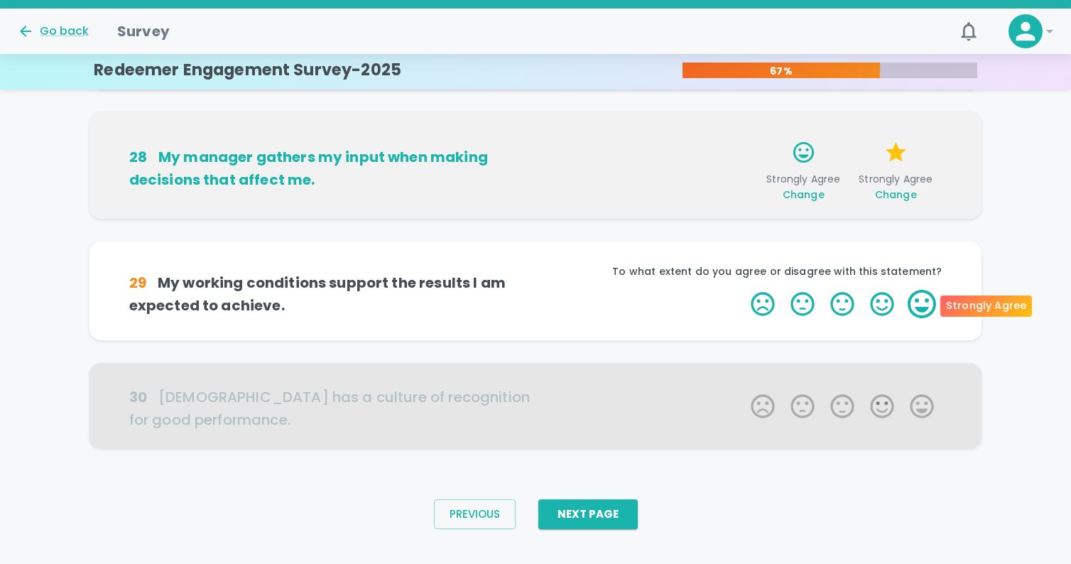
click at [921, 302] on label "5 Stars" at bounding box center [922, 304] width 40 height 28
click at [743, 290] on input "5 Stars" at bounding box center [742, 289] width 1 height 1
click at [921, 302] on label "5 Stars" at bounding box center [922, 304] width 40 height 28
click at [743, 290] on input "5 Stars" at bounding box center [742, 289] width 1 height 1
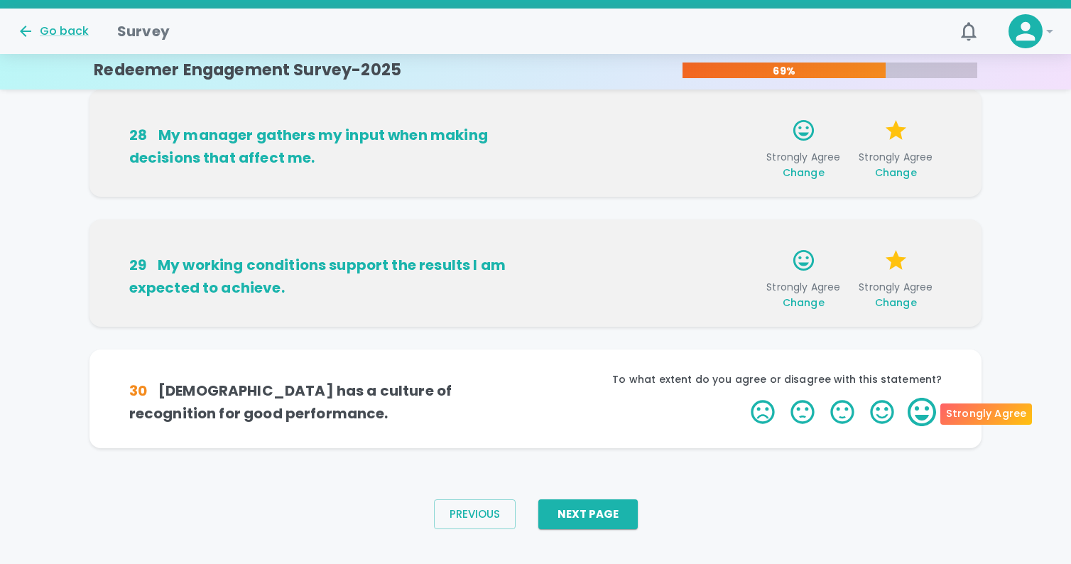
click at [925, 413] on label "5 Stars" at bounding box center [922, 412] width 40 height 28
click at [743, 398] on input "5 Stars" at bounding box center [742, 397] width 1 height 1
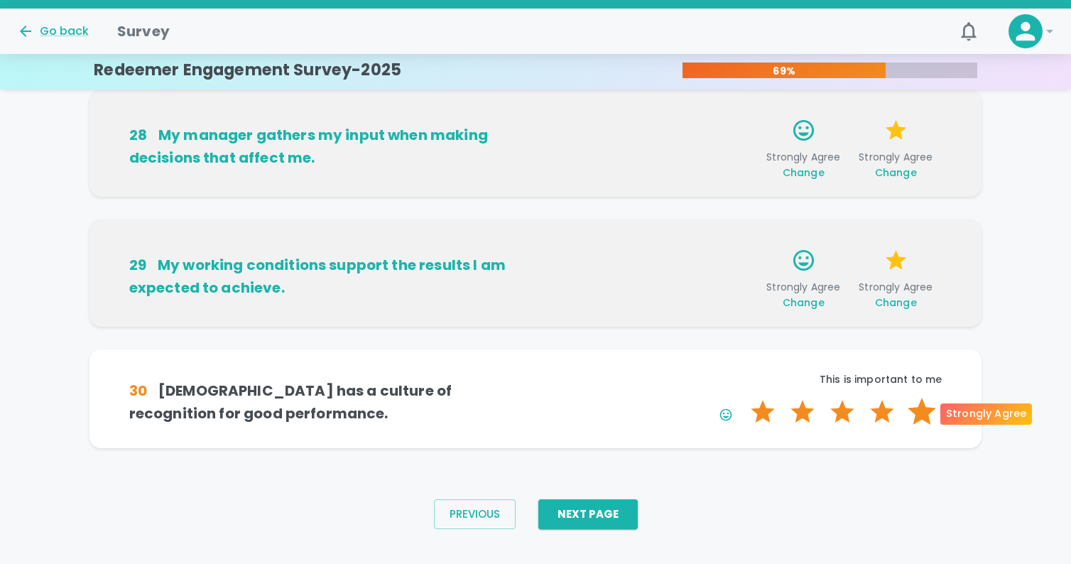
click at [920, 412] on label "5 Stars" at bounding box center [922, 412] width 40 height 28
click at [743, 398] on input "5 Stars" at bounding box center [742, 397] width 1 height 1
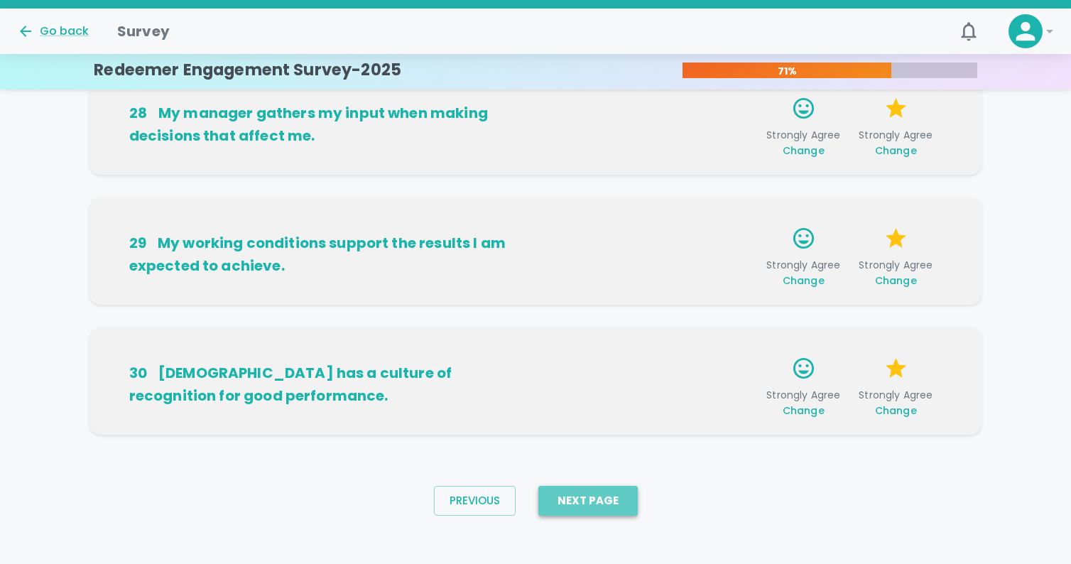
click at [603, 494] on button "Next Page" at bounding box center [587, 501] width 99 height 30
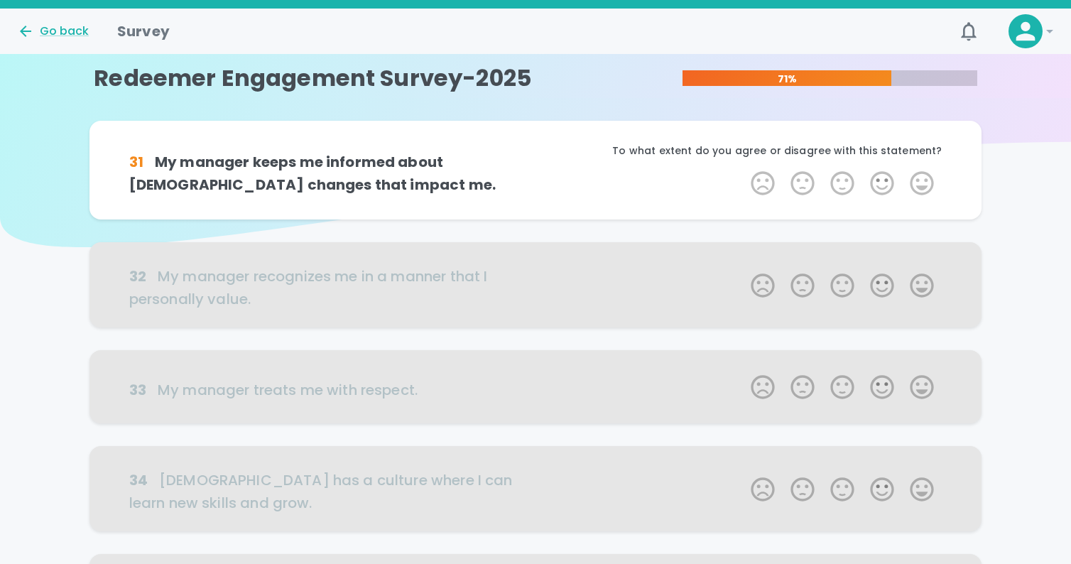
scroll to position [0, 0]
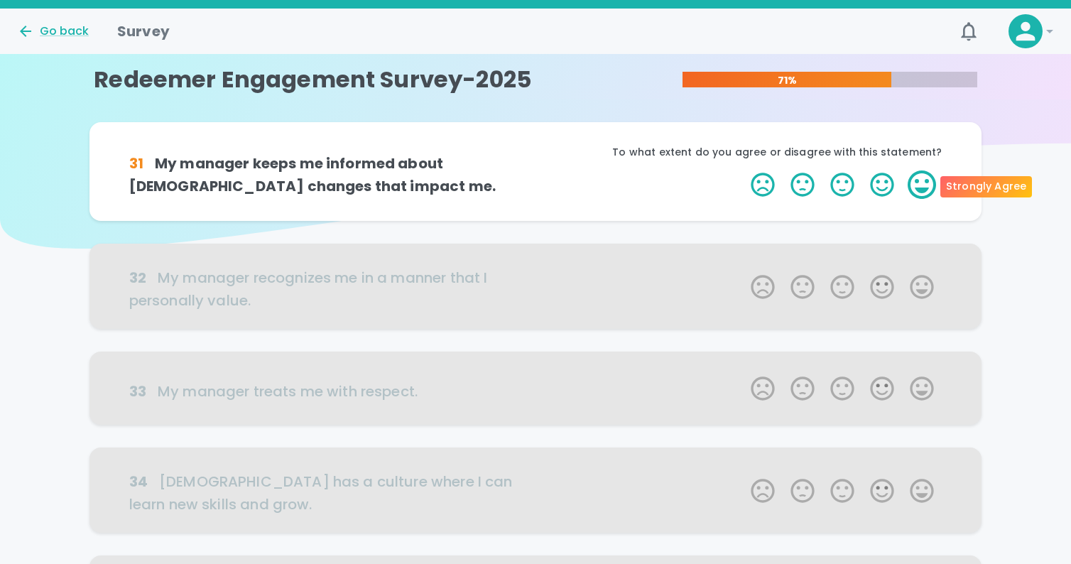
click at [916, 183] on label "5 Stars" at bounding box center [922, 184] width 40 height 28
click at [743, 170] on input "5 Stars" at bounding box center [742, 170] width 1 height 1
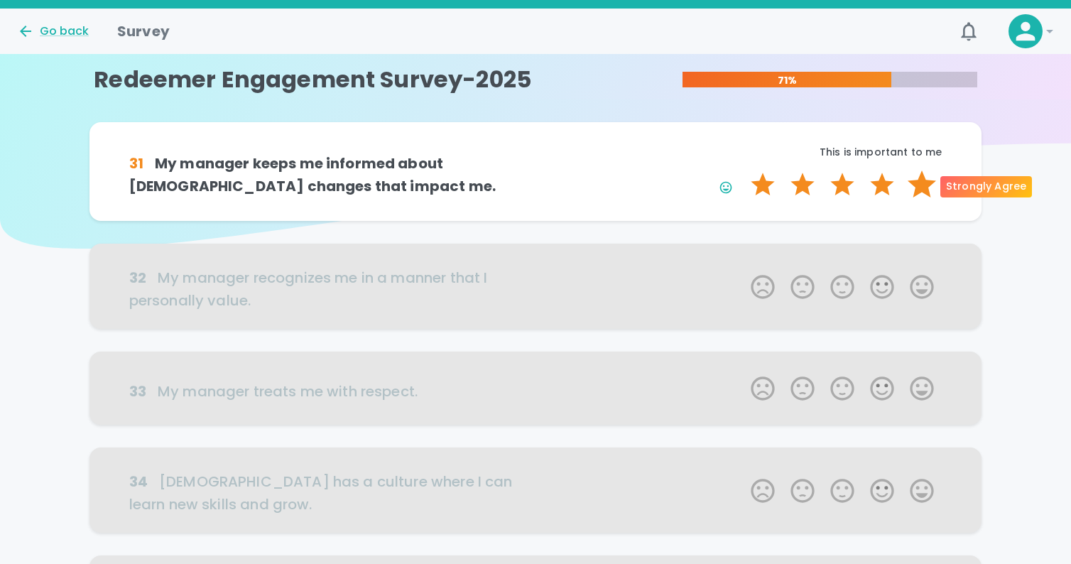
click at [918, 184] on label "5 Stars" at bounding box center [922, 184] width 40 height 28
click at [743, 170] on input "5 Stars" at bounding box center [742, 170] width 1 height 1
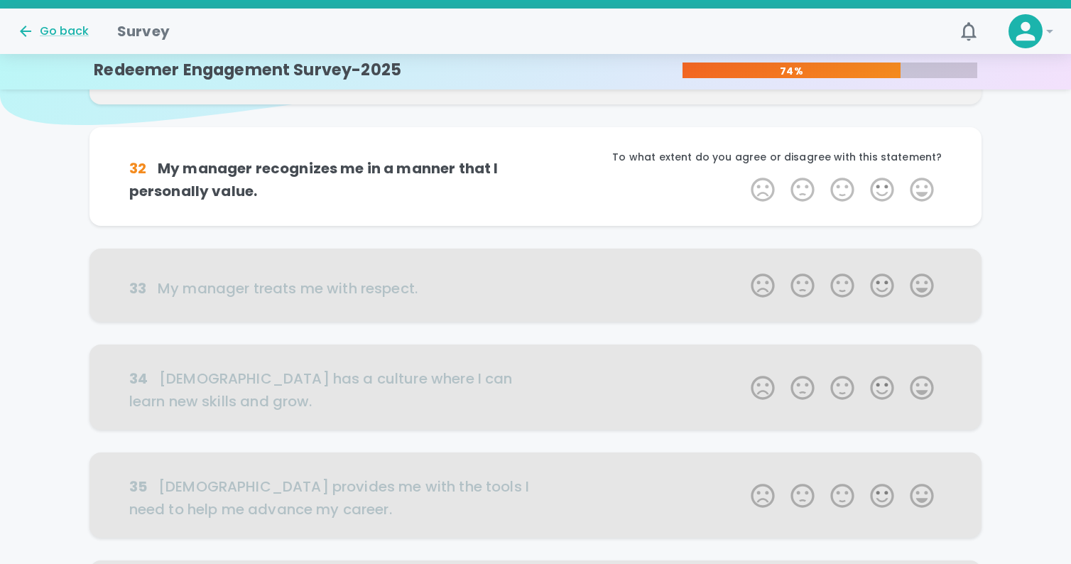
scroll to position [125, 0]
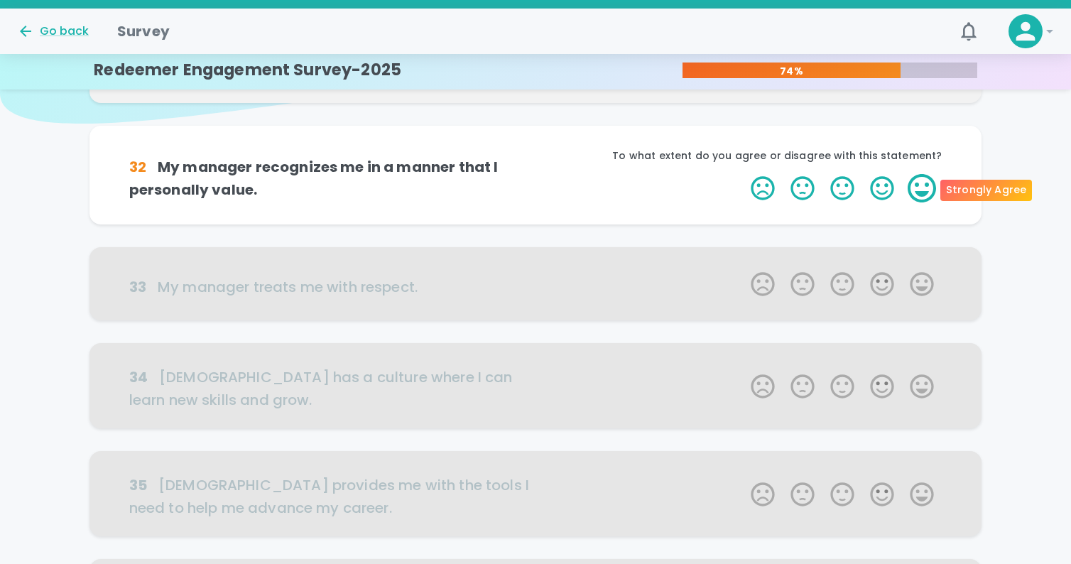
click at [930, 187] on label "5 Stars" at bounding box center [922, 188] width 40 height 28
click at [743, 174] on input "5 Stars" at bounding box center [742, 173] width 1 height 1
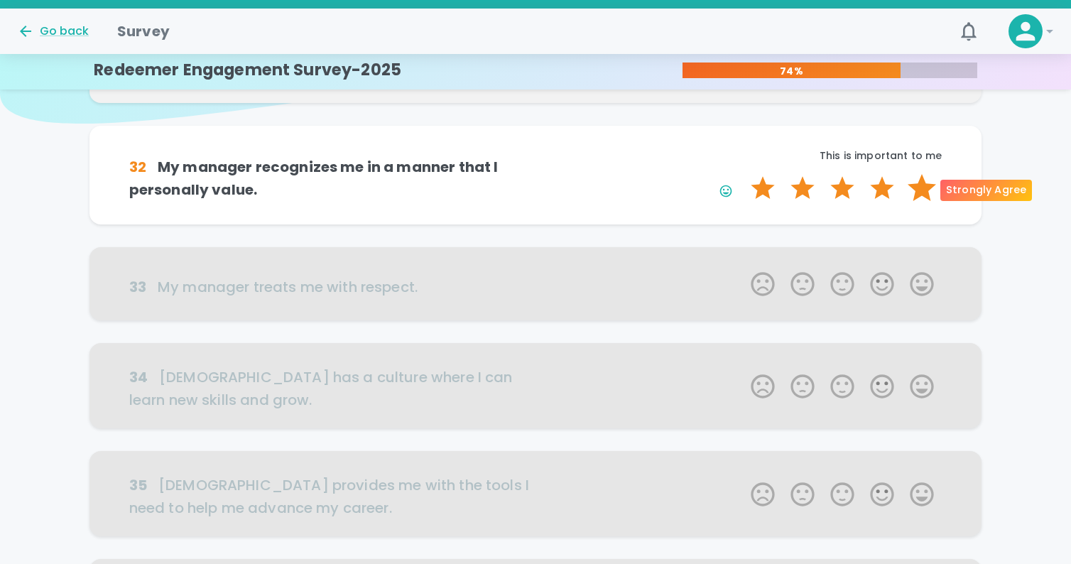
click at [930, 187] on label "5 Stars" at bounding box center [922, 188] width 40 height 28
click at [743, 174] on input "5 Stars" at bounding box center [742, 173] width 1 height 1
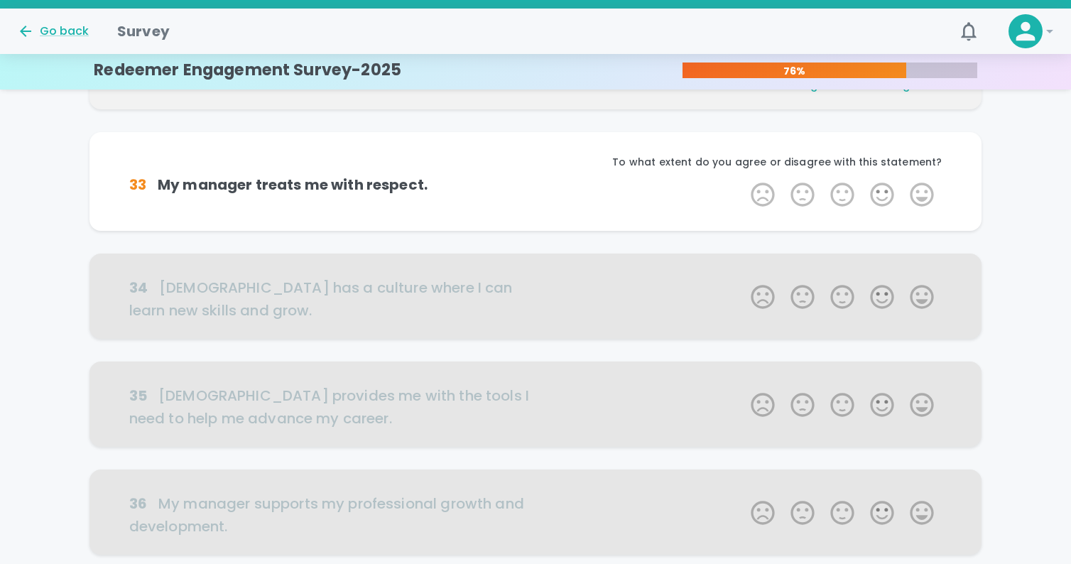
scroll to position [250, 0]
click at [914, 183] on label "5 Stars" at bounding box center [922, 193] width 40 height 28
click at [743, 179] on input "5 Stars" at bounding box center [742, 178] width 1 height 1
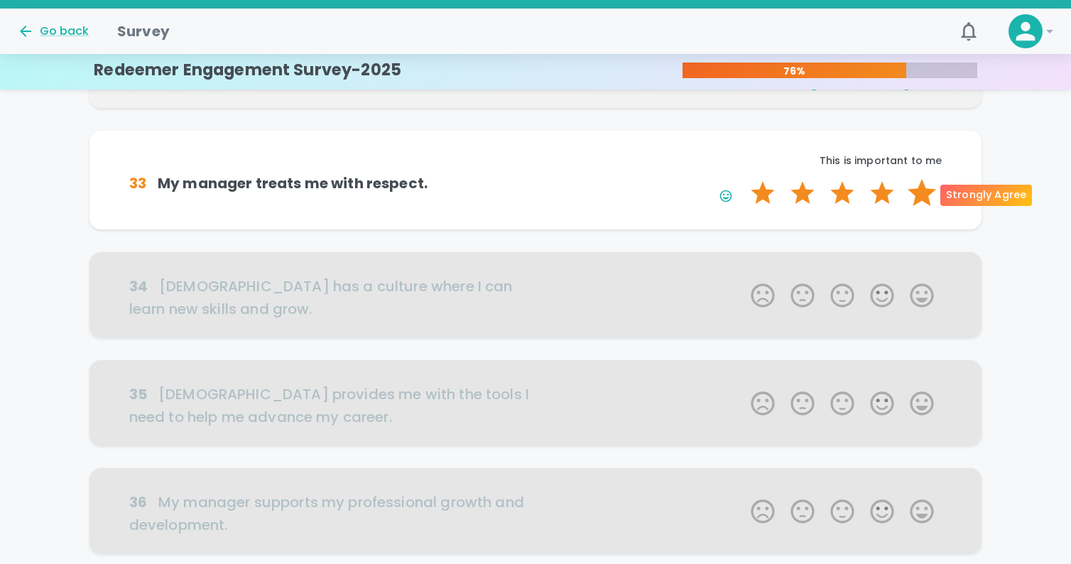
click at [916, 189] on label "5 Stars" at bounding box center [922, 193] width 40 height 28
click at [743, 179] on input "5 Stars" at bounding box center [742, 178] width 1 height 1
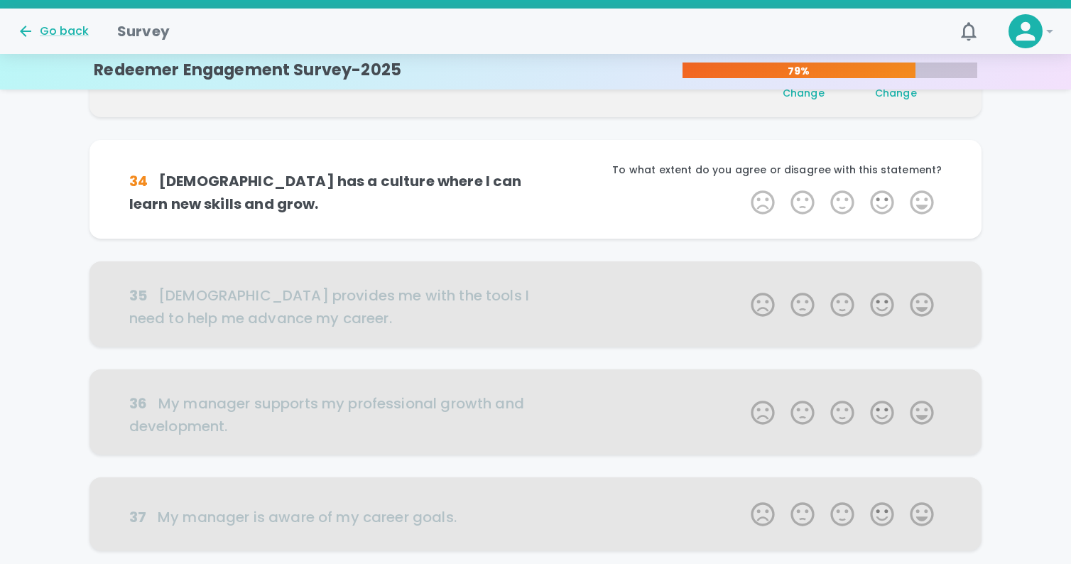
scroll to position [375, 0]
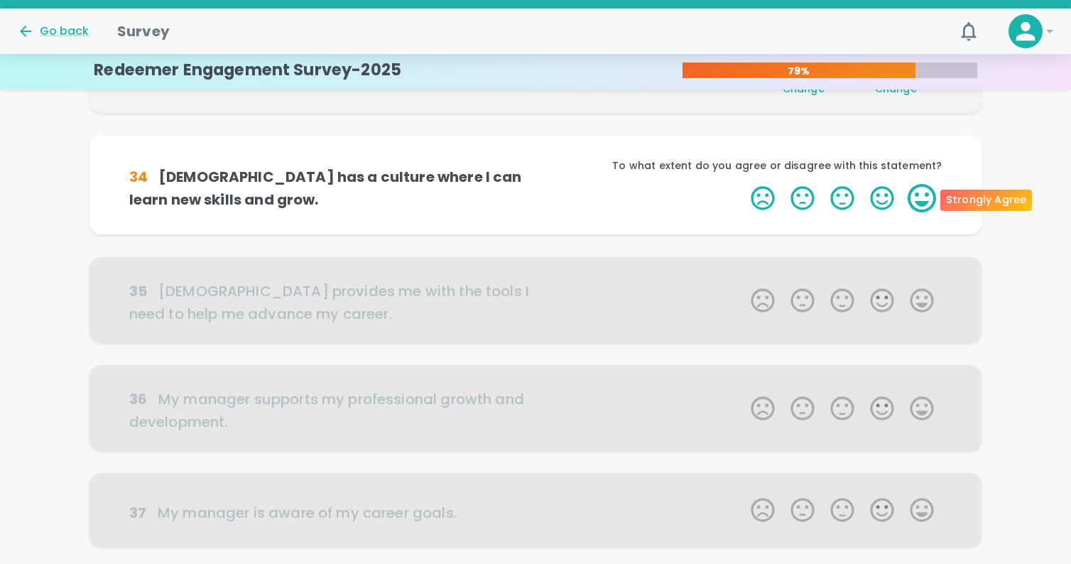
click at [927, 191] on label "5 Stars" at bounding box center [922, 198] width 40 height 28
click at [743, 184] on input "5 Stars" at bounding box center [742, 183] width 1 height 1
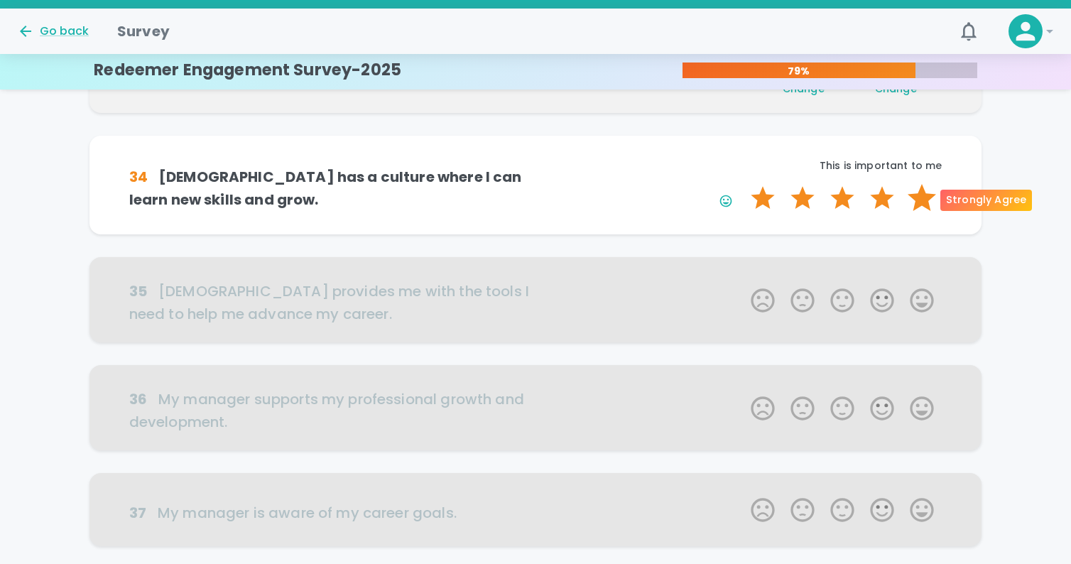
click at [924, 197] on label "5 Stars" at bounding box center [922, 198] width 40 height 28
click at [743, 184] on input "5 Stars" at bounding box center [742, 183] width 1 height 1
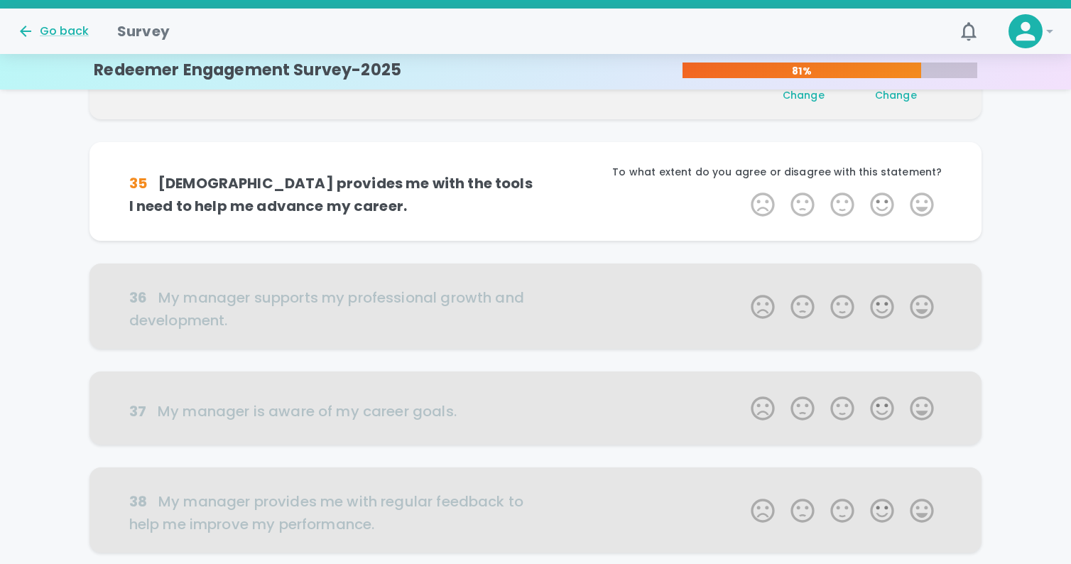
scroll to position [500, 0]
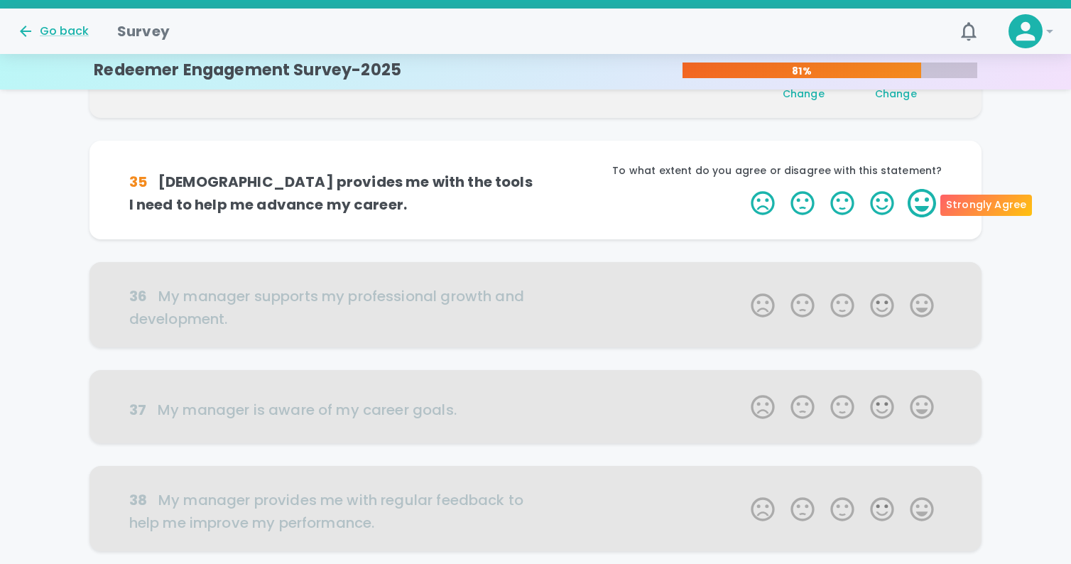
click at [923, 196] on label "5 Stars" at bounding box center [922, 203] width 40 height 28
click at [743, 189] on input "5 Stars" at bounding box center [742, 188] width 1 height 1
click at [924, 196] on label "5 Stars" at bounding box center [922, 203] width 40 height 28
click at [743, 189] on input "5 Stars" at bounding box center [742, 188] width 1 height 1
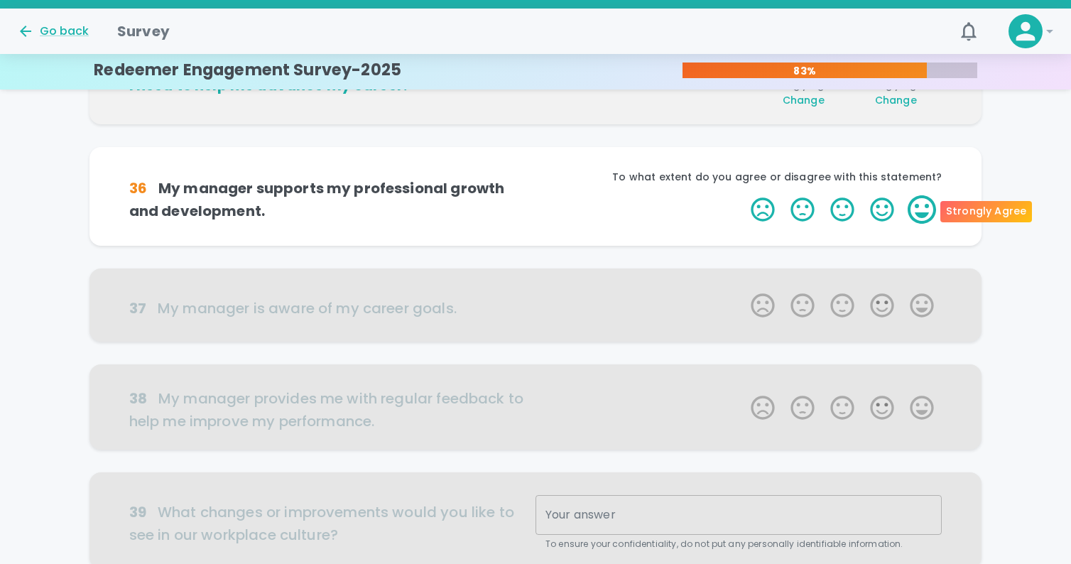
scroll to position [625, 0]
click at [923, 200] on label "5 Stars" at bounding box center [922, 208] width 40 height 28
click at [743, 194] on input "5 Stars" at bounding box center [742, 193] width 1 height 1
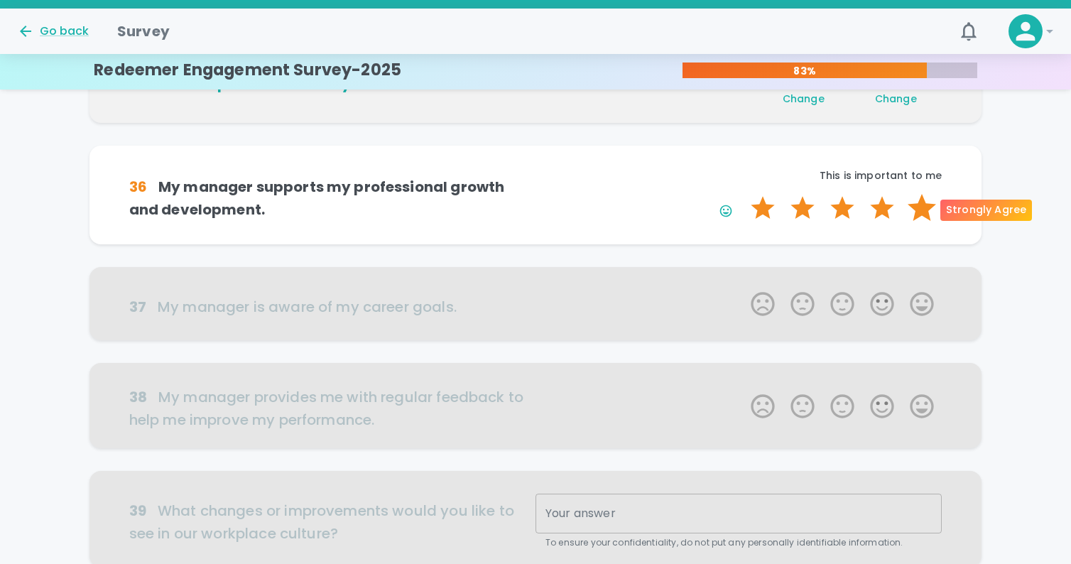
click at [920, 209] on label "5 Stars" at bounding box center [922, 208] width 40 height 28
click at [743, 194] on input "5 Stars" at bounding box center [742, 193] width 1 height 1
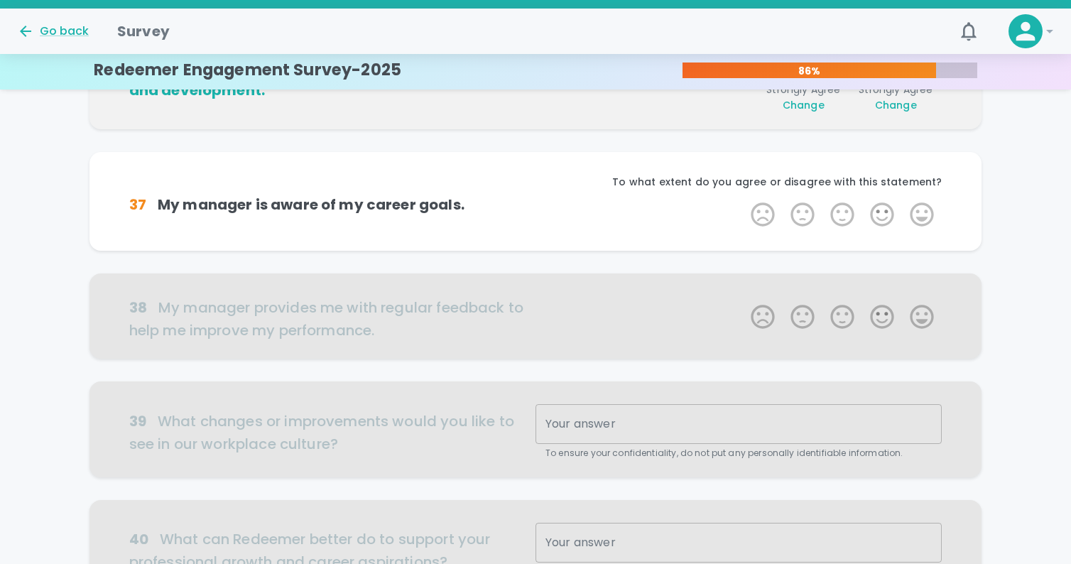
scroll to position [750, 0]
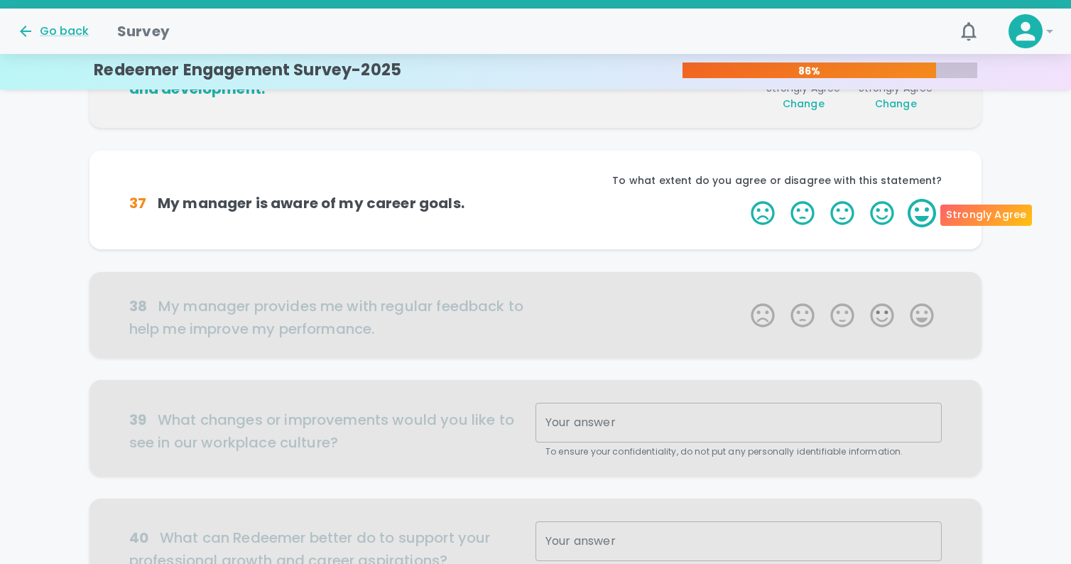
click at [923, 209] on label "5 Stars" at bounding box center [922, 213] width 40 height 28
click at [743, 199] on input "5 Stars" at bounding box center [742, 198] width 1 height 1
click at [923, 209] on label "5 Stars" at bounding box center [922, 213] width 40 height 28
click at [743, 199] on input "5 Stars" at bounding box center [742, 198] width 1 height 1
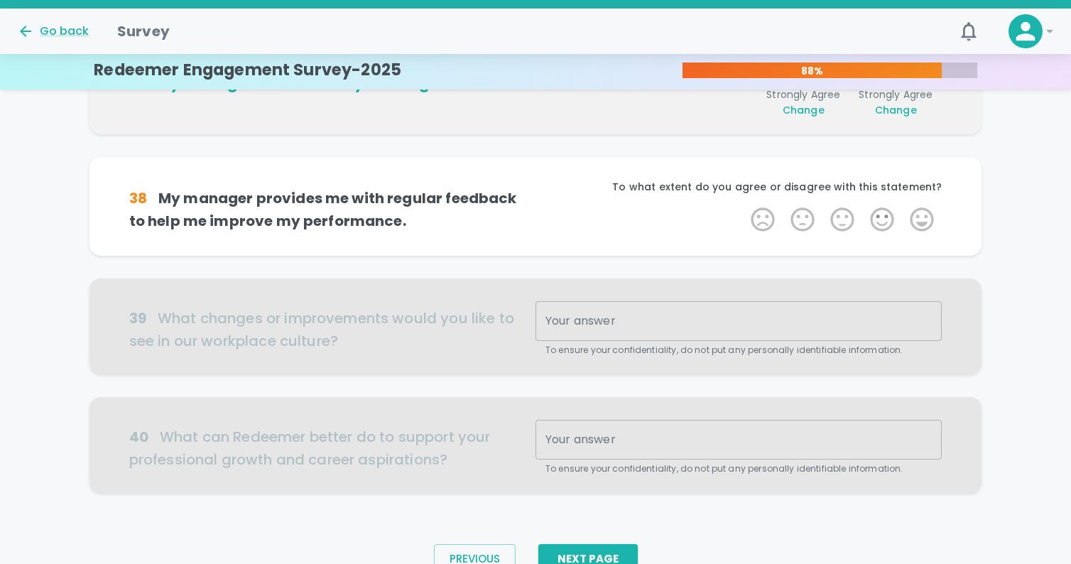
scroll to position [875, 0]
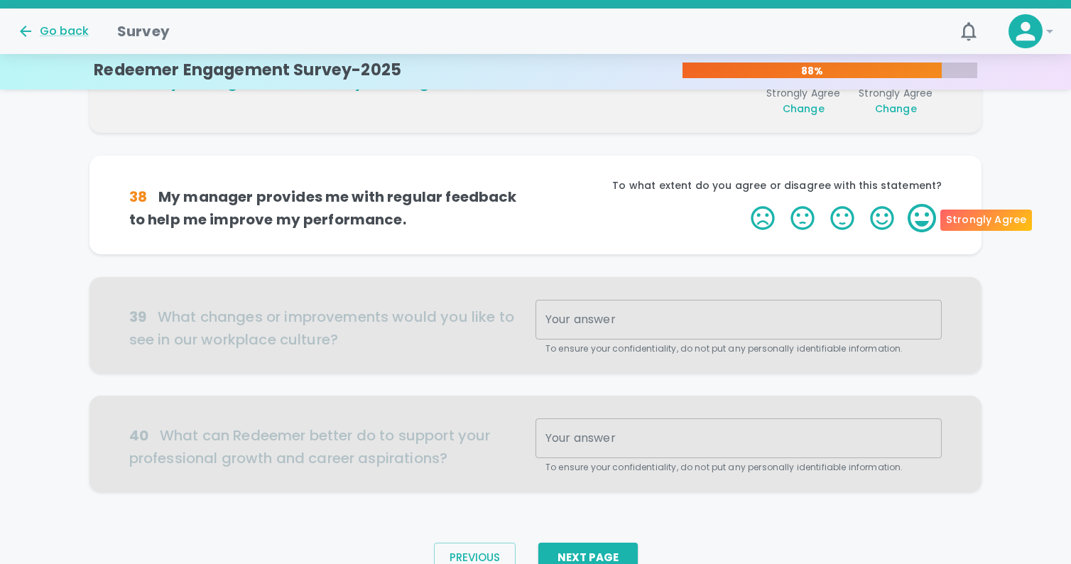
click at [918, 212] on label "5 Stars" at bounding box center [922, 218] width 40 height 28
click at [743, 204] on input "5 Stars" at bounding box center [742, 203] width 1 height 1
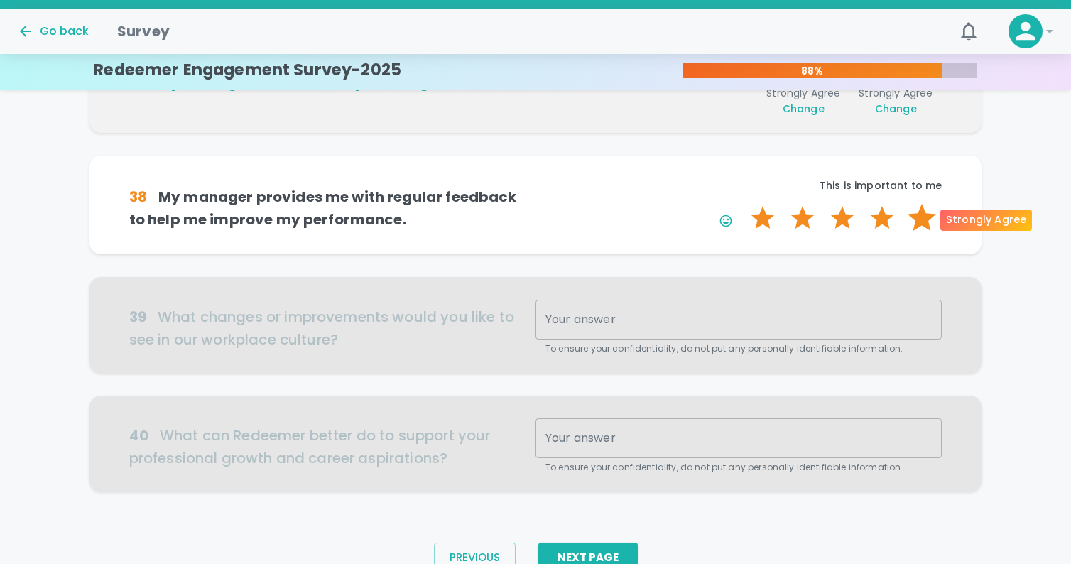
click at [918, 213] on label "5 Stars" at bounding box center [922, 218] width 40 height 28
click at [743, 204] on input "5 Stars" at bounding box center [742, 203] width 1 height 1
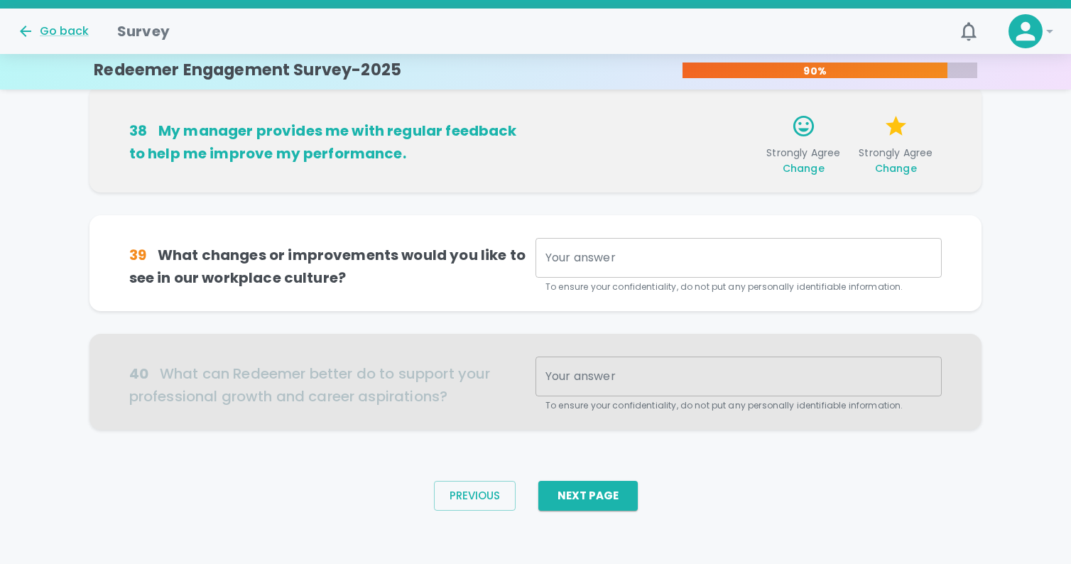
scroll to position [949, 0]
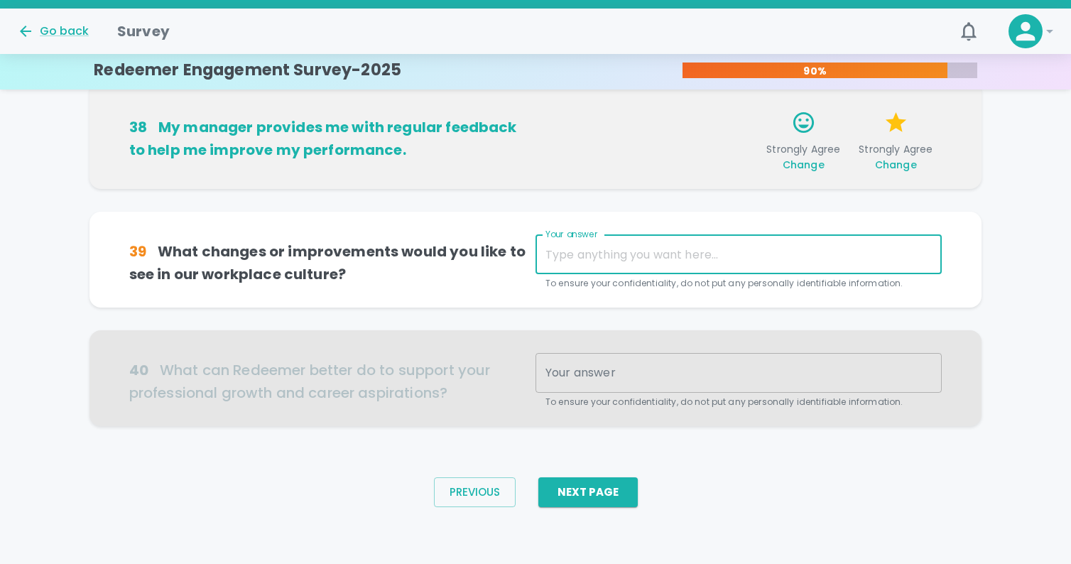
click at [597, 253] on textarea "Your answer" at bounding box center [738, 254] width 386 height 16
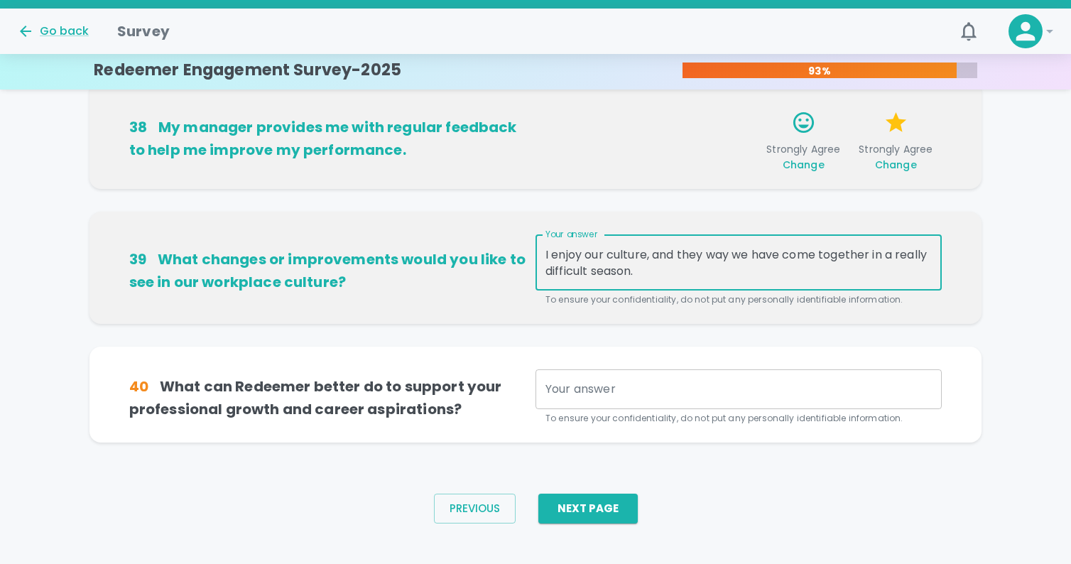
drag, startPoint x: 682, startPoint y: 270, endPoint x: 536, endPoint y: 247, distance: 147.4
click at [538, 248] on div "I enjoy our culture, and they way we have come together in a really difficult s…" at bounding box center [739, 262] width 406 height 56
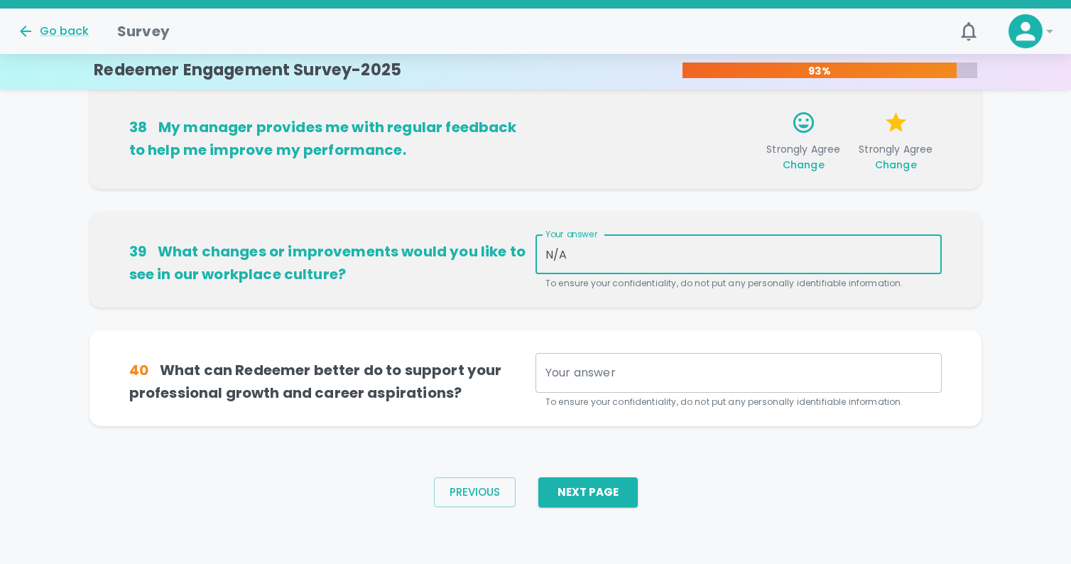
type textarea "N/A"
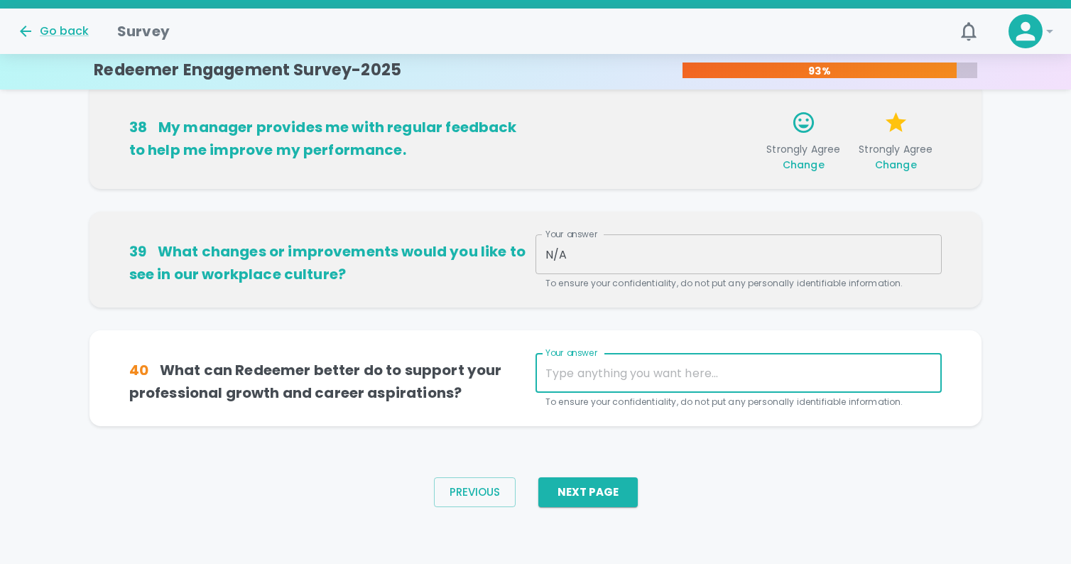
click at [571, 376] on textarea "Your answer" at bounding box center [738, 373] width 386 height 16
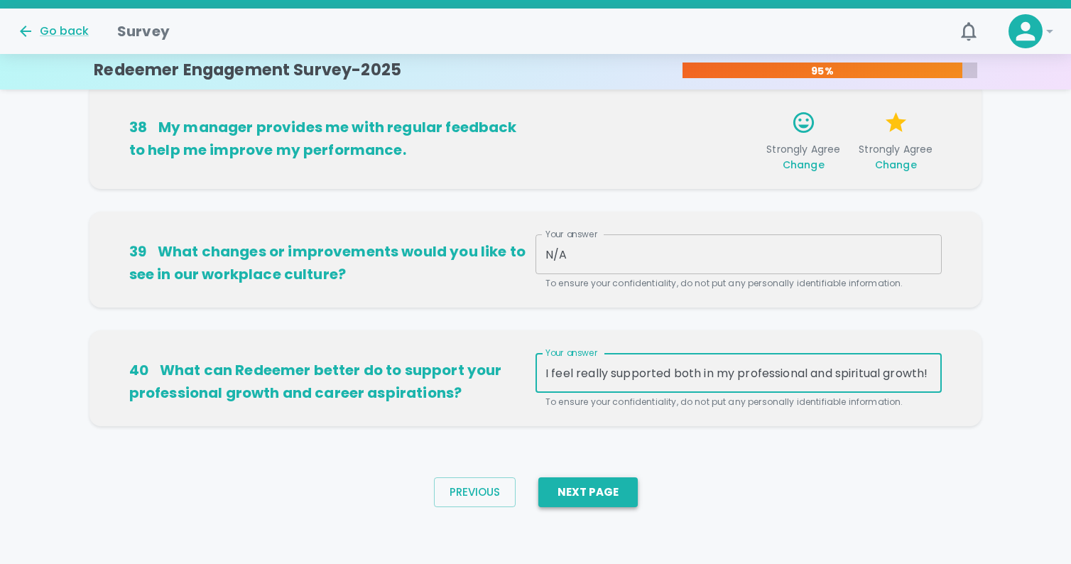
type textarea "I feel really supported both in my professional and spiritual growth!"
click at [580, 488] on button "Next Page" at bounding box center [587, 492] width 99 height 30
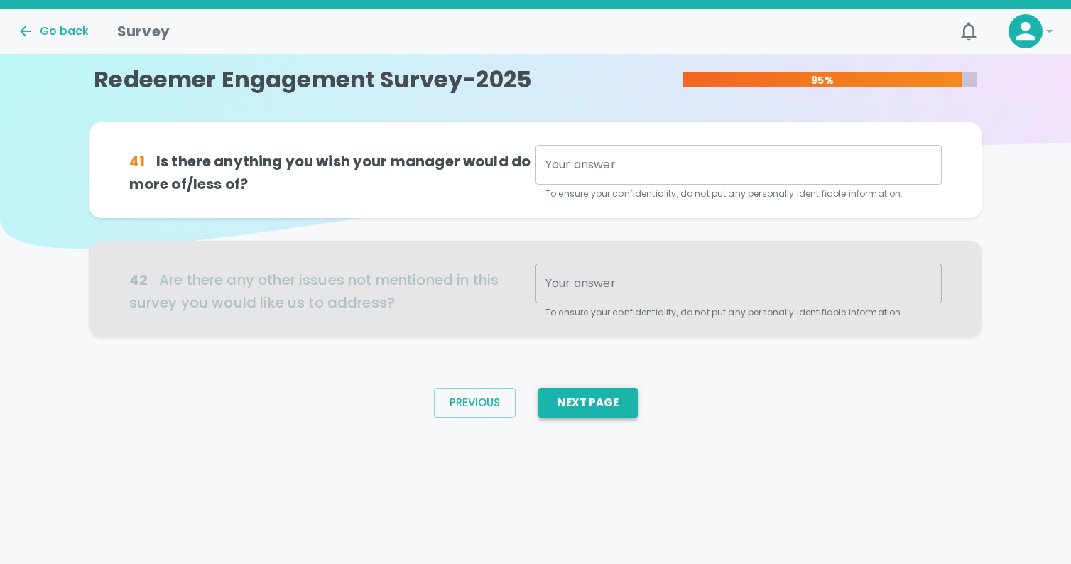
scroll to position [0, 0]
click at [597, 168] on textarea "Your answer" at bounding box center [738, 165] width 386 height 16
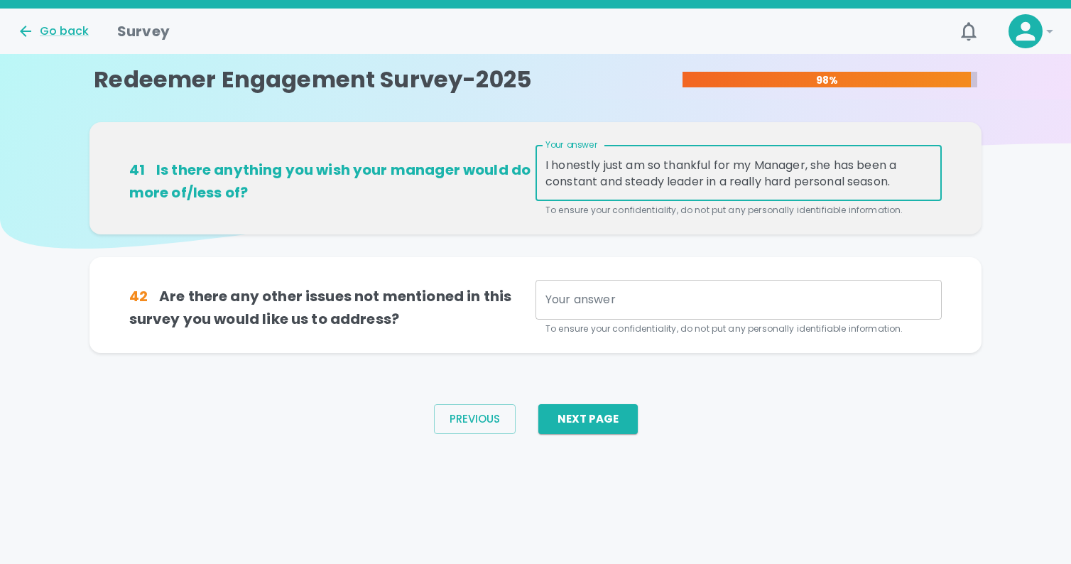
click at [907, 183] on textarea "I honestly just am so thankful for my Manager, she has been a constant and stea…" at bounding box center [738, 173] width 386 height 33
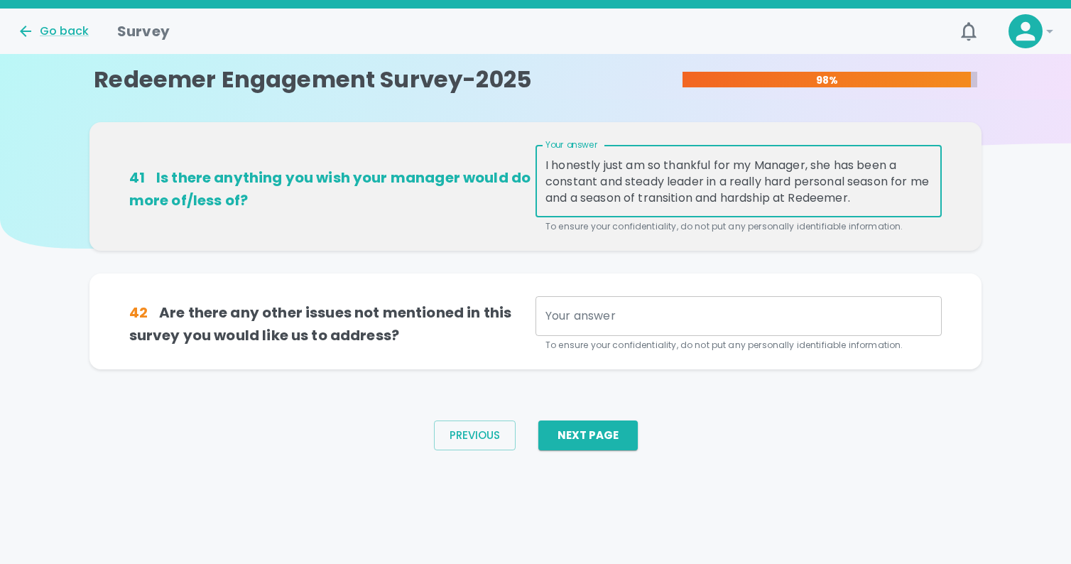
drag, startPoint x: 896, startPoint y: 181, endPoint x: 915, endPoint y: 193, distance: 23.3
click at [915, 193] on textarea "I honestly just am so thankful for my Manager, she has been a constant and stea…" at bounding box center [738, 181] width 386 height 49
click at [565, 197] on textarea "I honestly just am so thankful for my Manager, she has been a constant and stea…" at bounding box center [738, 181] width 386 height 49
drag, startPoint x: 565, startPoint y: 197, endPoint x: 810, endPoint y: 212, distance: 245.5
click at [811, 212] on div "I honestly just am so thankful for my Manager, she has been a constant and stea…" at bounding box center [739, 181] width 406 height 72
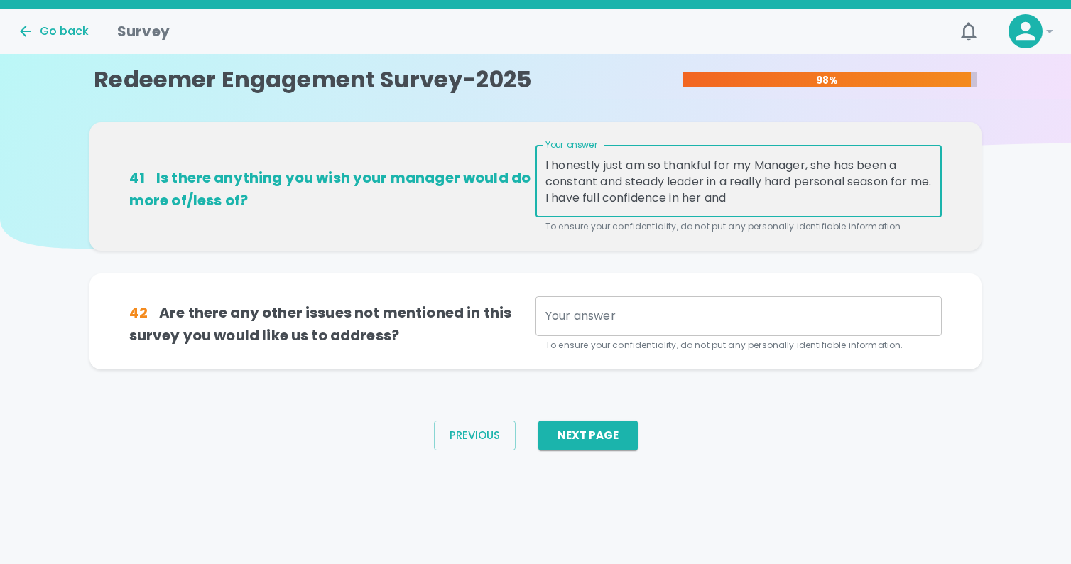
click at [763, 195] on textarea "I honestly just am so thankful for my Manager, she has been a constant and stea…" at bounding box center [738, 181] width 386 height 49
drag, startPoint x: 569, startPoint y: 178, endPoint x: 630, endPoint y: 211, distance: 69.3
click at [630, 211] on div "I honestly just am so thankful for my Manager, she has been a constant and stea…" at bounding box center [739, 181] width 406 height 72
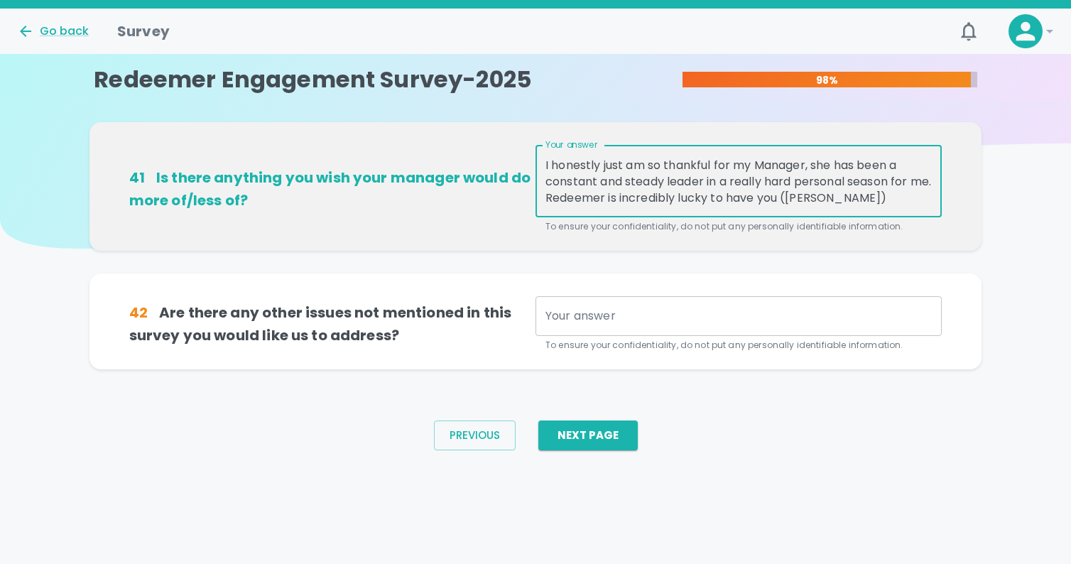
click at [806, 196] on textarea "I honestly just am so thankful for my Manager, she has been a constant and stea…" at bounding box center [738, 181] width 386 height 49
drag, startPoint x: 866, startPoint y: 197, endPoint x: 814, endPoint y: 198, distance: 52.6
click at [814, 198] on textarea "I honestly just am so thankful for my Manager, she has been a constant and stea…" at bounding box center [738, 181] width 386 height 49
type textarea "I honestly just am so thankful for my Manager, she has been a constant and stea…"
click at [648, 313] on textarea "Your answer" at bounding box center [738, 316] width 386 height 16
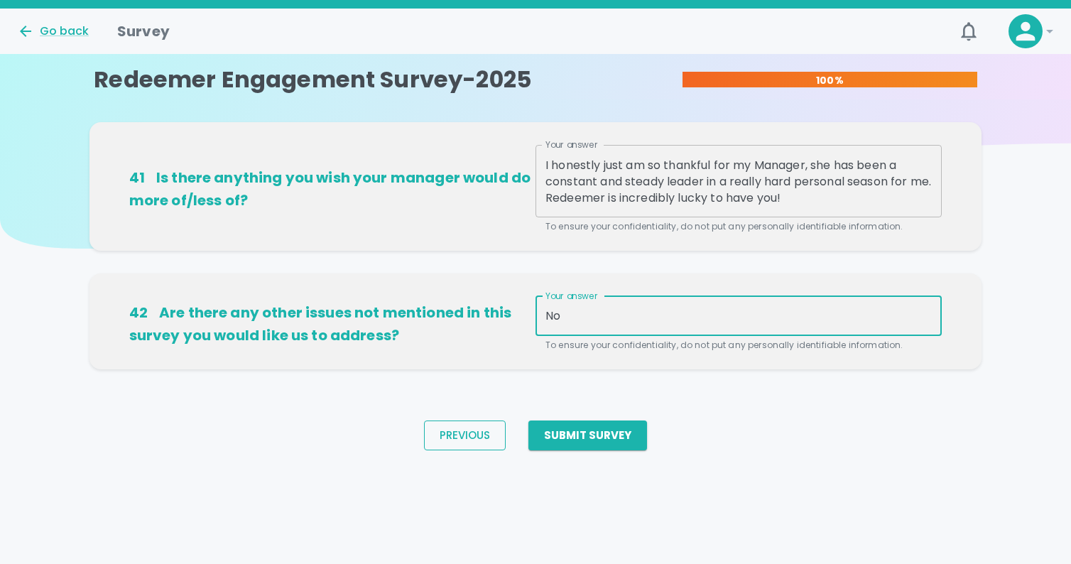
type textarea "No"
click at [482, 435] on button "Previous" at bounding box center [465, 435] width 82 height 30
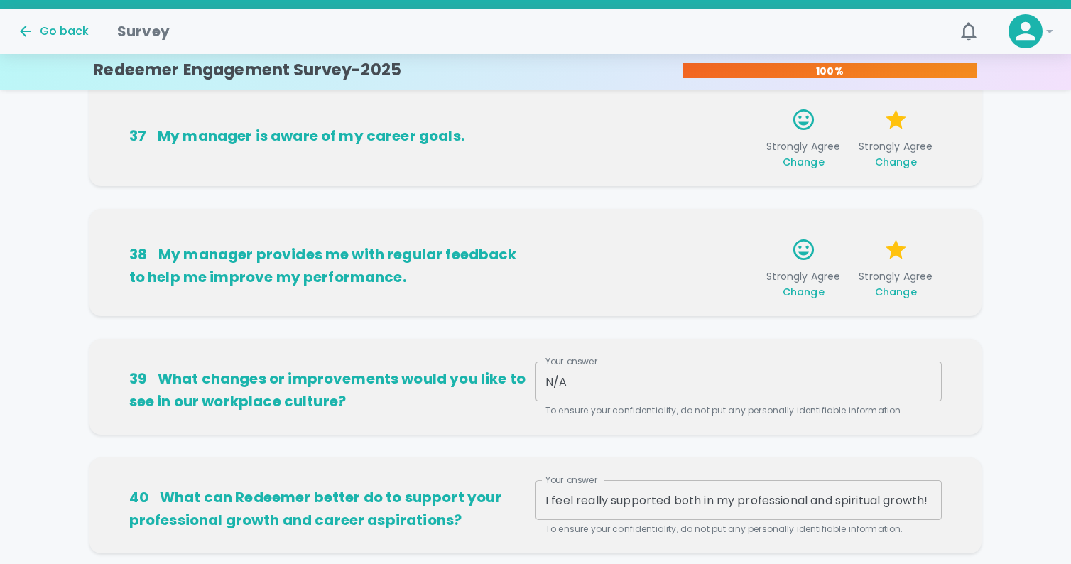
scroll to position [949, 0]
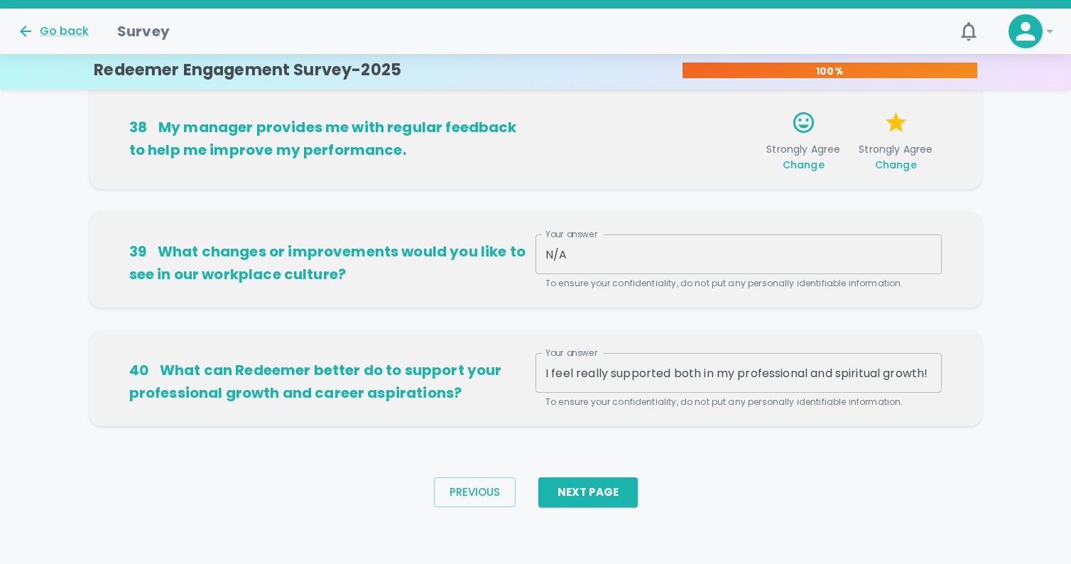
click at [614, 496] on button "Next Page" at bounding box center [587, 492] width 99 height 30
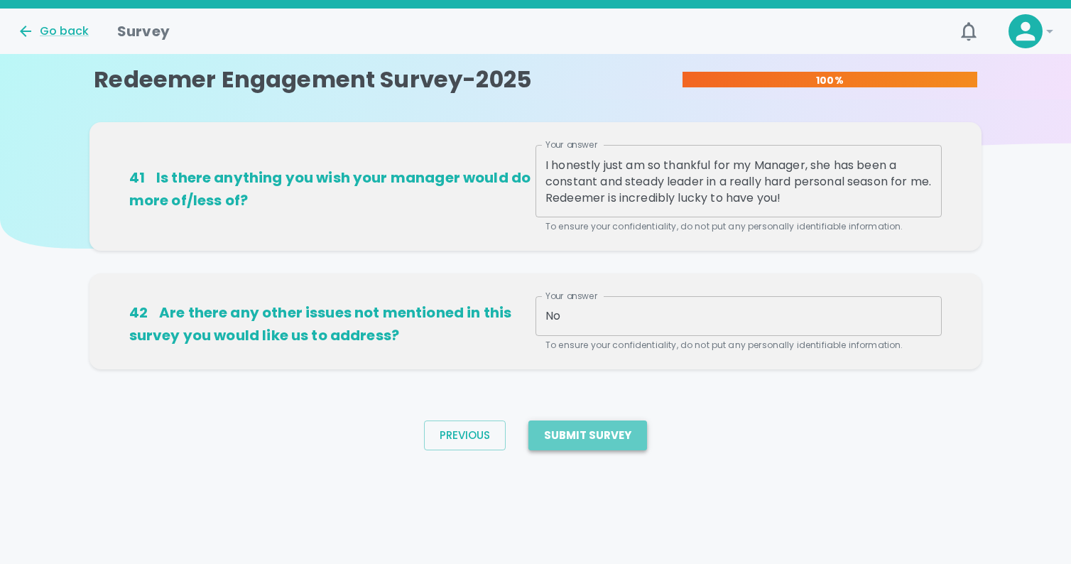
click at [602, 442] on button "Submit Survey" at bounding box center [587, 435] width 119 height 30
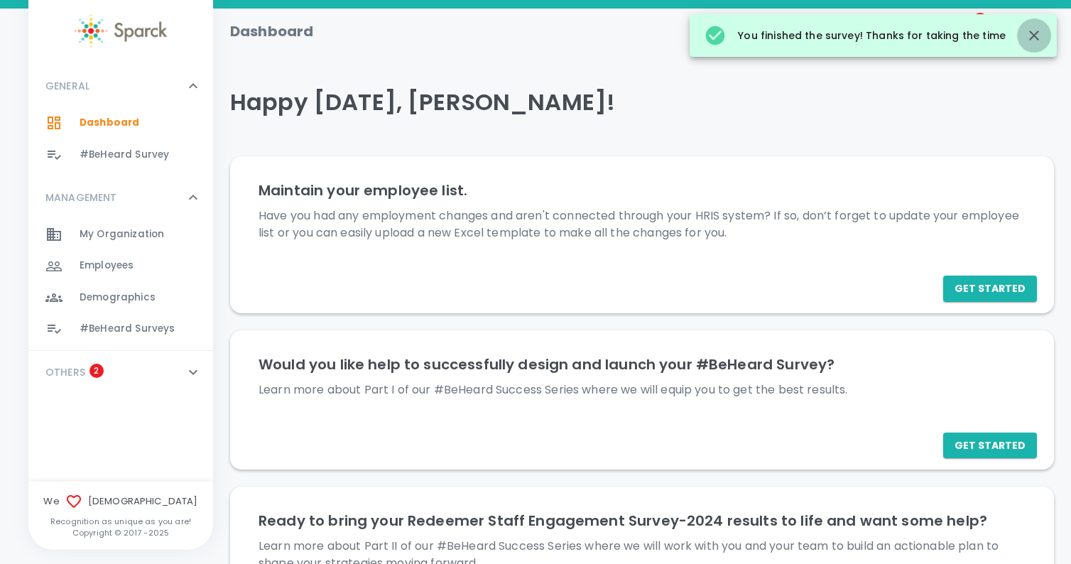
click at [1031, 31] on icon "button" at bounding box center [1034, 36] width 10 height 10
